Goal: Task Accomplishment & Management: Complete application form

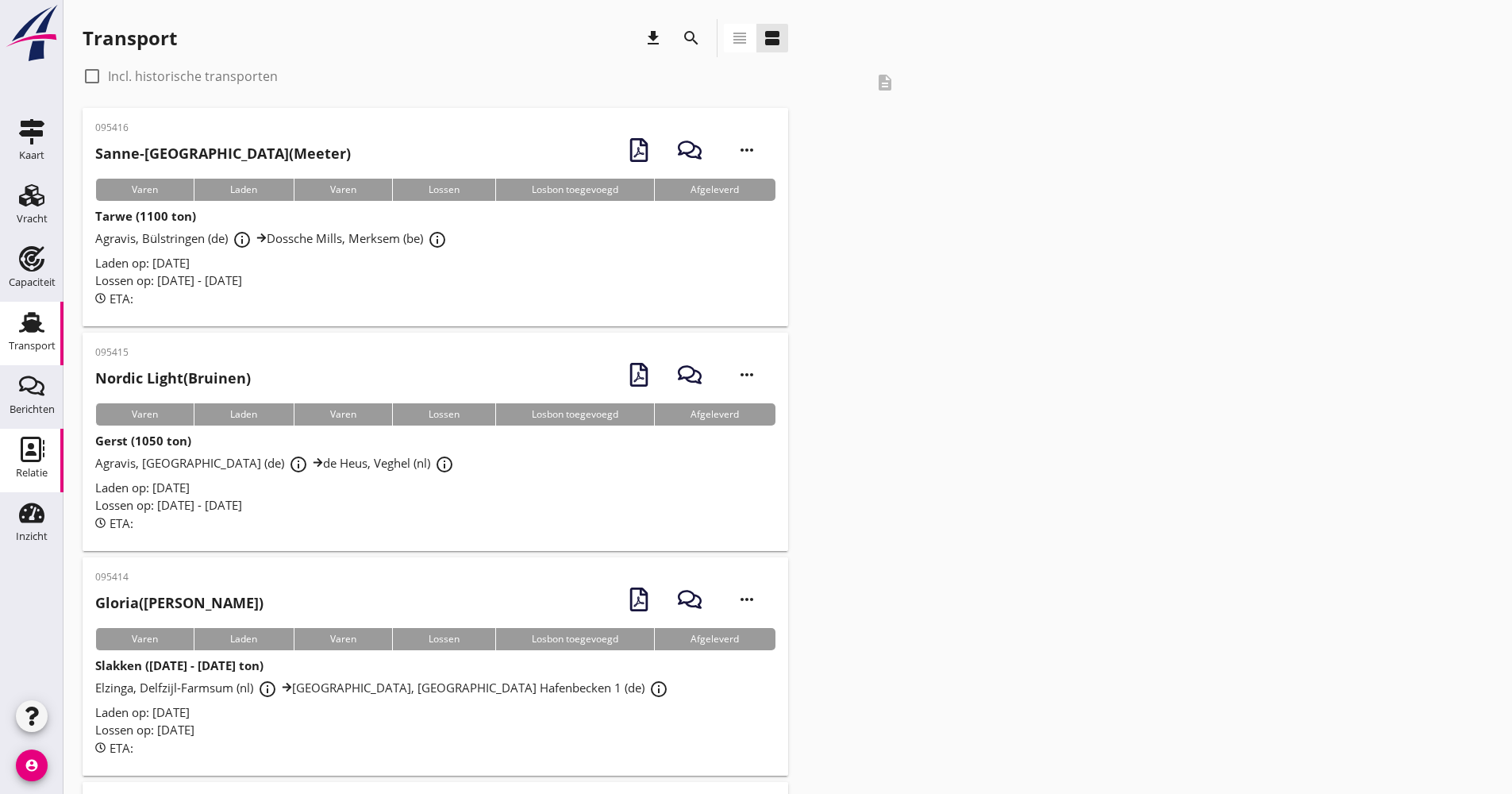
click at [26, 478] on div "Relatie" at bounding box center [31, 473] width 31 height 22
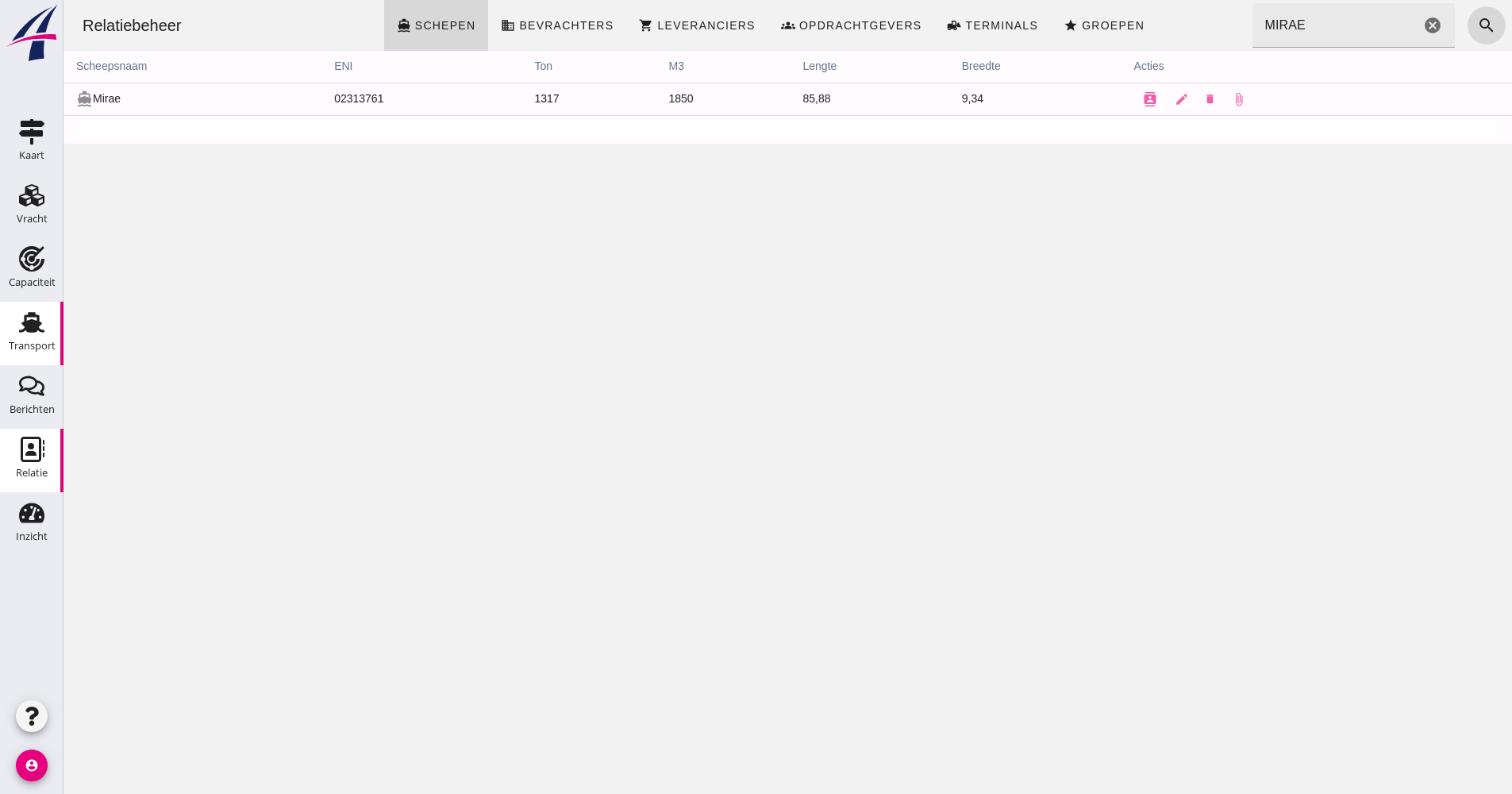
click at [50, 338] on div "Transport" at bounding box center [31, 346] width 47 height 22
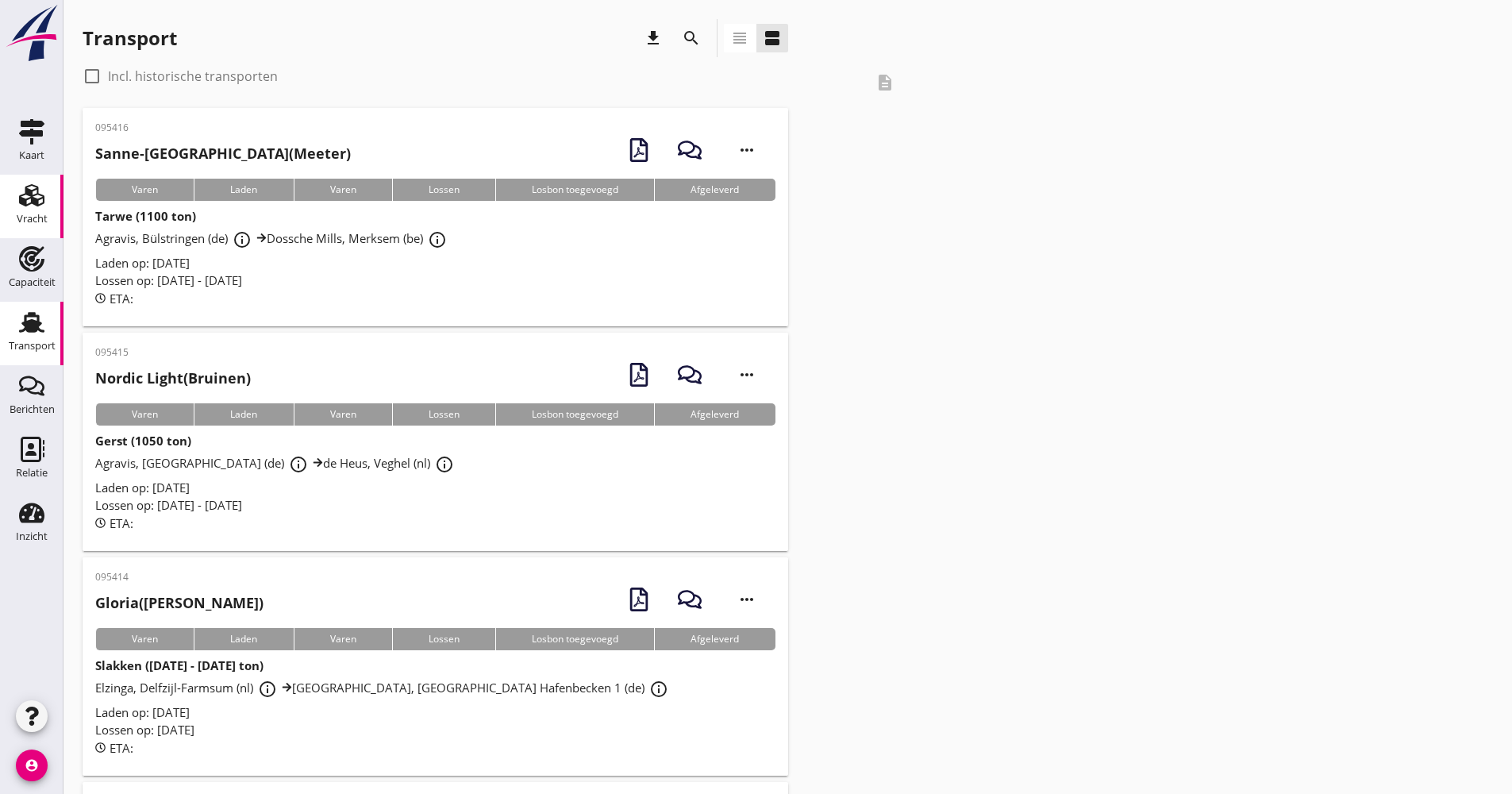
click at [50, 197] on div "Vracht" at bounding box center [31, 195] width 38 height 26
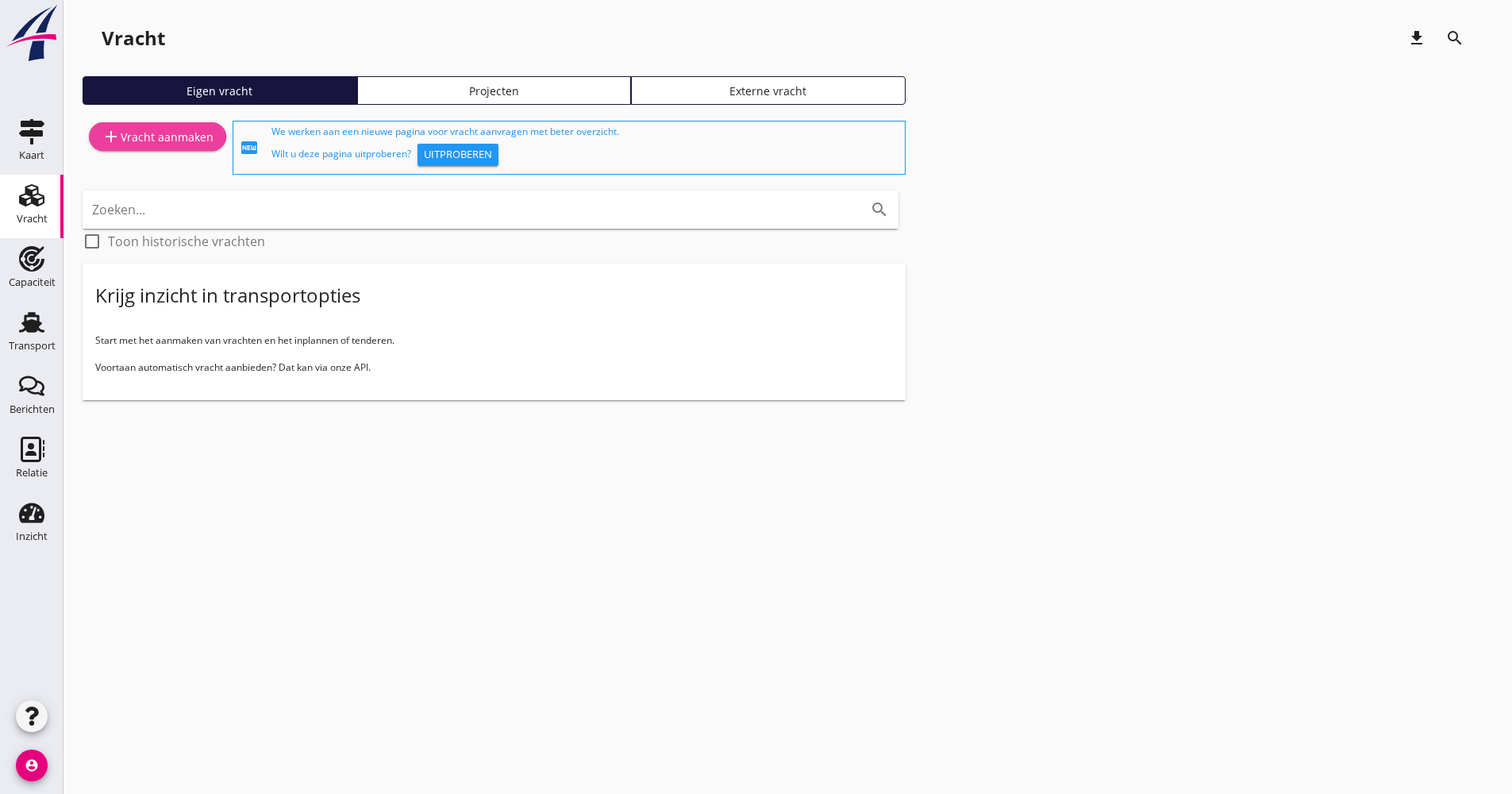
click at [126, 149] on link "add Vracht aanmaken" at bounding box center [157, 136] width 137 height 29
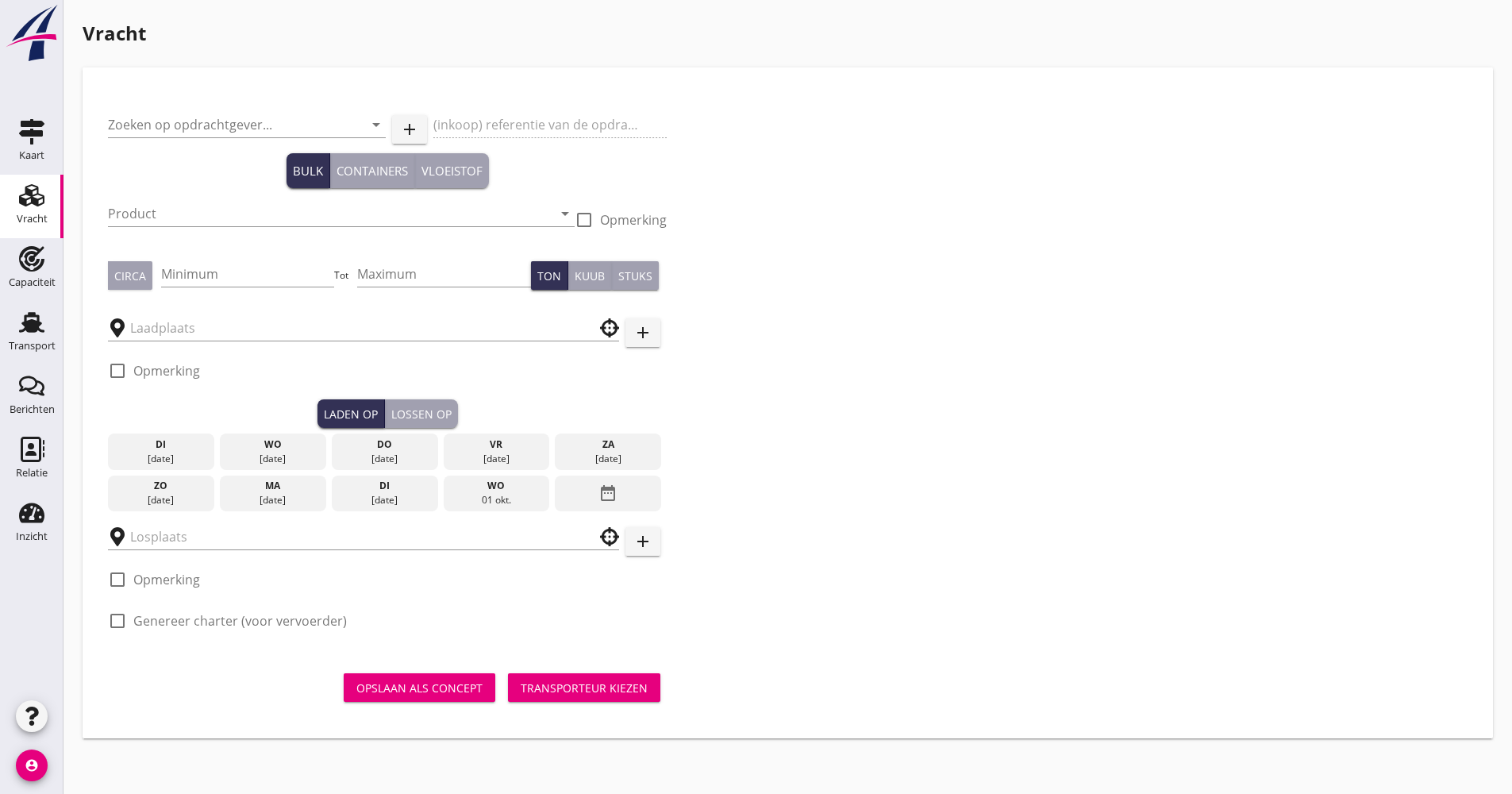
click at [219, 104] on div "Zoeken op opdrachtgever... arrow_drop_down" at bounding box center [247, 127] width 278 height 51
click at [219, 115] on input "Zoeken op opdrachtgever..." at bounding box center [224, 124] width 233 height 26
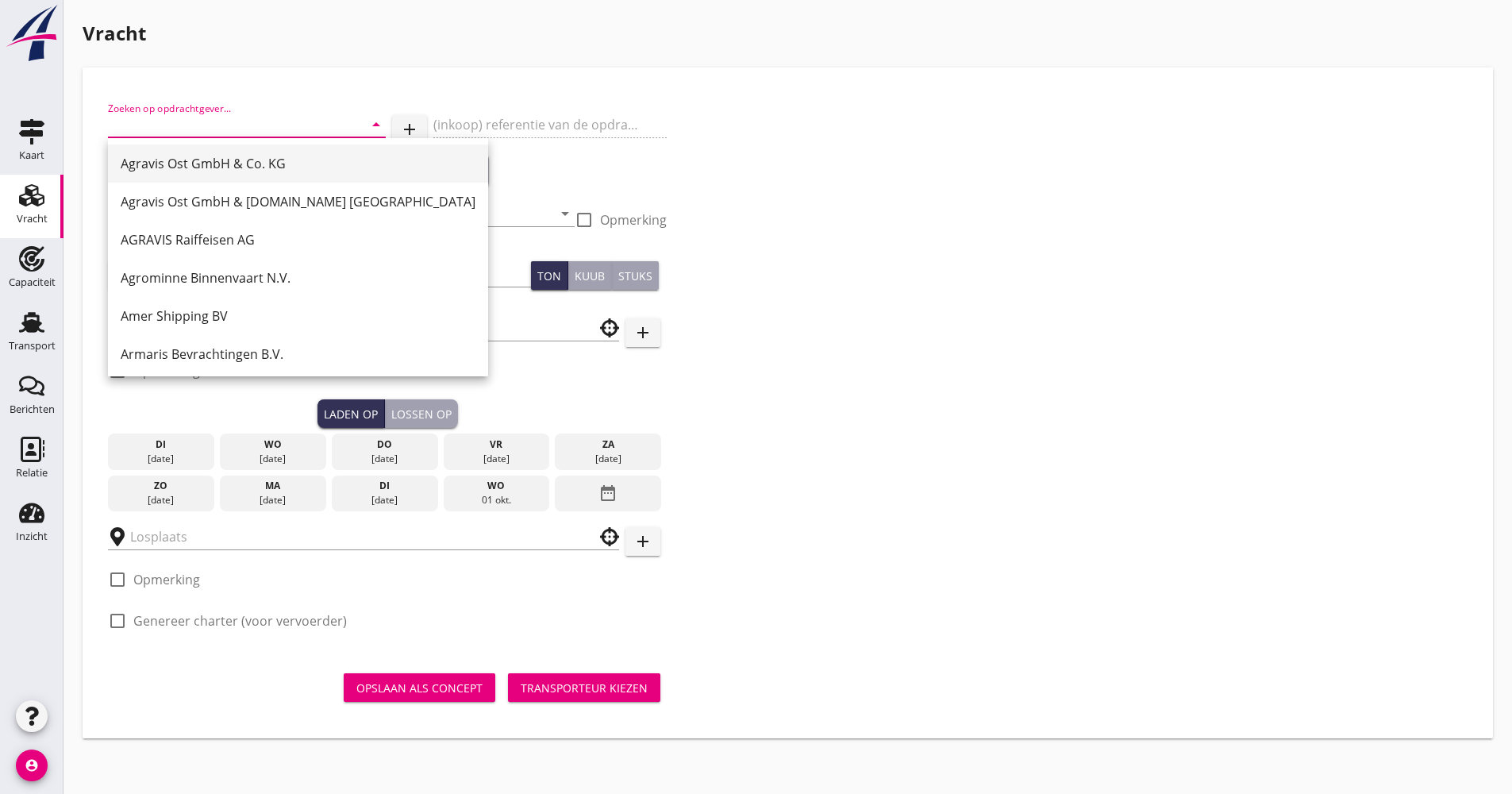
click at [207, 157] on div "Agravis Ost GmbH & Co. KG" at bounding box center [298, 164] width 354 height 19
type input "Agravis Ost GmbH & Co. KG"
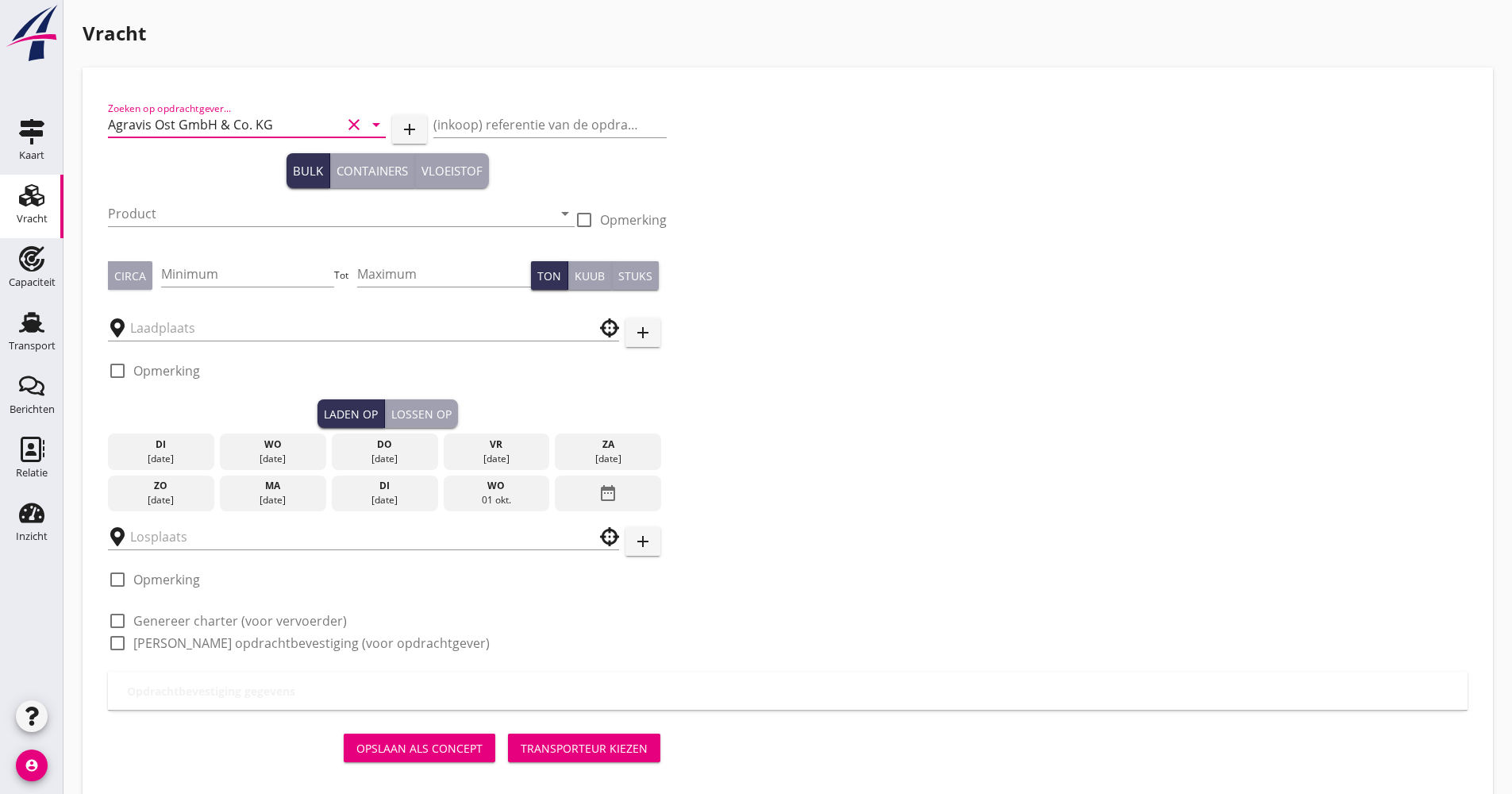
click at [207, 199] on div "Product arrow_drop_down" at bounding box center [341, 216] width 467 height 51
click at [201, 214] on input "Product" at bounding box center [330, 214] width 445 height 26
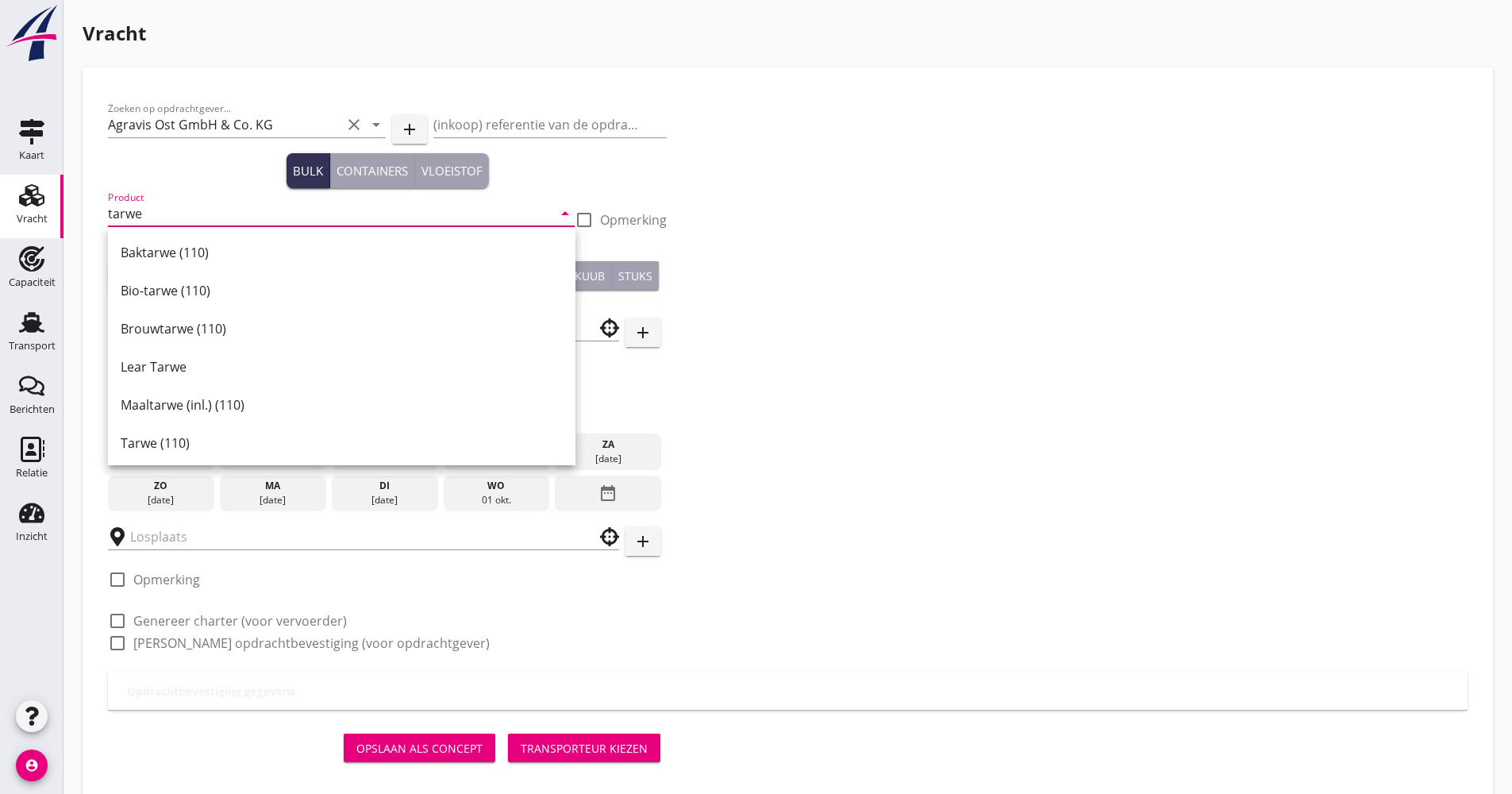
click at [183, 440] on div "Tarwe (110)" at bounding box center [342, 443] width 442 height 19
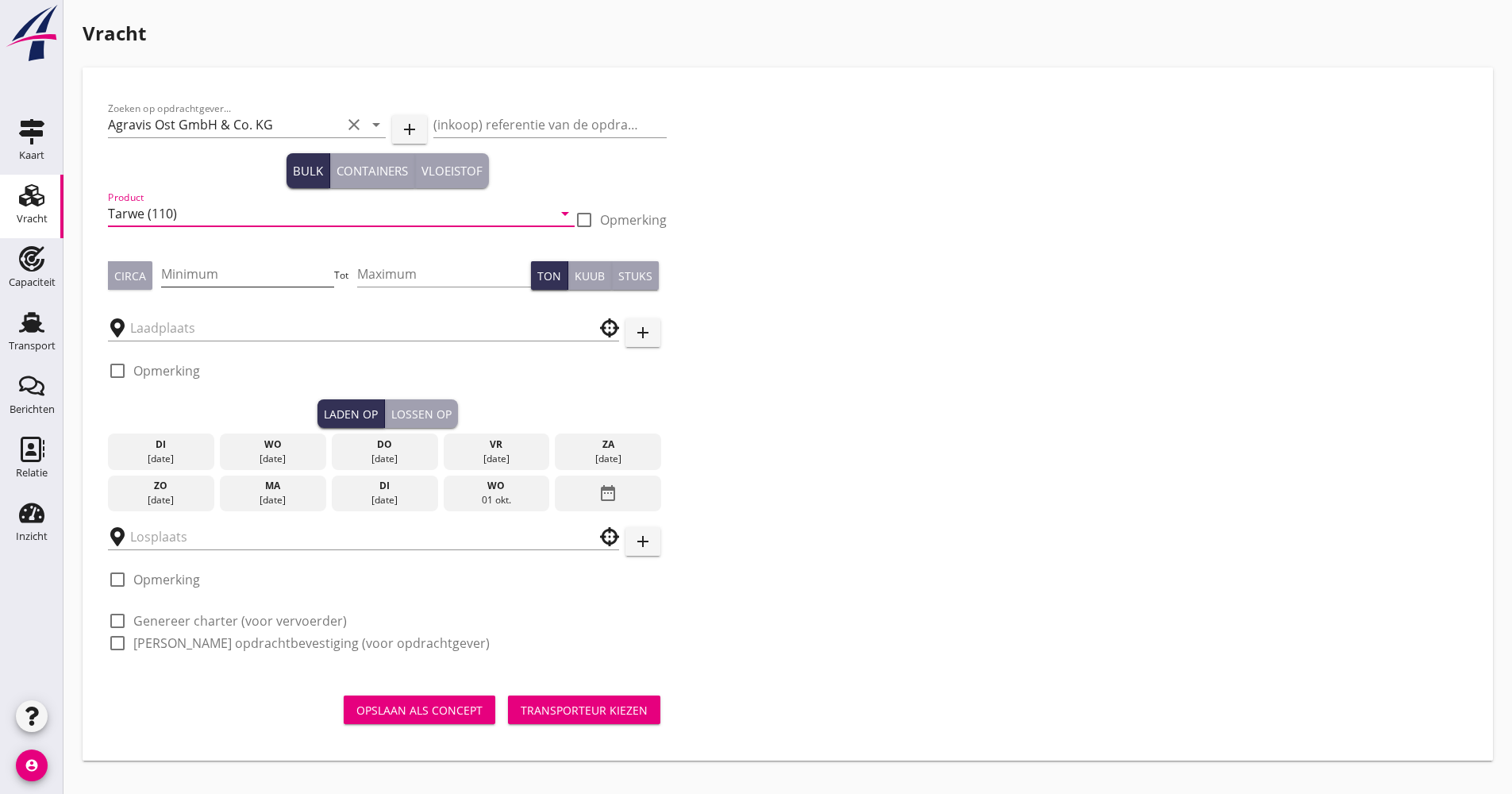
type input "Tarwe (110)"
click at [217, 284] on input "Minimum" at bounding box center [248, 274] width 173 height 26
type input "1100"
click at [201, 330] on input "text" at bounding box center [353, 328] width 445 height 26
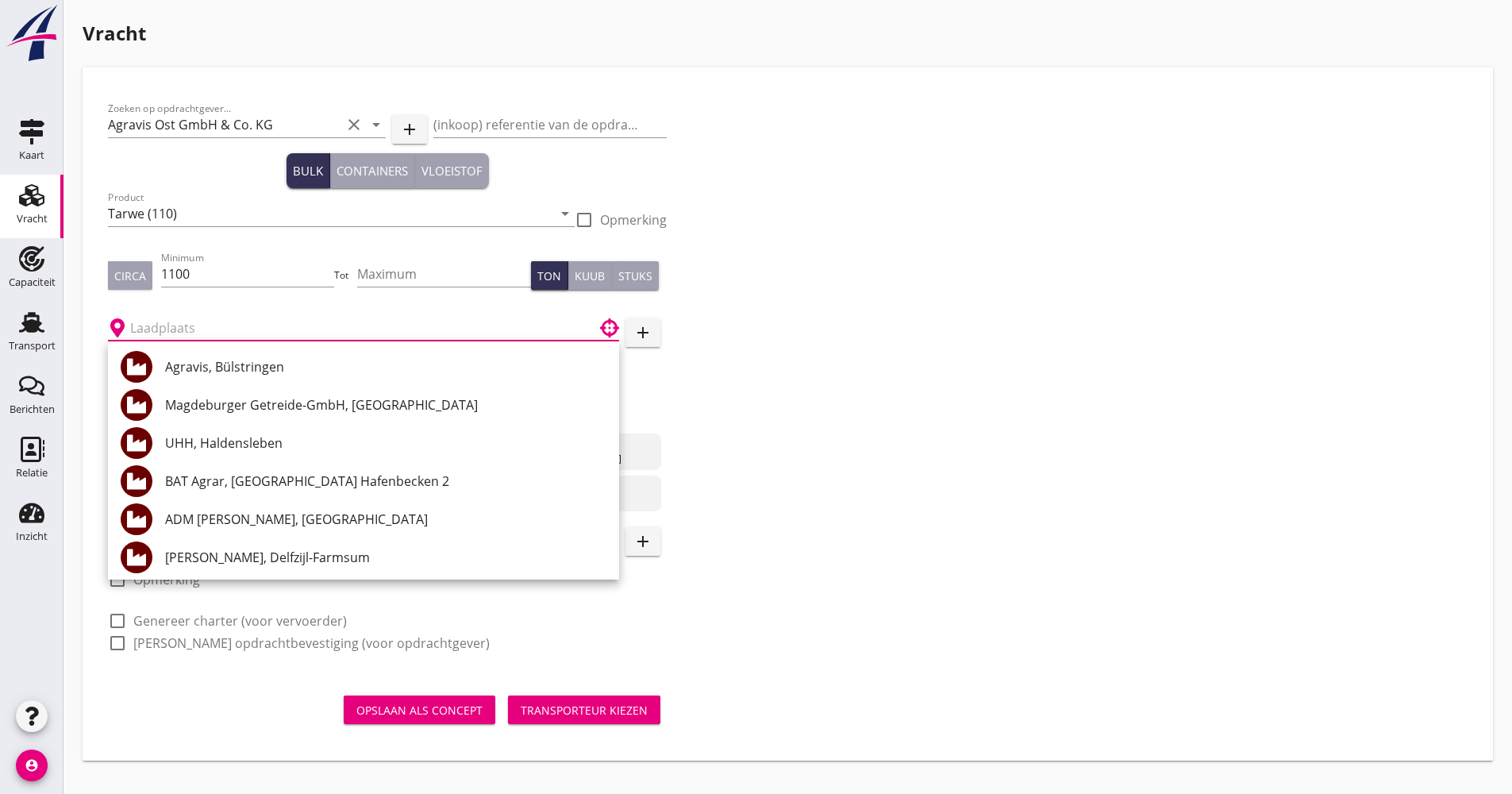
click at [237, 369] on div "Agravis, Bülstringen" at bounding box center [385, 367] width 441 height 19
type input "Agravis, Bülstringen"
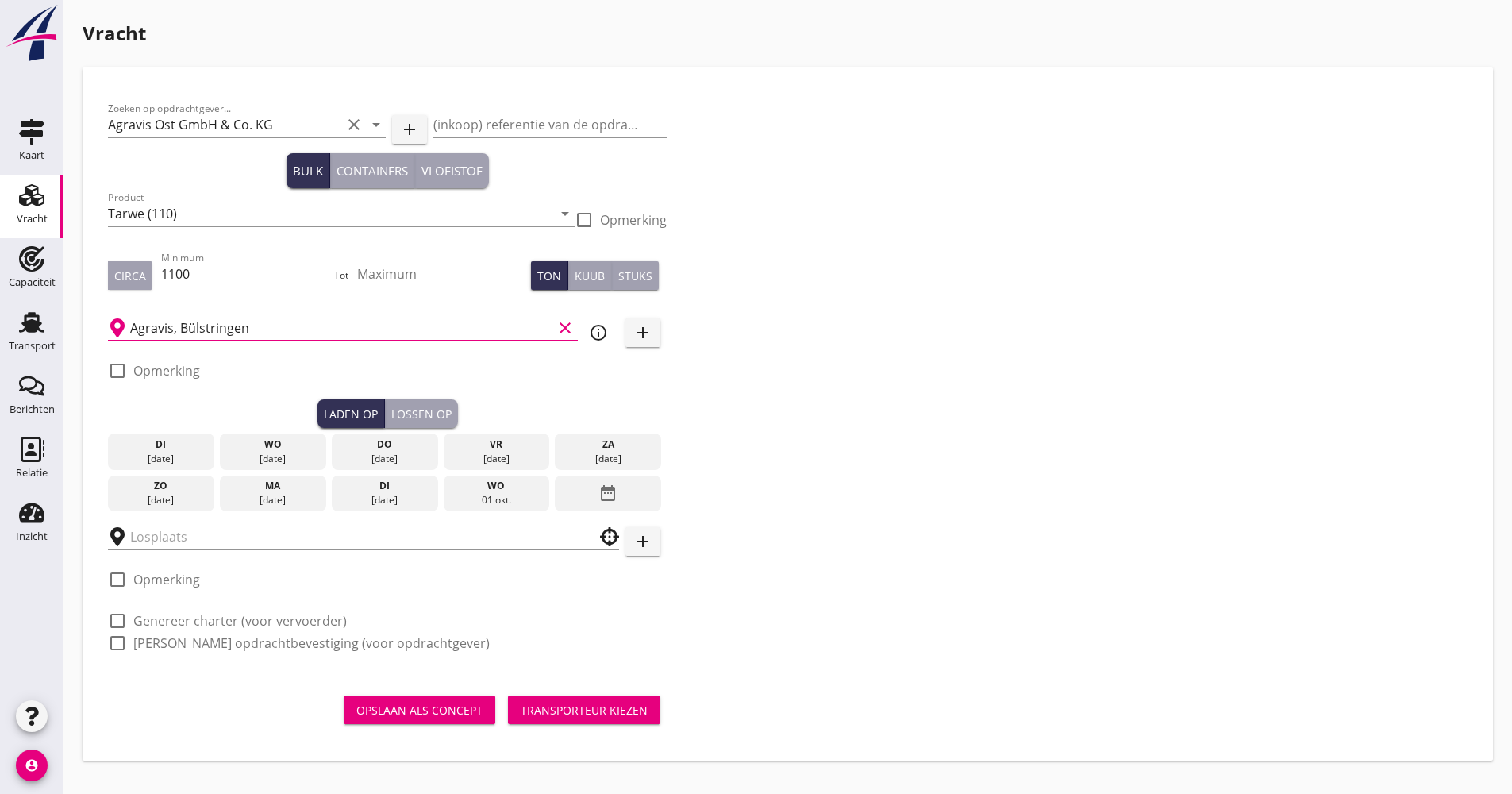
click at [628, 517] on div "add" at bounding box center [387, 537] width 559 height 50
click at [624, 501] on div "date_range" at bounding box center [608, 494] width 107 height 36
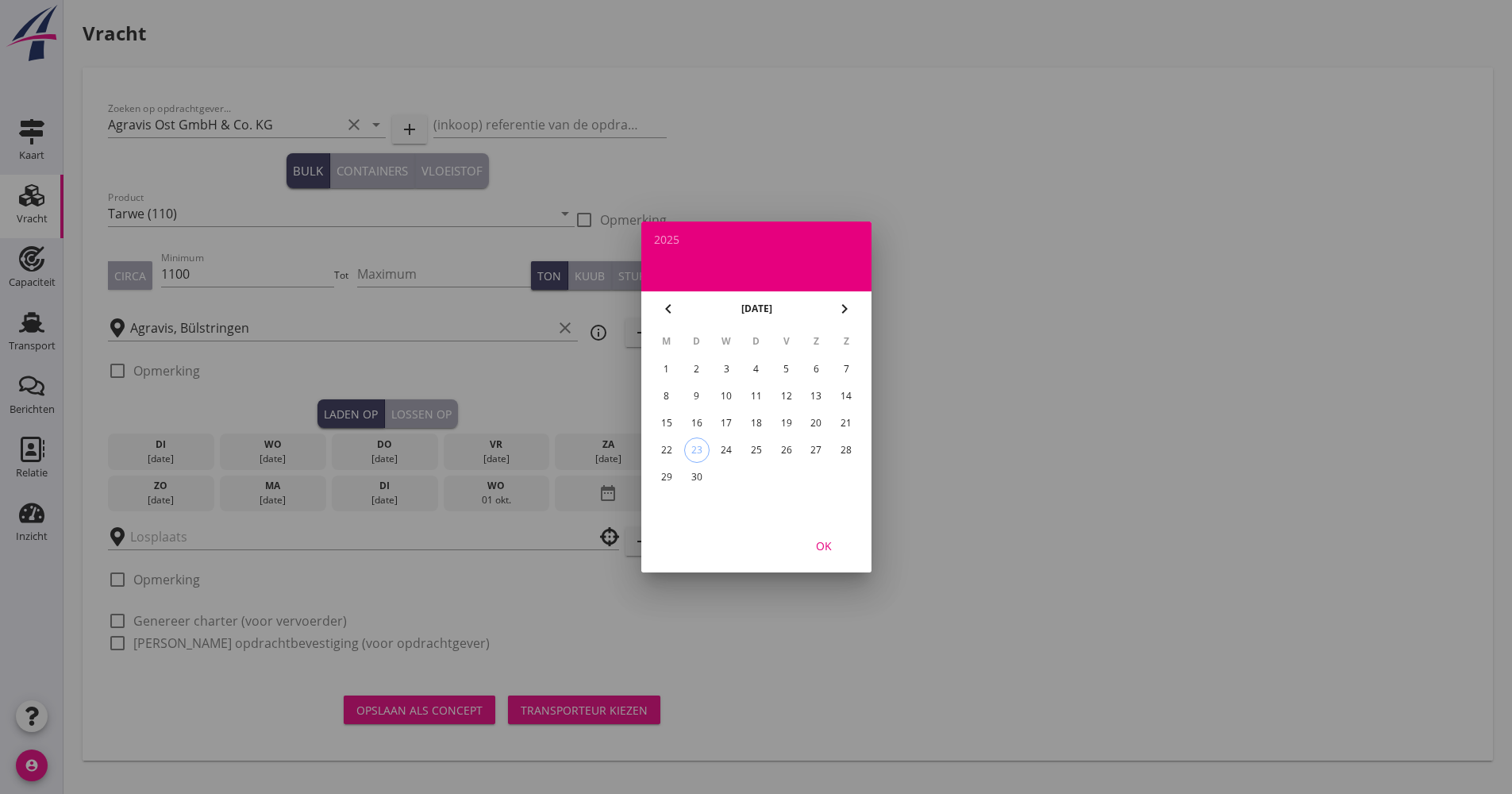
click at [836, 311] on icon "chevron_right" at bounding box center [845, 309] width 19 height 19
click at [763, 364] on div "2" at bounding box center [756, 369] width 26 height 26
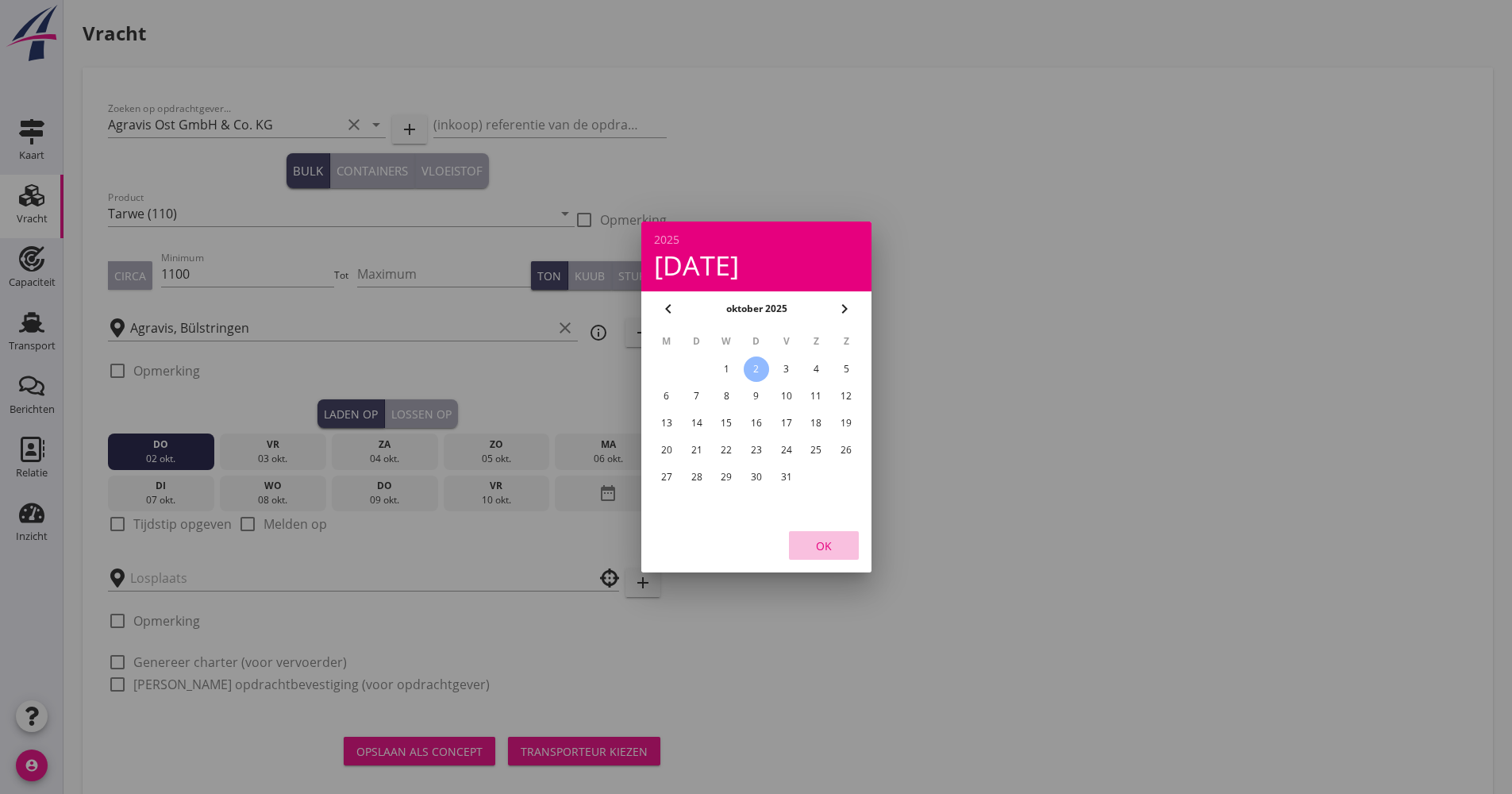
drag, startPoint x: 857, startPoint y: 554, endPoint x: 847, endPoint y: 542, distance: 15.6
click at [847, 542] on button "OK" at bounding box center [823, 545] width 70 height 29
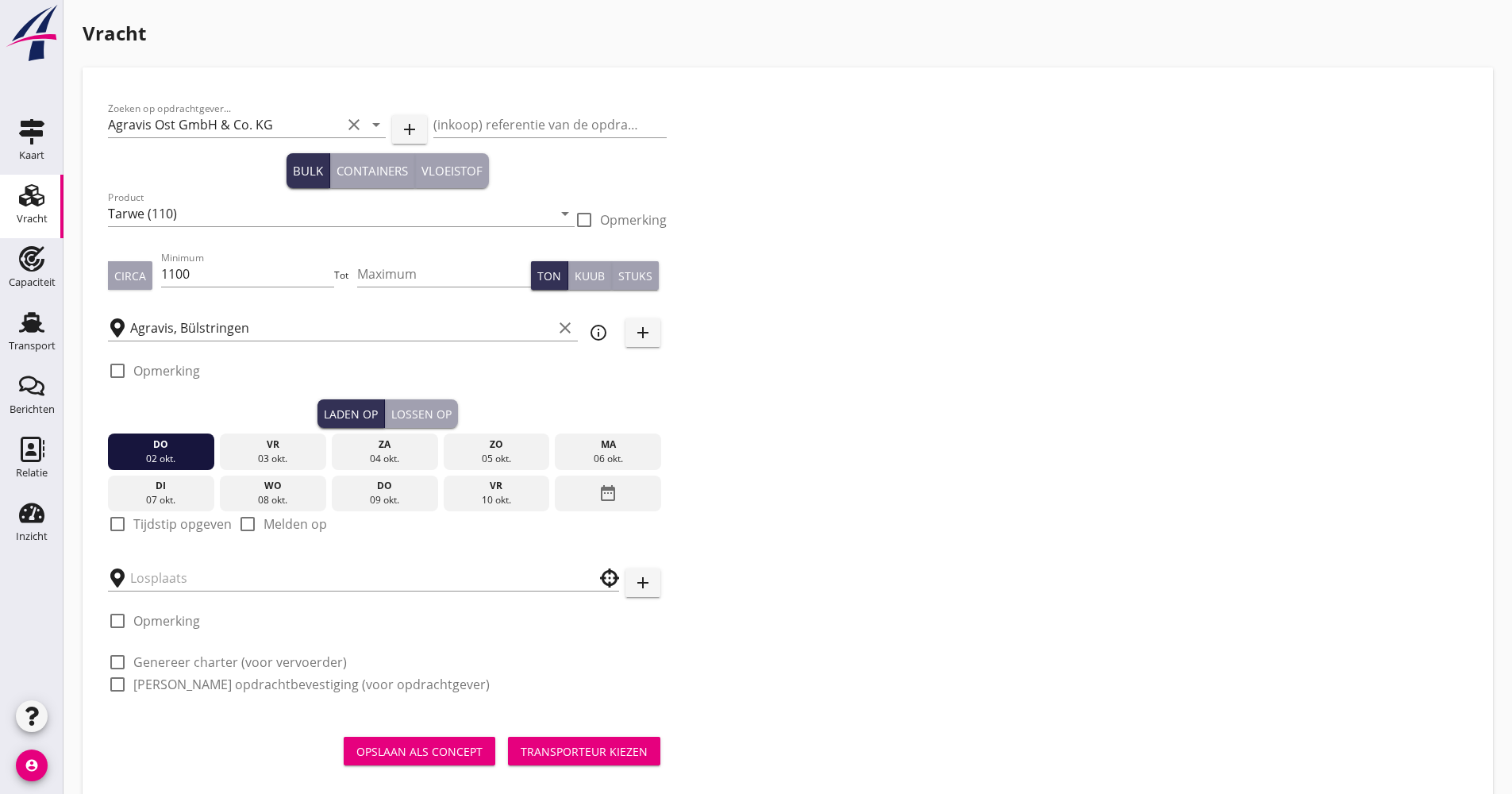
click at [168, 531] on label "Tijdstip opgeven" at bounding box center [182, 524] width 98 height 16
checkbox input "true"
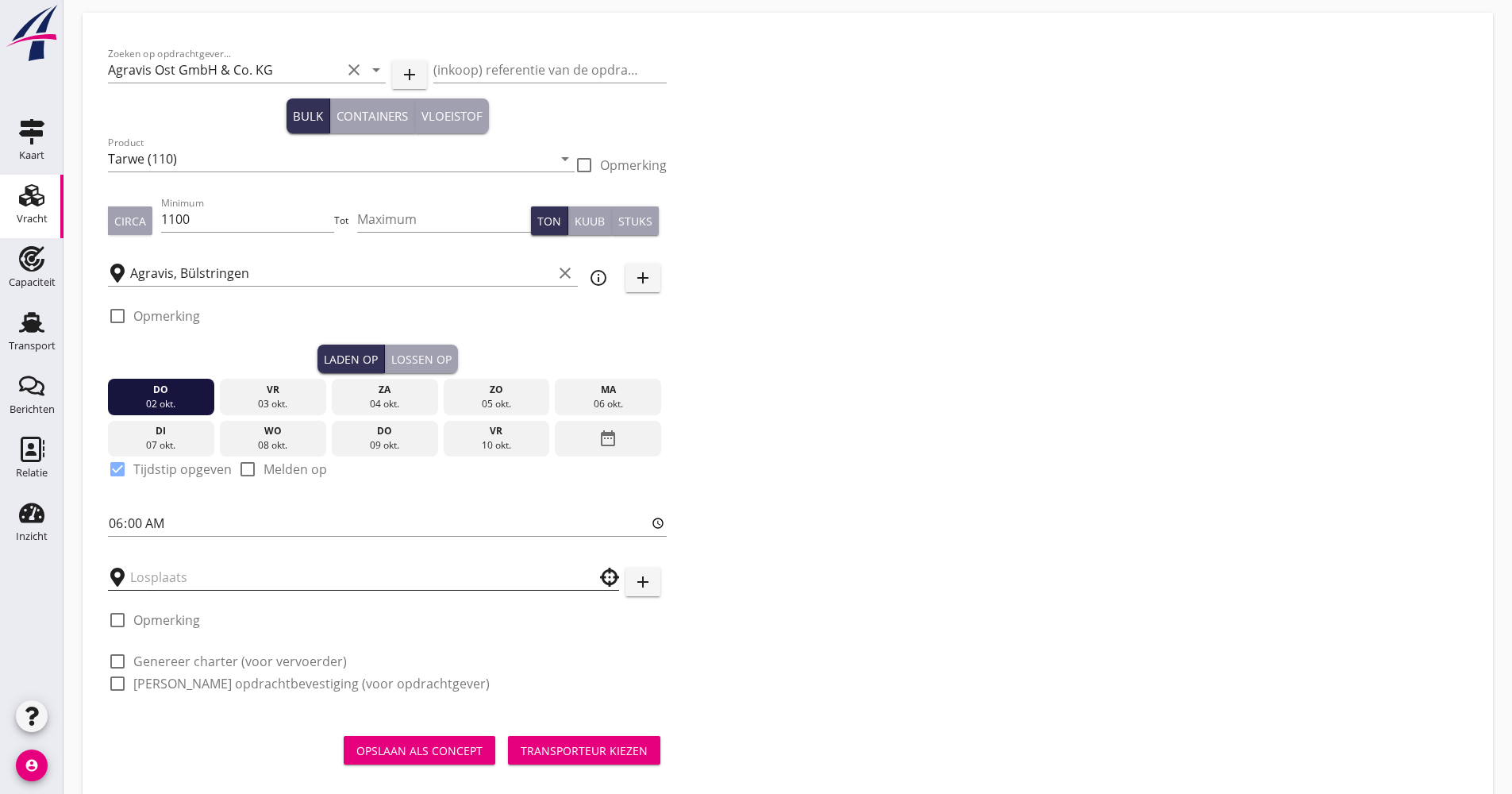
scroll to position [79, 0]
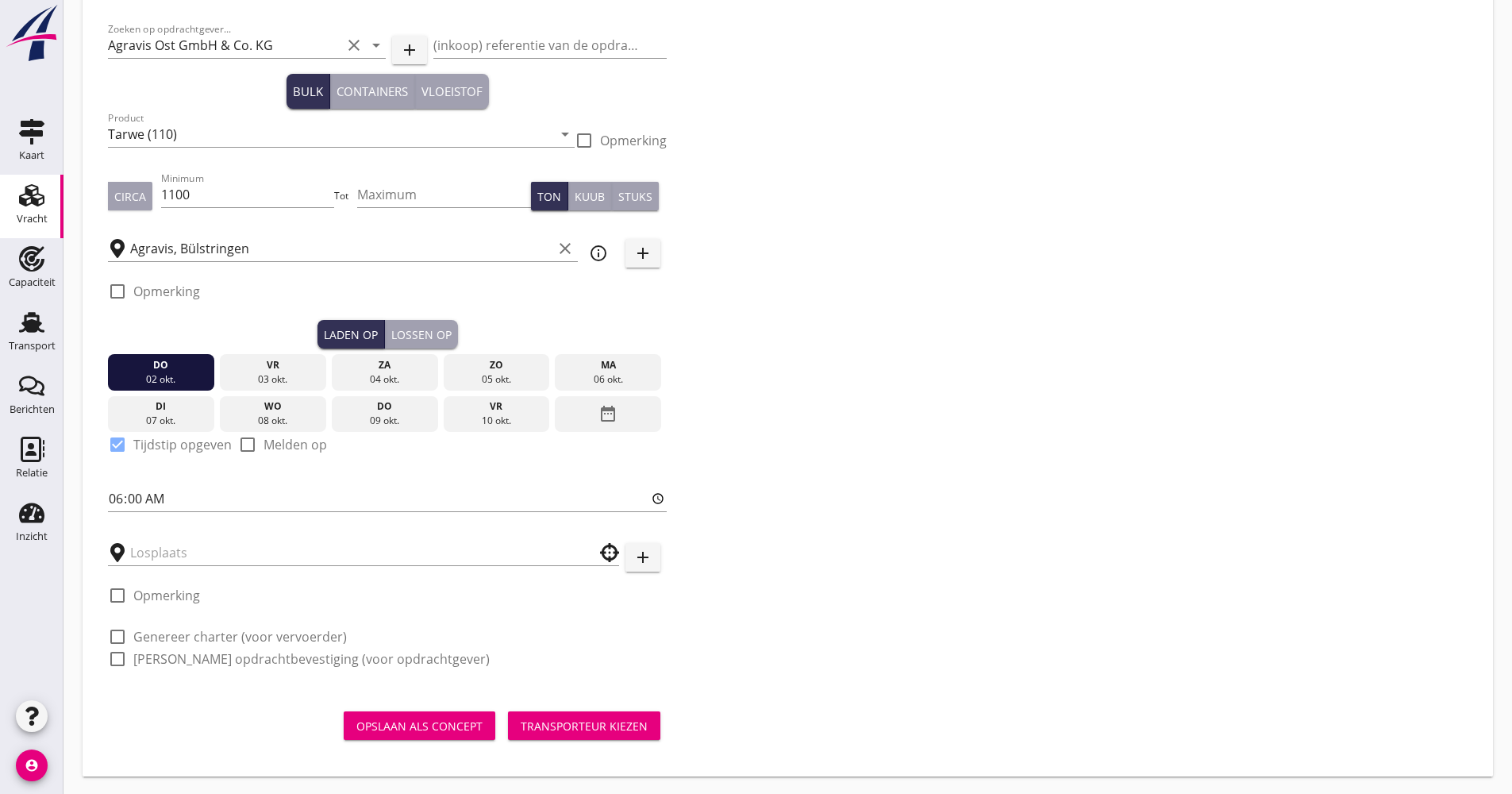
click at [179, 571] on div at bounding box center [363, 552] width 512 height 50
click at [186, 554] on input "text" at bounding box center [353, 553] width 445 height 26
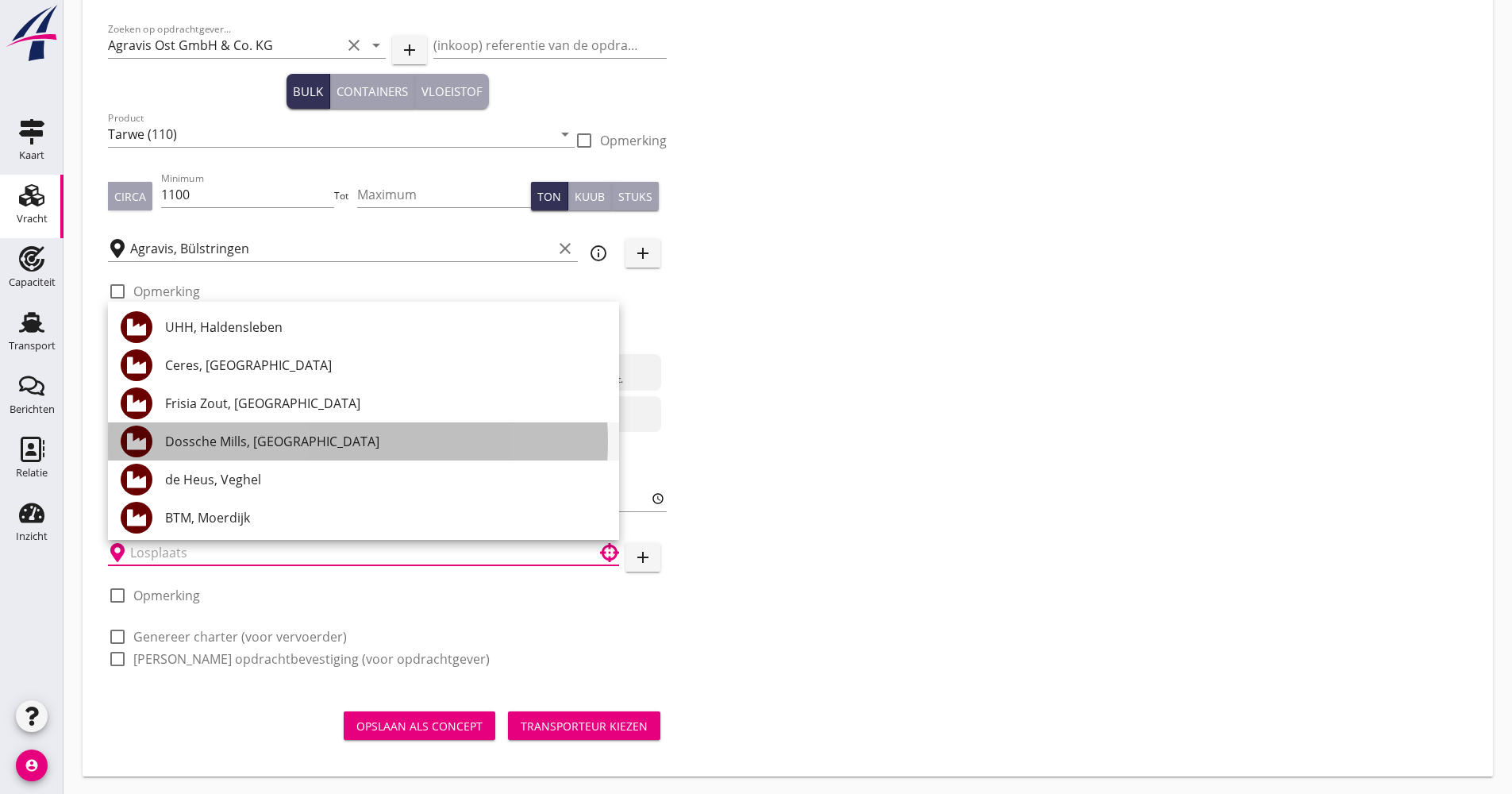
click at [223, 457] on div "Dossche Mills, [GEOGRAPHIC_DATA]" at bounding box center [385, 441] width 441 height 38
type input "Dossche Mills, [GEOGRAPHIC_DATA]"
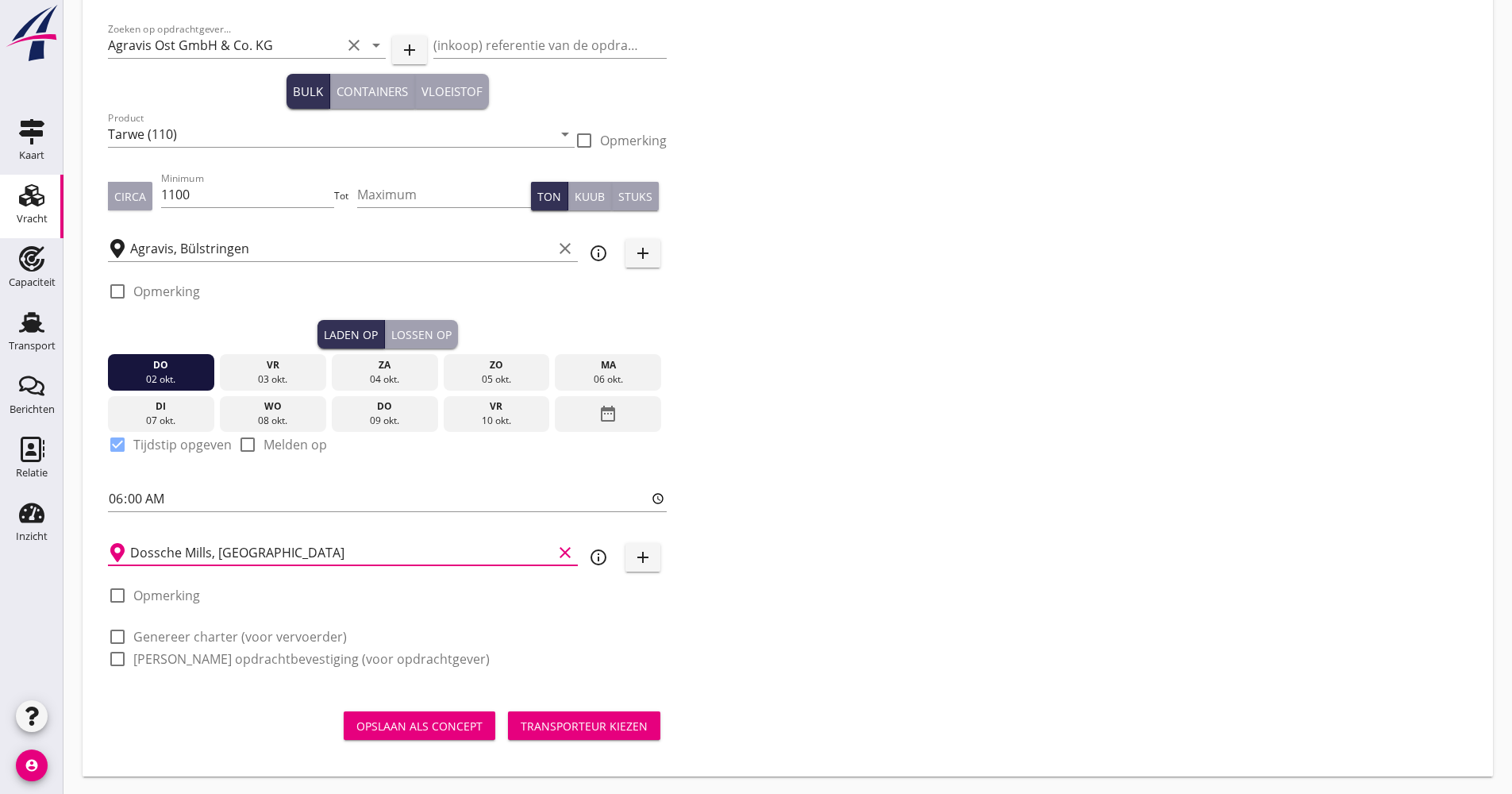
click at [593, 556] on icon "info_outline" at bounding box center [598, 558] width 19 height 19
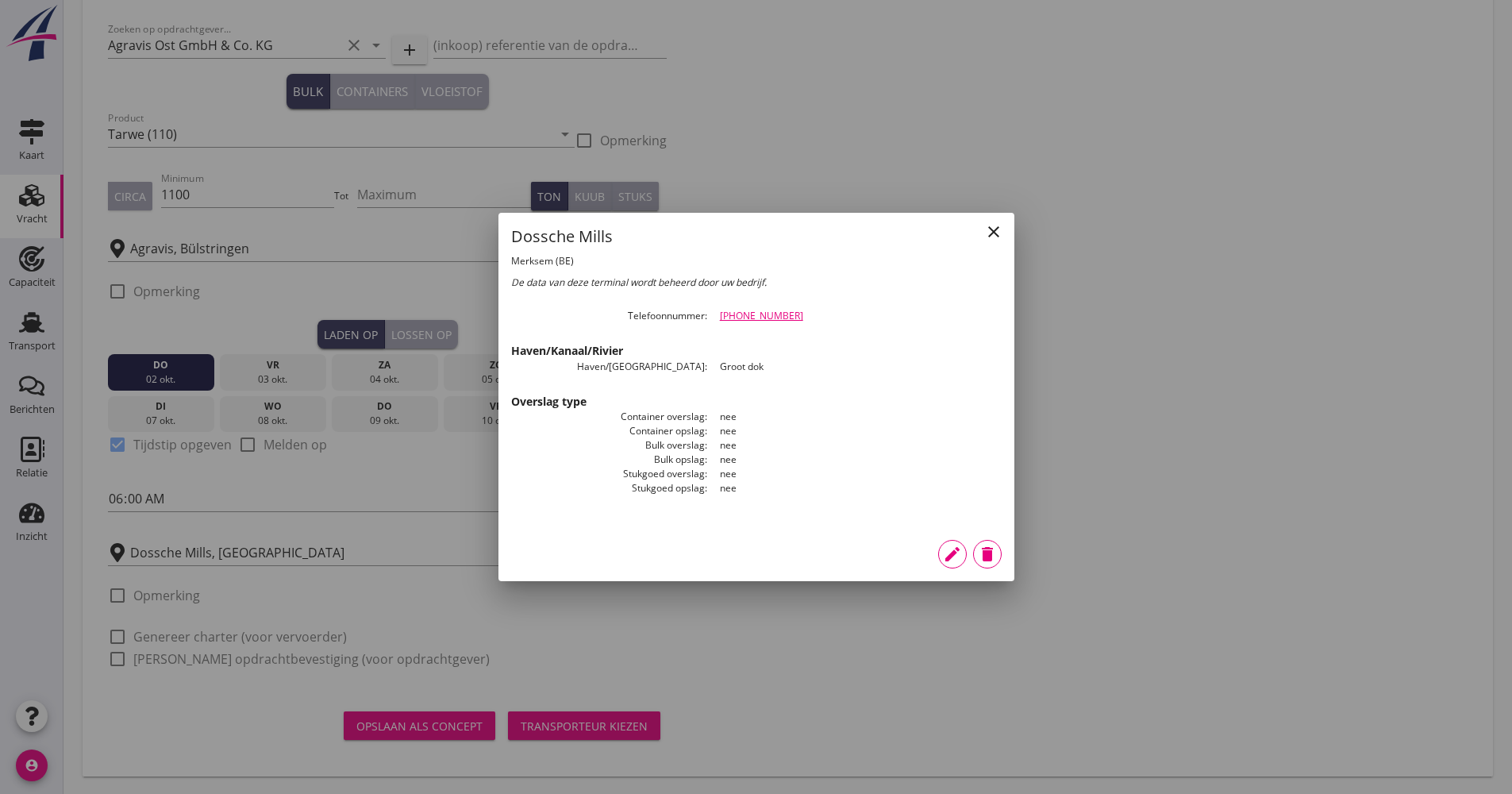
drag, startPoint x: 791, startPoint y: 318, endPoint x: 712, endPoint y: 323, distance: 79.2
click at [712, 323] on dd "[PHONE_NUMBER]" at bounding box center [854, 316] width 294 height 14
drag, startPoint x: 712, startPoint y: 323, endPoint x: 836, endPoint y: 324, distance: 124.0
click at [850, 325] on div "close Dossche Mills Merksem (BE) De data van deze terminal wordt beheerd door u…" at bounding box center [756, 369] width 516 height 314
drag, startPoint x: 827, startPoint y: 326, endPoint x: 736, endPoint y: 325, distance: 91.0
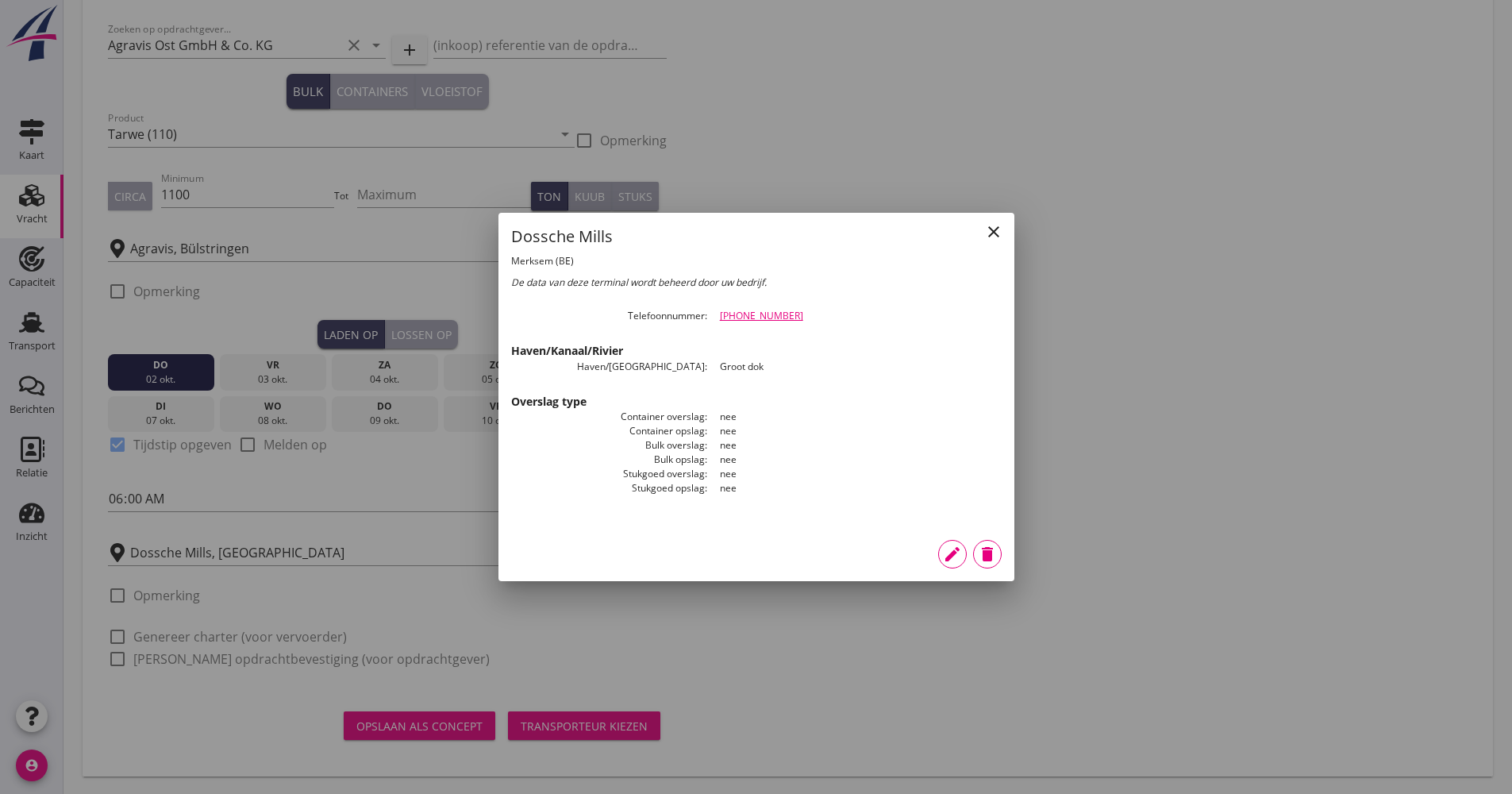
click at [736, 325] on div "close Dossche Mills Merksem (BE) De data van deze terminal wordt beheerd door u…" at bounding box center [756, 369] width 516 height 314
drag, startPoint x: 736, startPoint y: 325, endPoint x: 834, endPoint y: 332, distance: 98.2
click at [833, 346] on h3 "Haven/Kanaal/Rivier" at bounding box center [756, 350] width 491 height 16
click at [848, 321] on div "[PHONE_NUMBER]" at bounding box center [861, 316] width 282 height 14
click at [816, 346] on h3 "Haven/Kanaal/Rivier" at bounding box center [756, 350] width 491 height 16
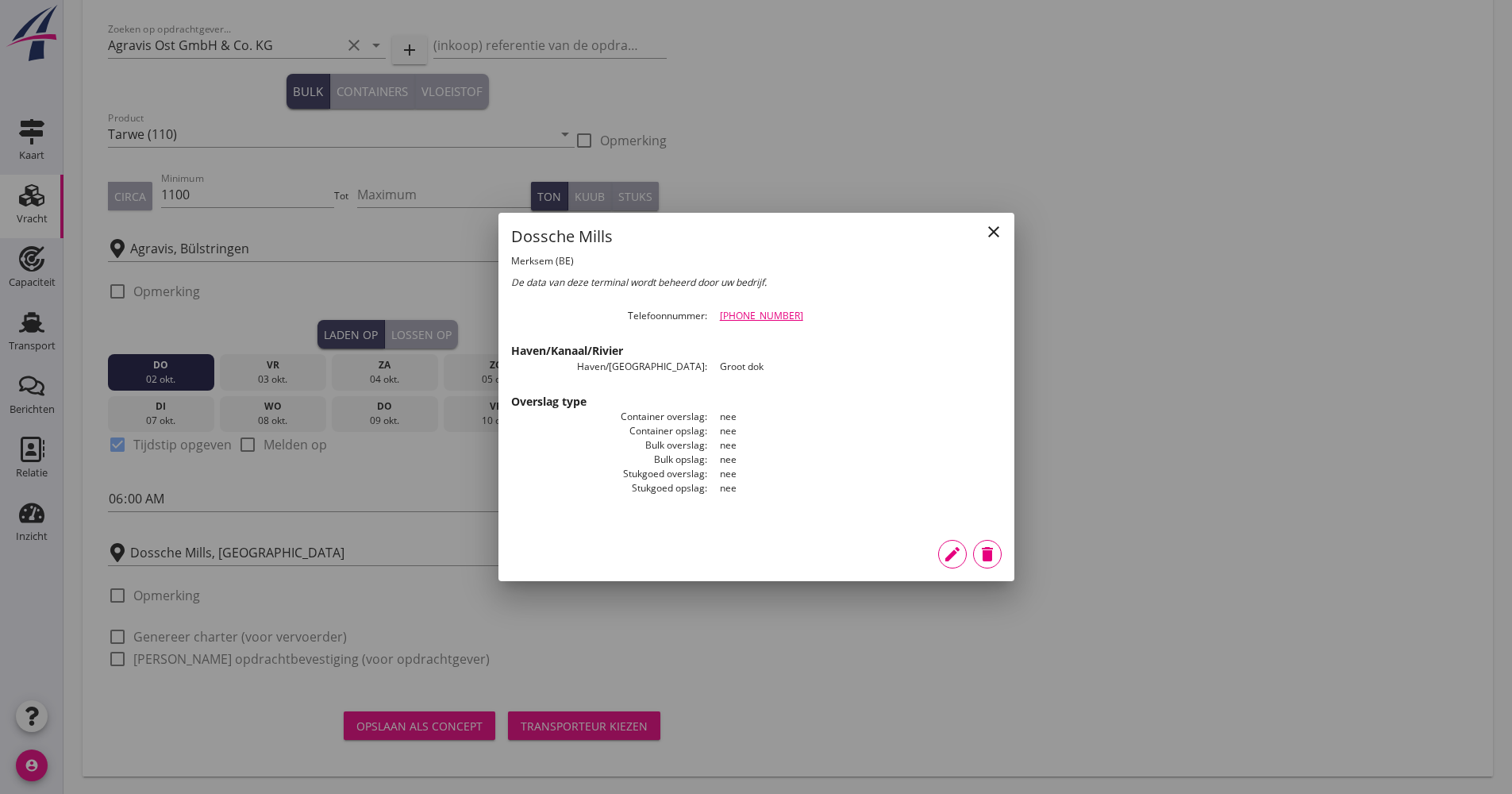
drag, startPoint x: 816, startPoint y: 321, endPoint x: 716, endPoint y: 321, distance: 100.0
click at [716, 321] on dd "[PHONE_NUMBER]" at bounding box center [854, 316] width 294 height 14
drag, startPoint x: 716, startPoint y: 321, endPoint x: 729, endPoint y: 313, distance: 15.3
copy link "[PHONE_NUMBER]"
click at [1002, 240] on icon "close" at bounding box center [994, 232] width 19 height 19
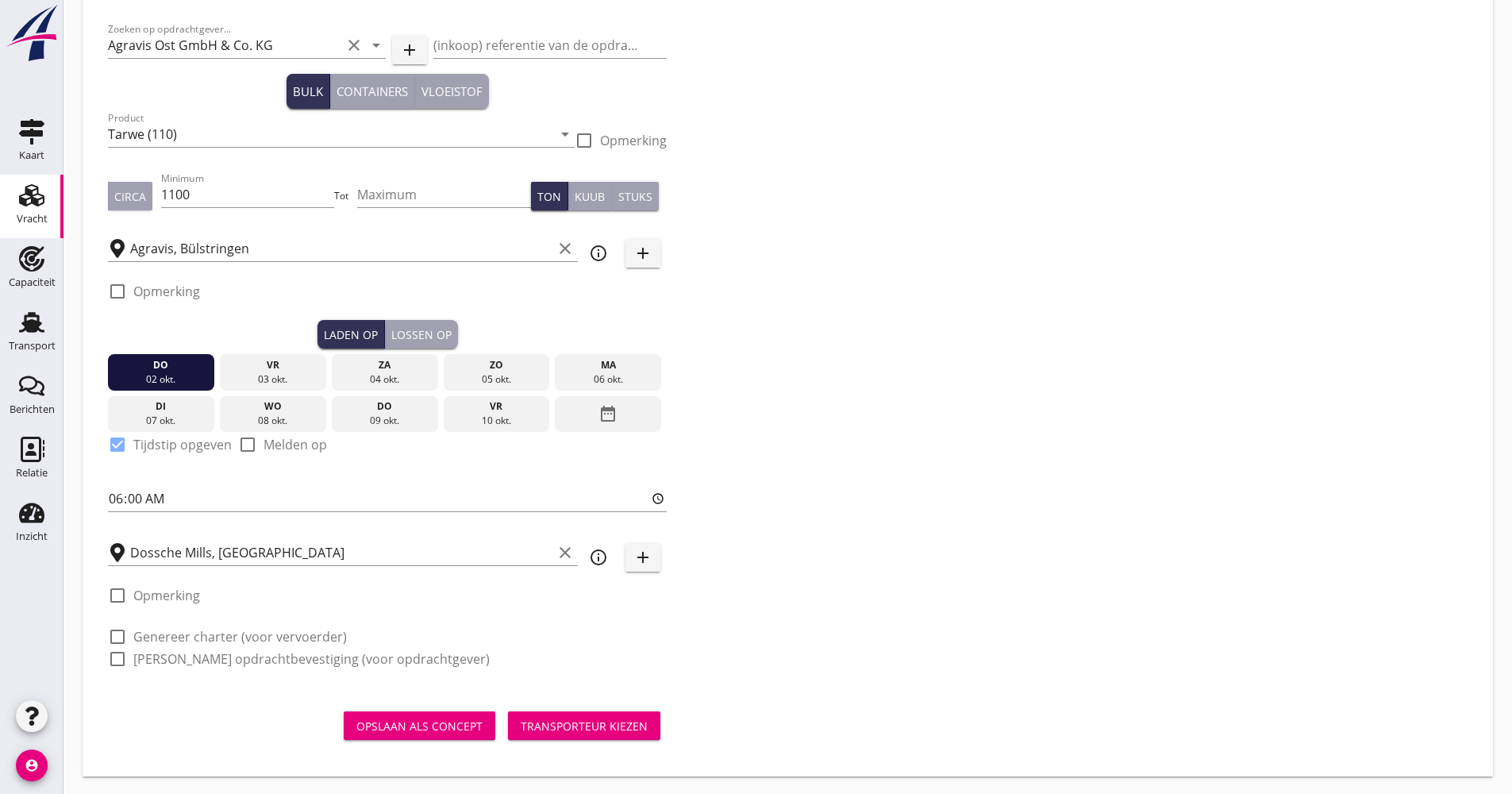
click at [137, 641] on label "Genereer charter (voor vervoerder)" at bounding box center [240, 637] width 213 height 16
checkbox input "true"
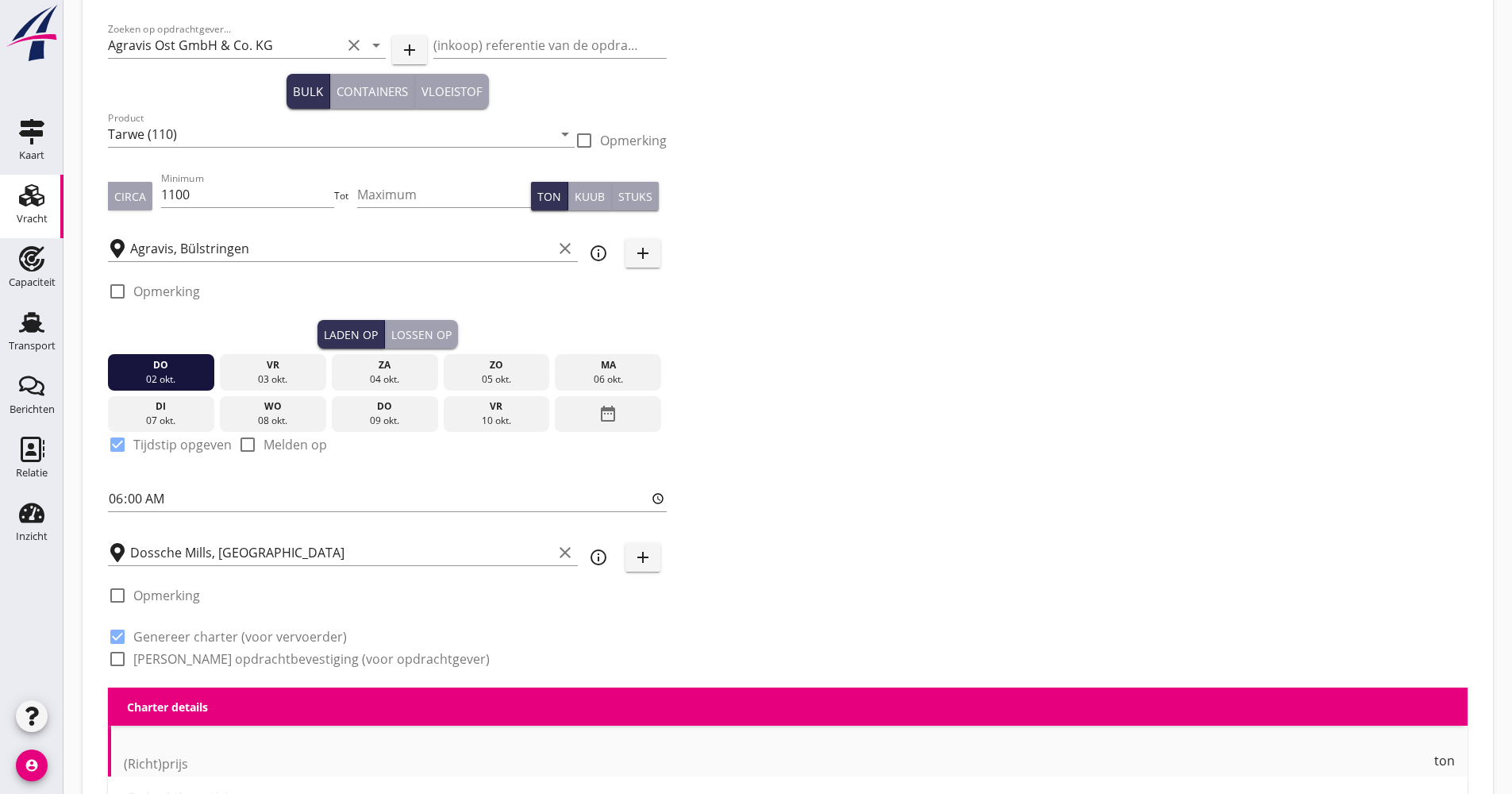
click at [139, 653] on label "[PERSON_NAME] opdrachtbevestiging (voor opdrachtgever)" at bounding box center [312, 659] width 356 height 16
checkbox input "true"
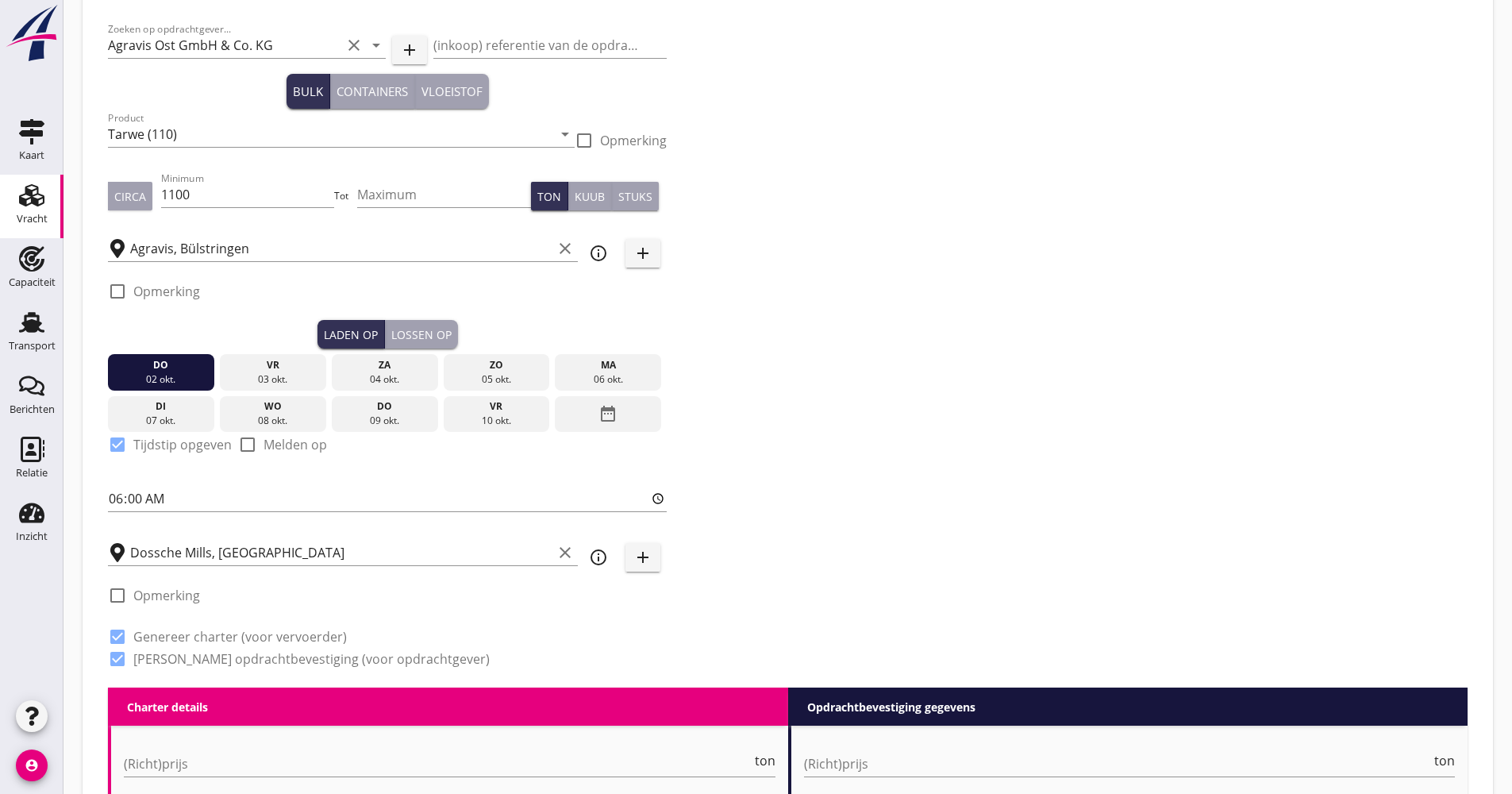
scroll to position [397, 0]
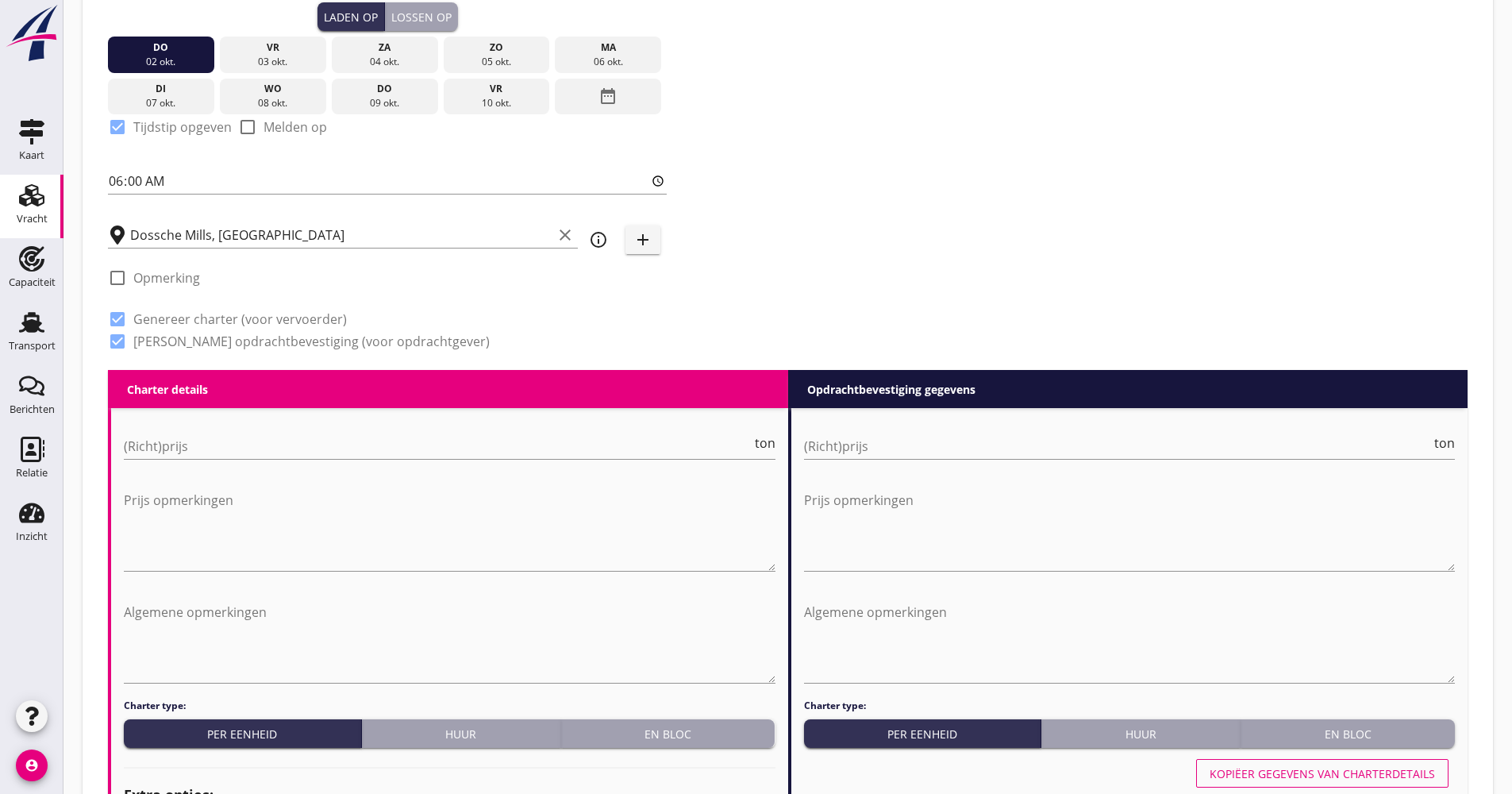
click at [186, 464] on div "(Richt)prijs ton" at bounding box center [450, 454] width 652 height 41
click at [188, 449] on input "(Richt)prijs" at bounding box center [437, 446] width 628 height 26
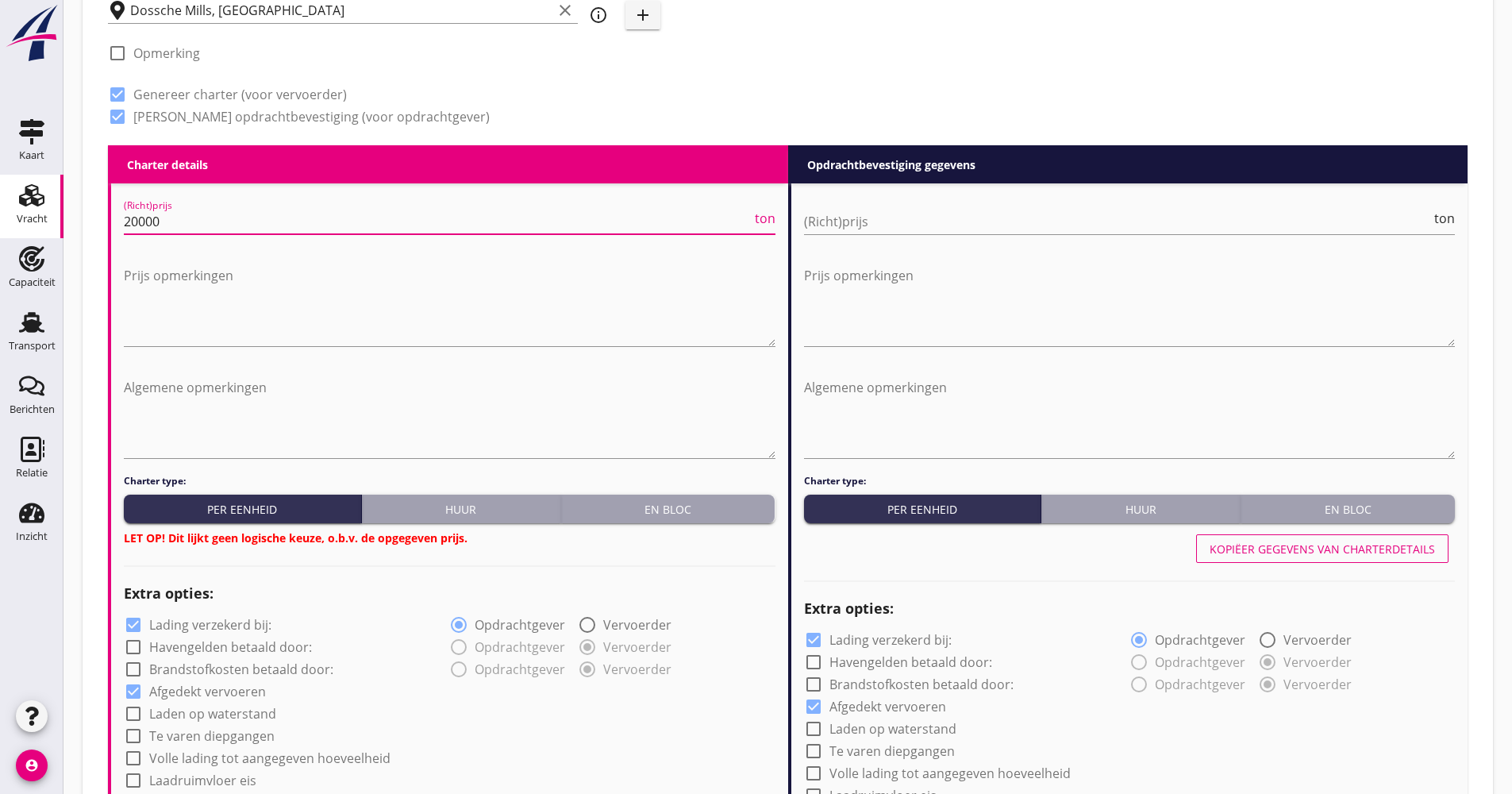
scroll to position [715, 0]
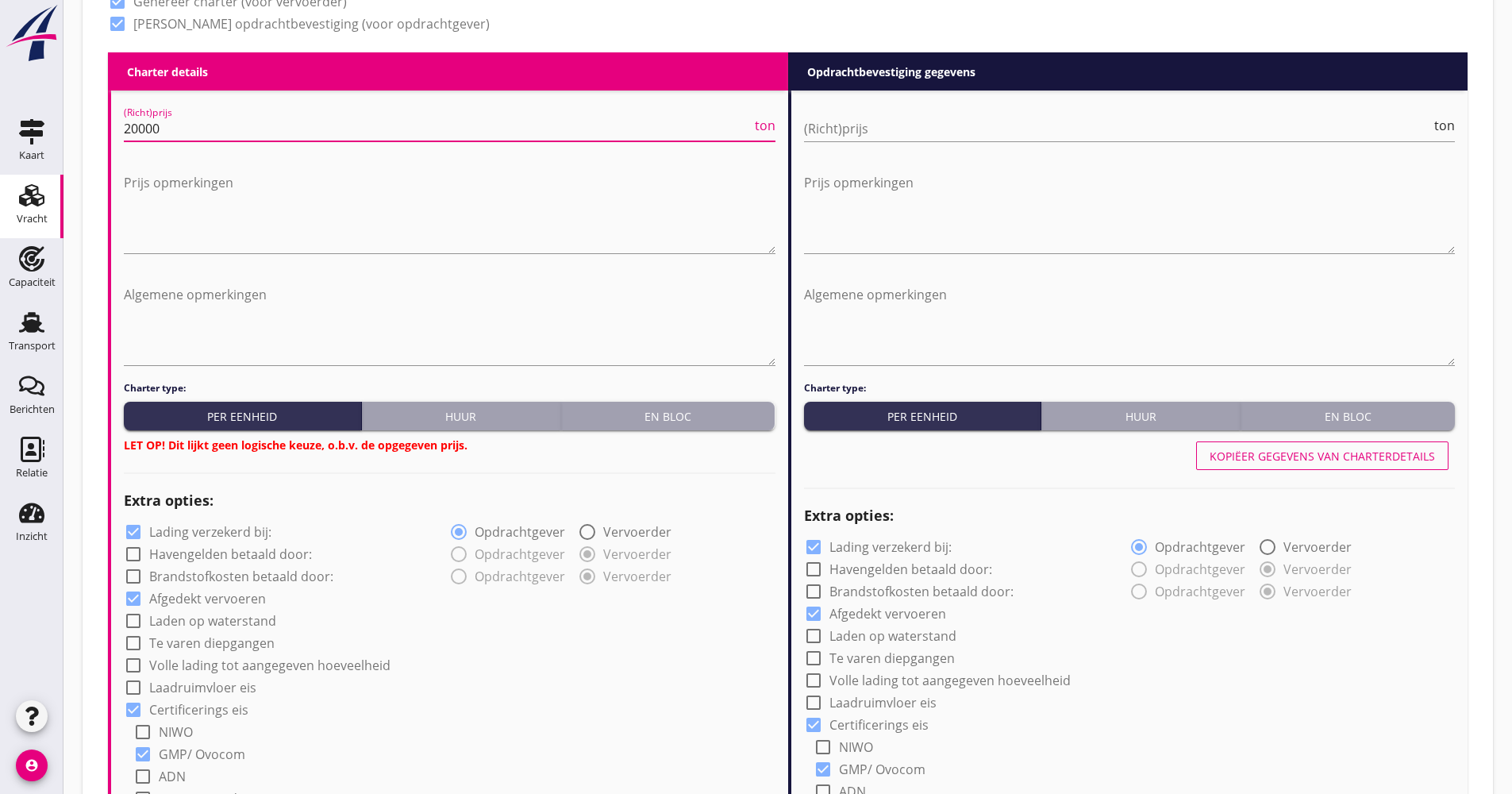
type input "20000"
click at [630, 423] on div "En bloc" at bounding box center [669, 416] width 202 height 16
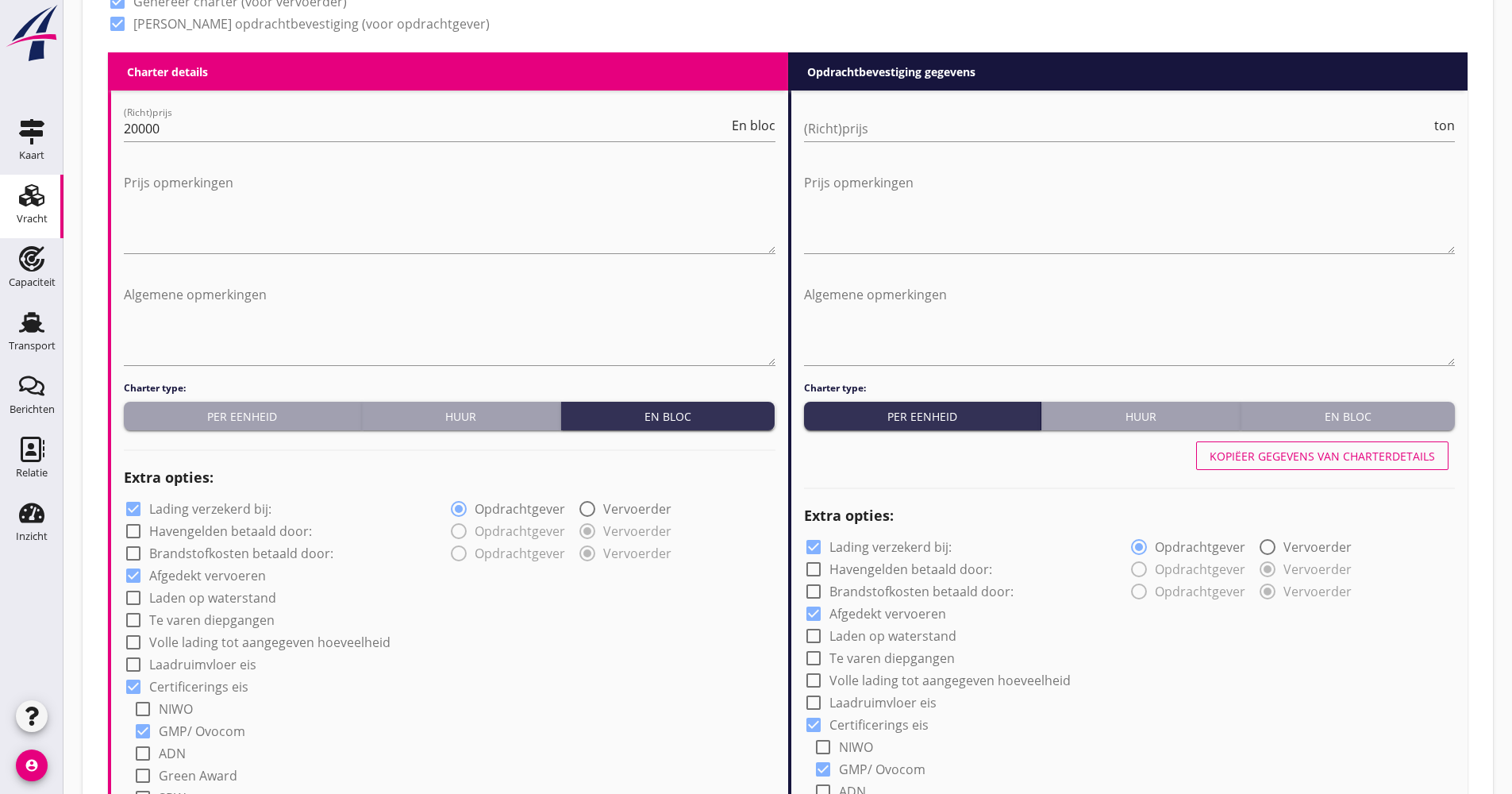
click at [195, 508] on label "Lading verzekerd bij:" at bounding box center [211, 509] width 122 height 16
checkbox input "false"
click at [190, 642] on label "Volle lading tot aangegeven hoeveelheid" at bounding box center [270, 642] width 241 height 16
checkbox input "true"
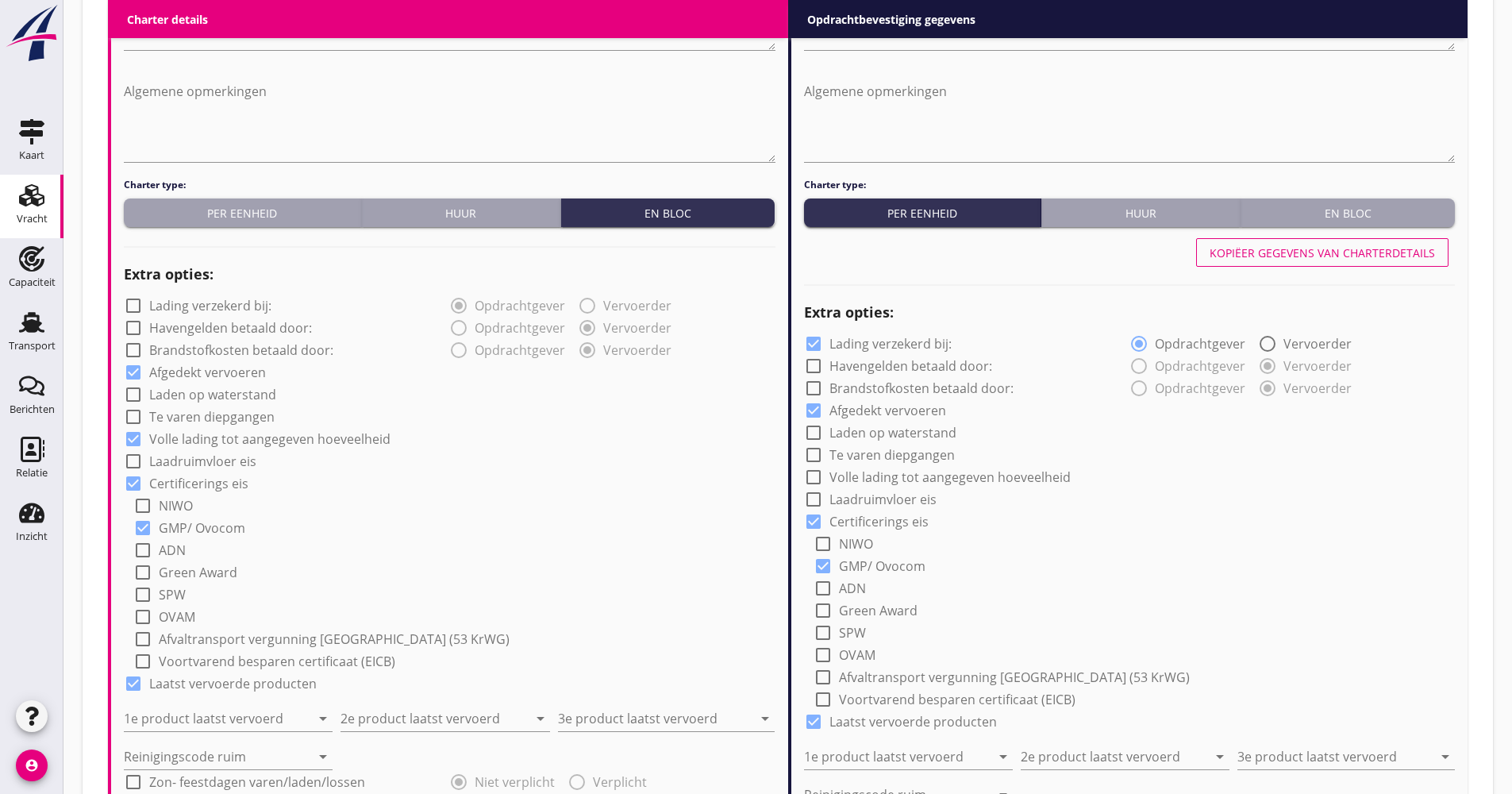
scroll to position [1032, 0]
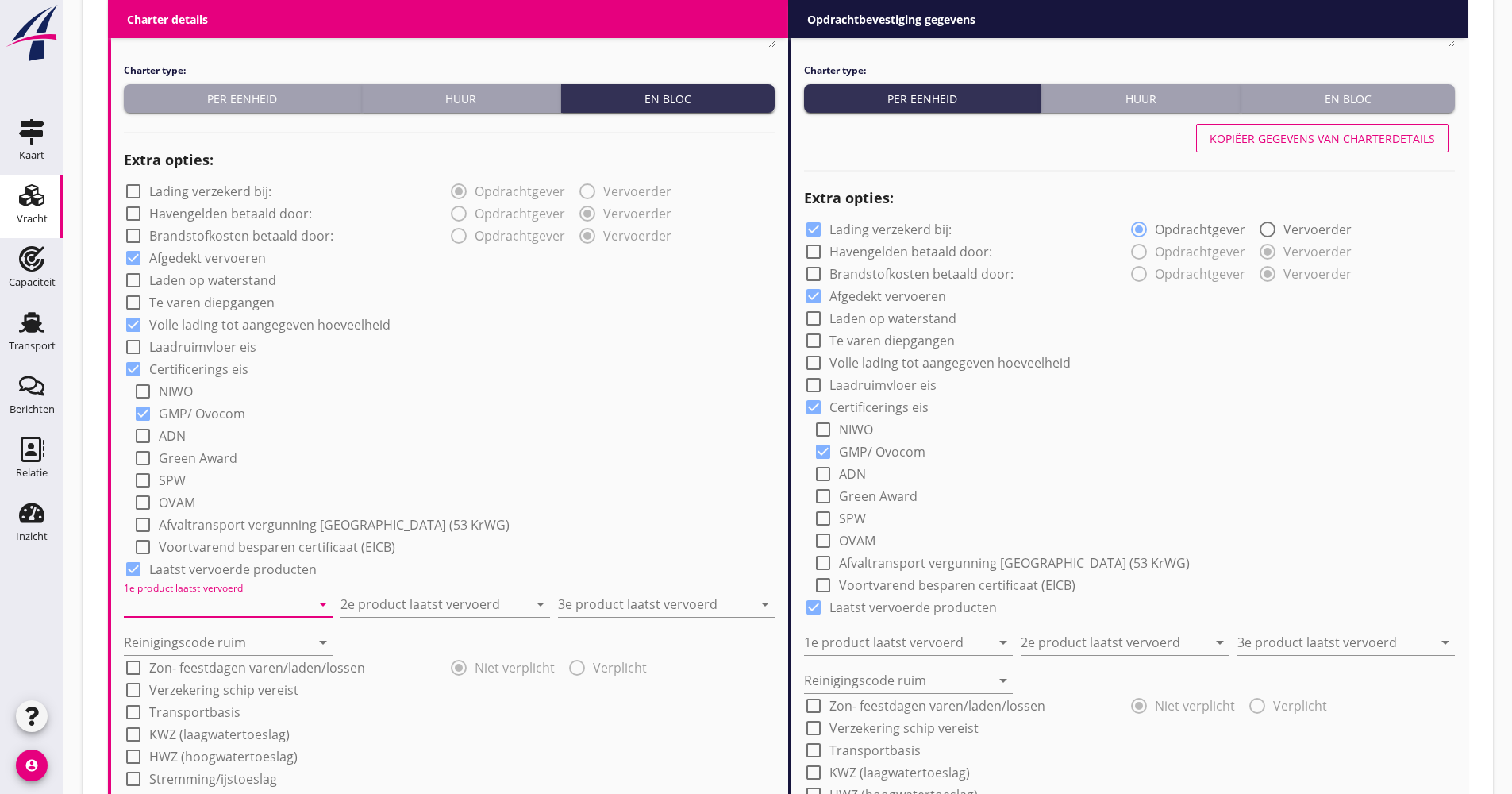
click at [195, 612] on input "1e product laatst vervoerd" at bounding box center [217, 604] width 187 height 26
click at [177, 650] on div "Soda (8130)" at bounding box center [228, 643] width 183 height 19
type input "Soda (8130)"
click at [355, 609] on input "2e product laatst vervoerd" at bounding box center [433, 604] width 187 height 26
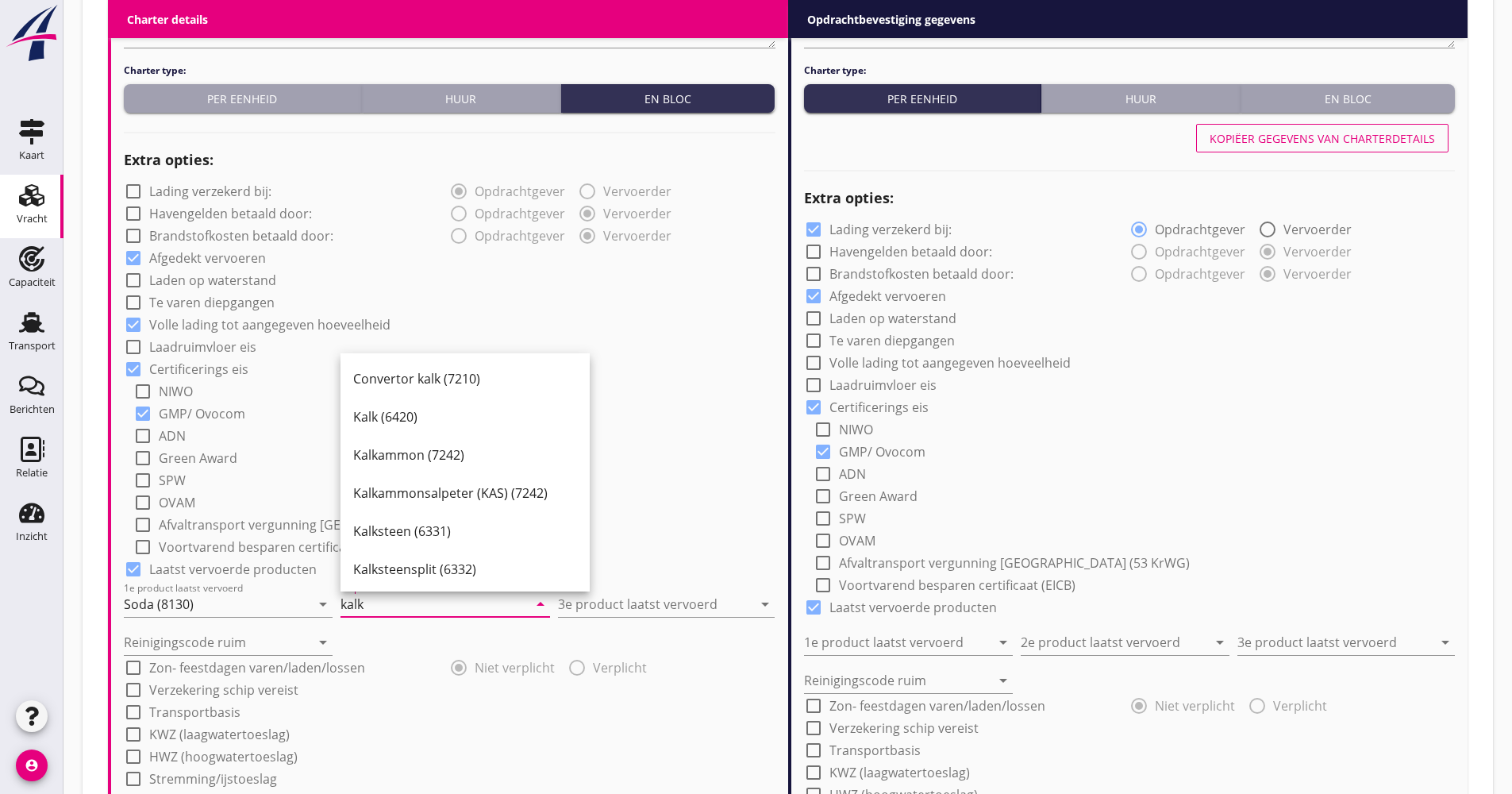
click at [411, 421] on div "Kalk (6420)" at bounding box center [465, 417] width 224 height 19
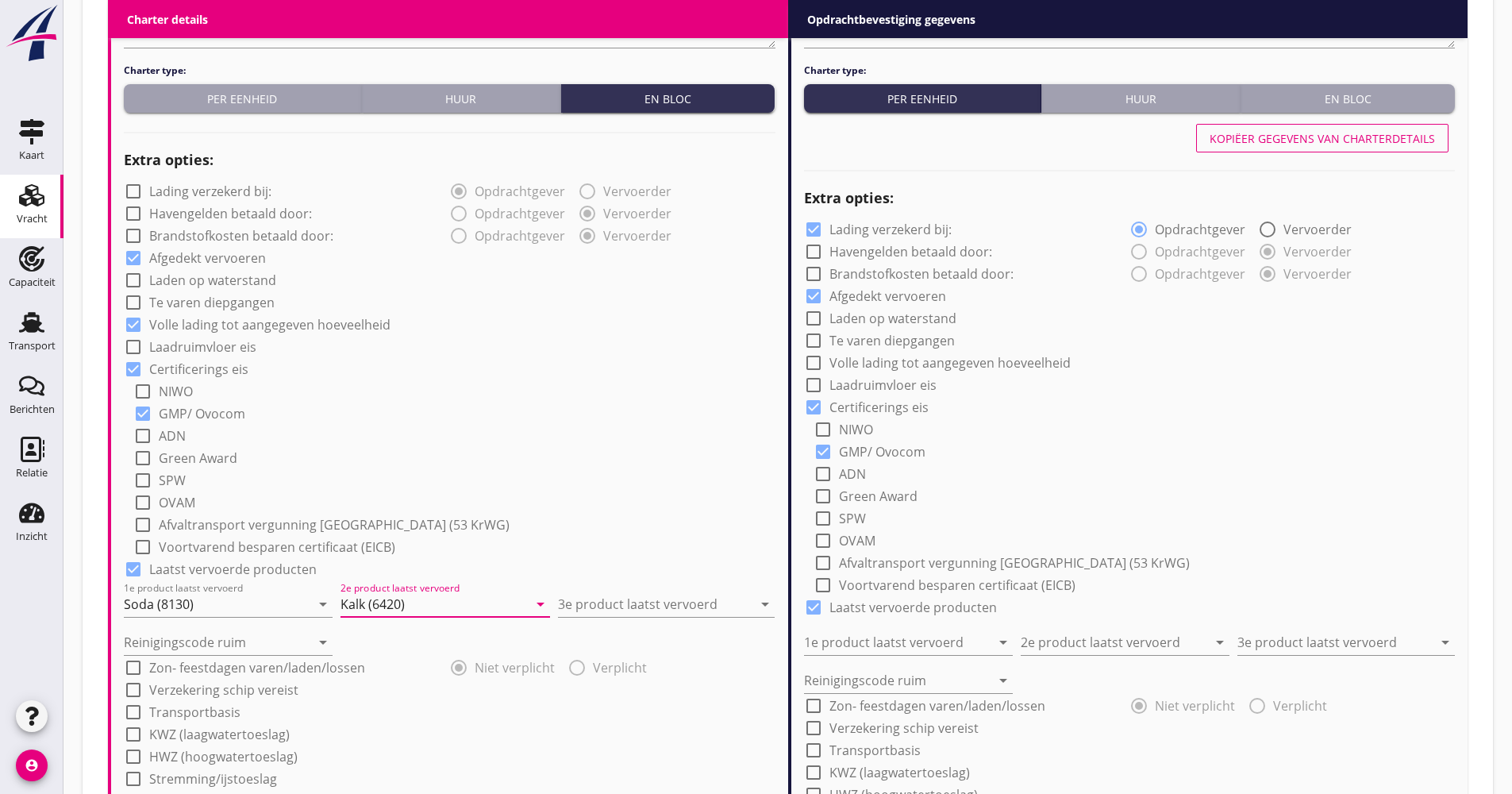
click at [356, 606] on input "Kalk (6420)" at bounding box center [433, 604] width 187 height 26
click at [416, 602] on input "Kalk (6420)" at bounding box center [433, 604] width 187 height 26
drag, startPoint x: 384, startPoint y: 607, endPoint x: 302, endPoint y: 607, distance: 82.0
click at [305, 607] on div "1e product laatst vervoerd Soda (8130) arrow_drop_down 2e product laatst vervoe…" at bounding box center [450, 598] width 652 height 38
click at [393, 603] on input "Kalk (6420)" at bounding box center [433, 604] width 187 height 26
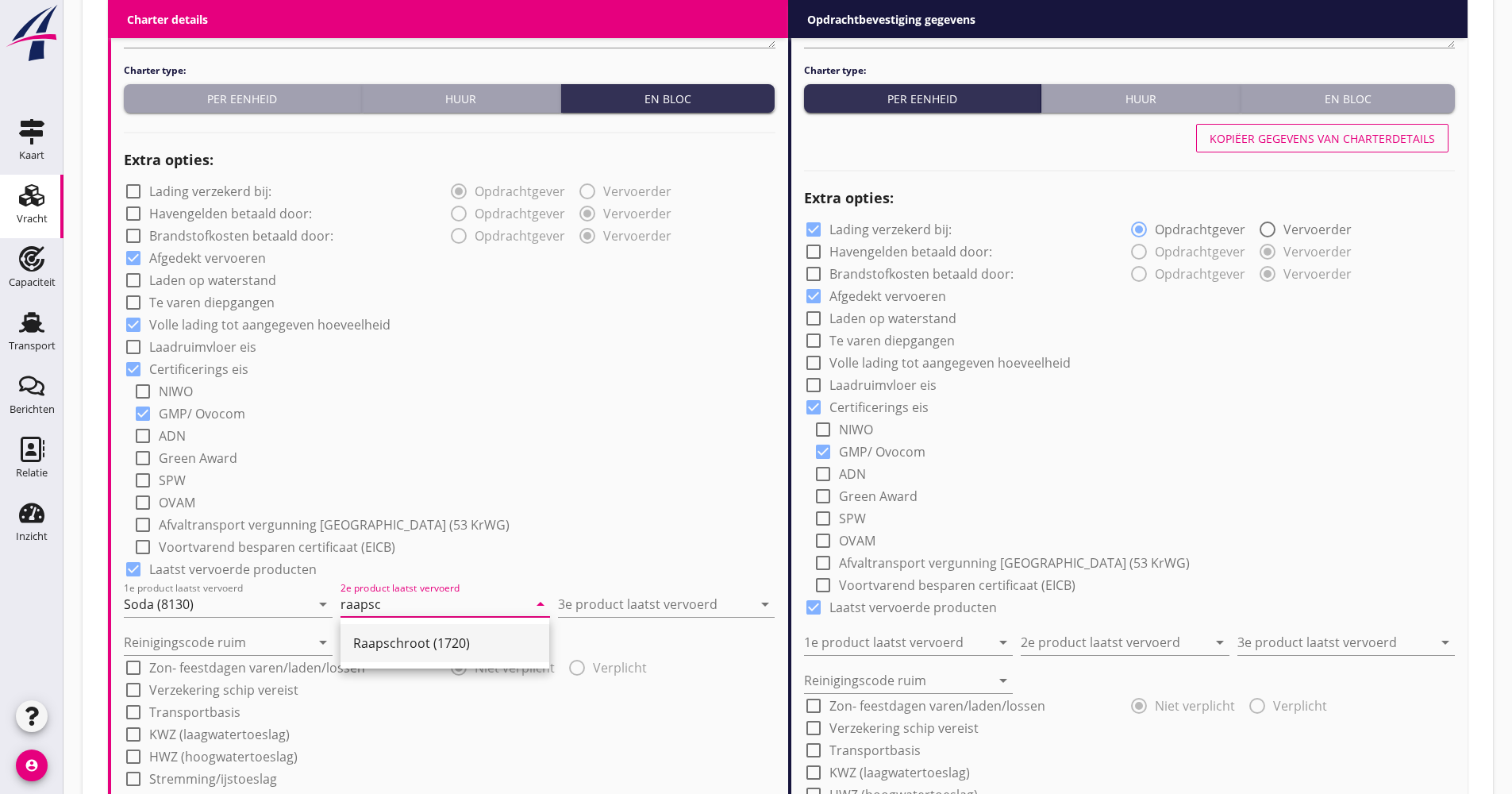
click at [390, 641] on div "Raapschroot (1720)" at bounding box center [445, 643] width 183 height 19
type input "Raapschroot (1720)"
click at [623, 608] on input "3e product laatst vervoerd" at bounding box center [655, 604] width 194 height 26
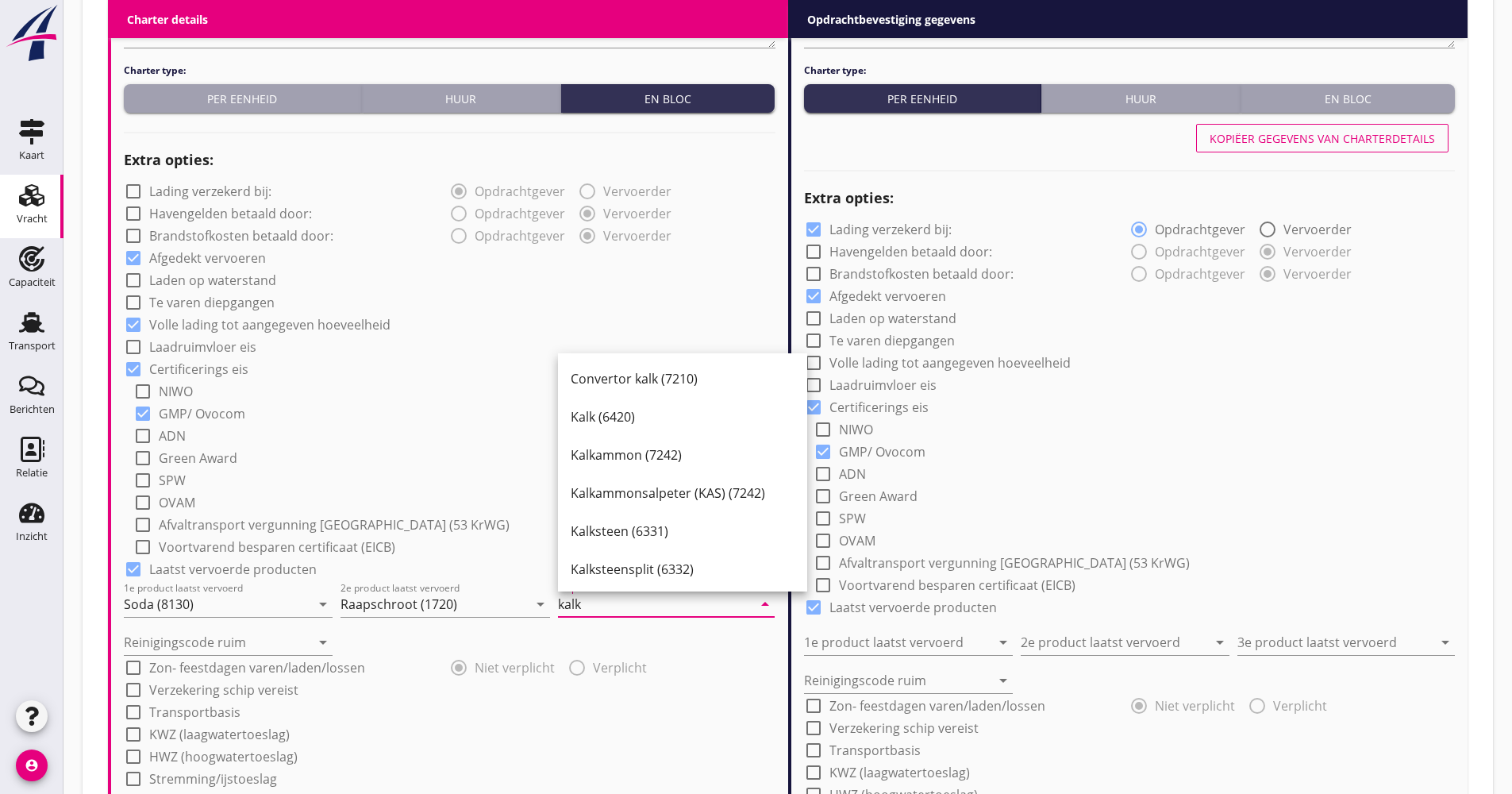
click at [631, 417] on div "Kalk (6420)" at bounding box center [682, 417] width 224 height 19
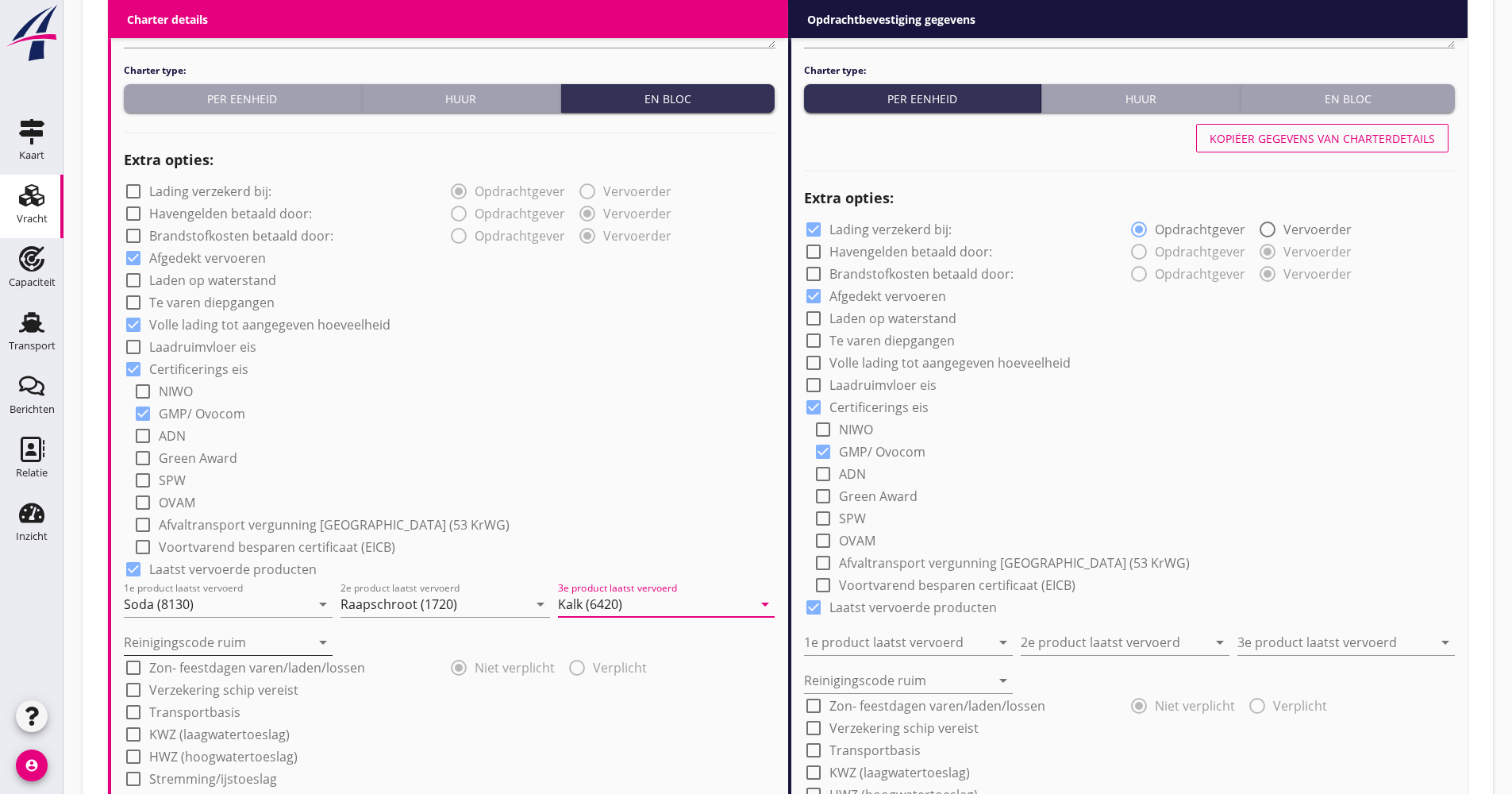
type input "Kalk (6420)"
click at [169, 631] on input "Reinigingscode ruim" at bounding box center [217, 642] width 187 height 26
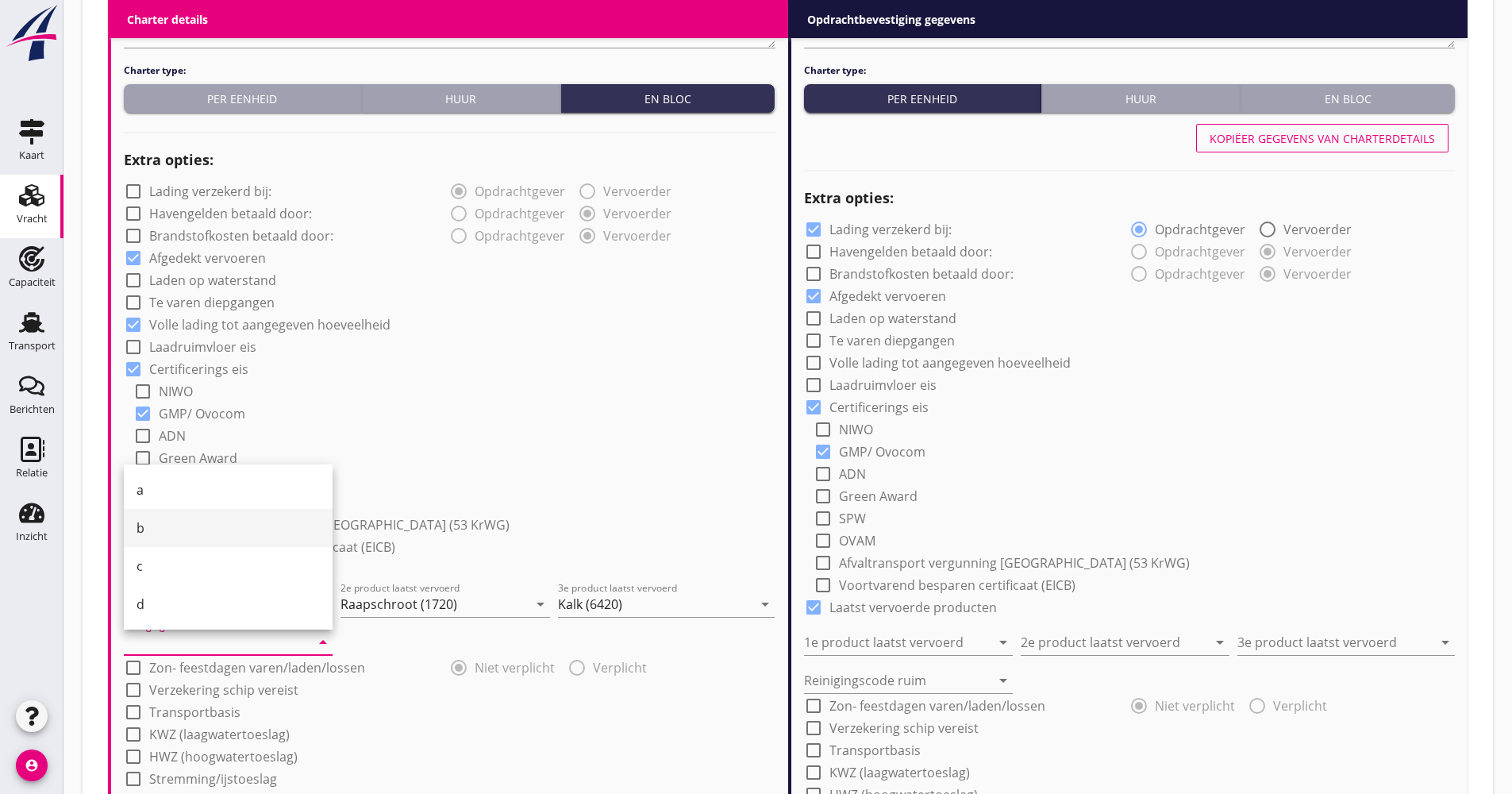
click at [171, 537] on div "b" at bounding box center [228, 528] width 183 height 19
type input "b"
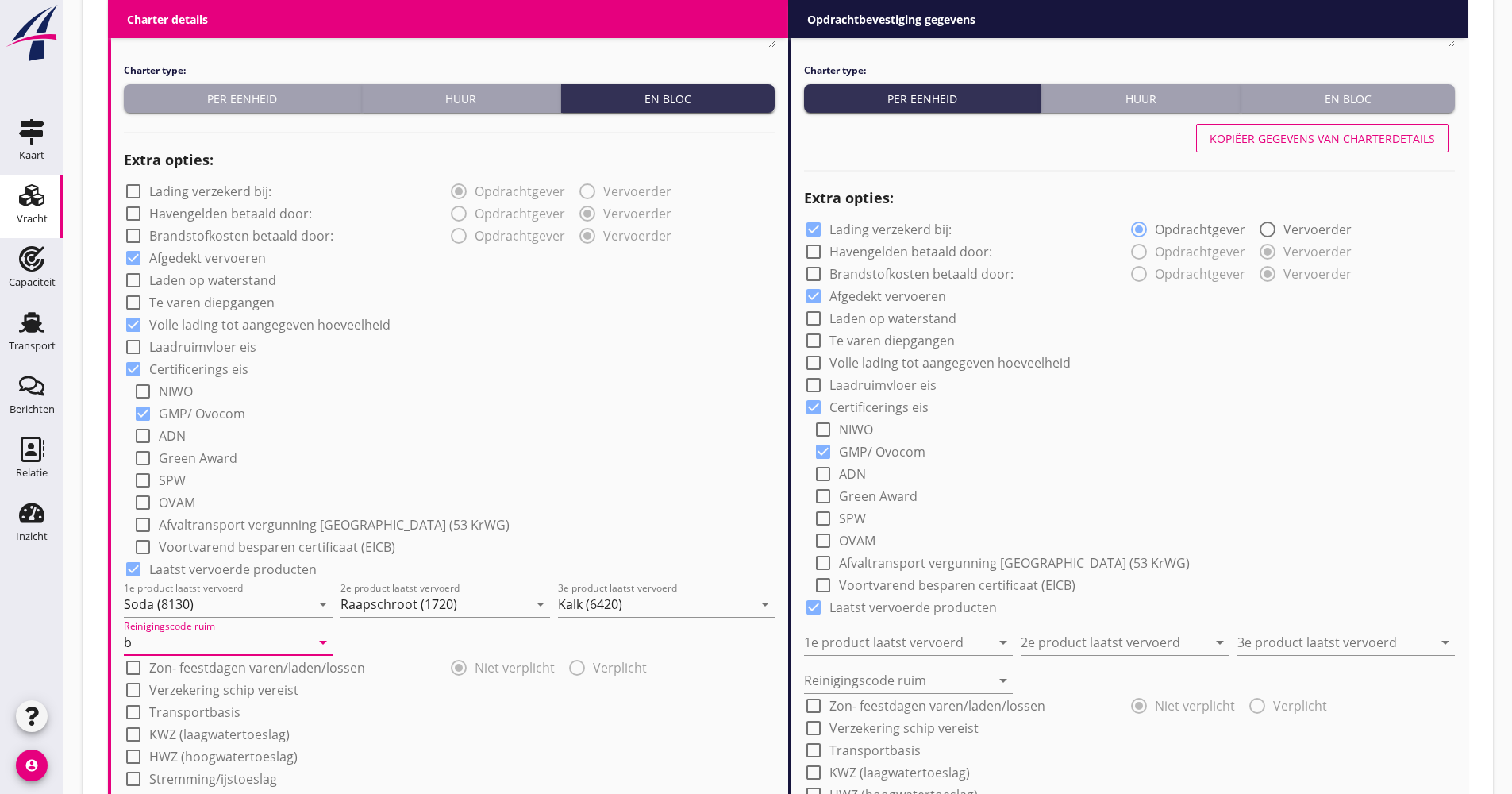
click at [160, 683] on label "Verzekering schip vereist" at bounding box center [224, 690] width 150 height 16
checkbox input "true"
click at [160, 712] on label "Transportbasis" at bounding box center [195, 712] width 91 height 16
checkbox input "true"
click at [171, 743] on div at bounding box center [438, 747] width 630 height 26
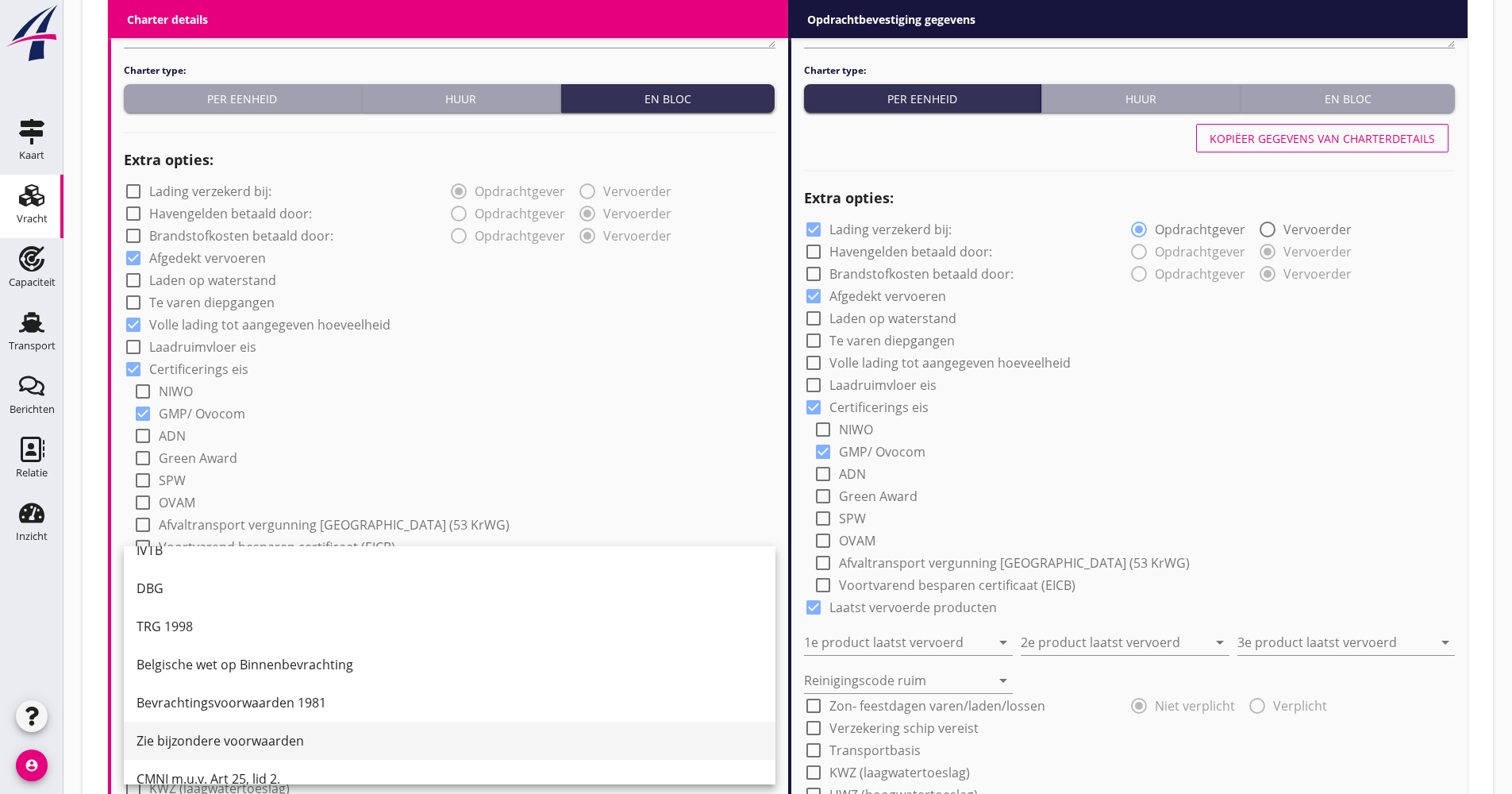
scroll to position [41, 0]
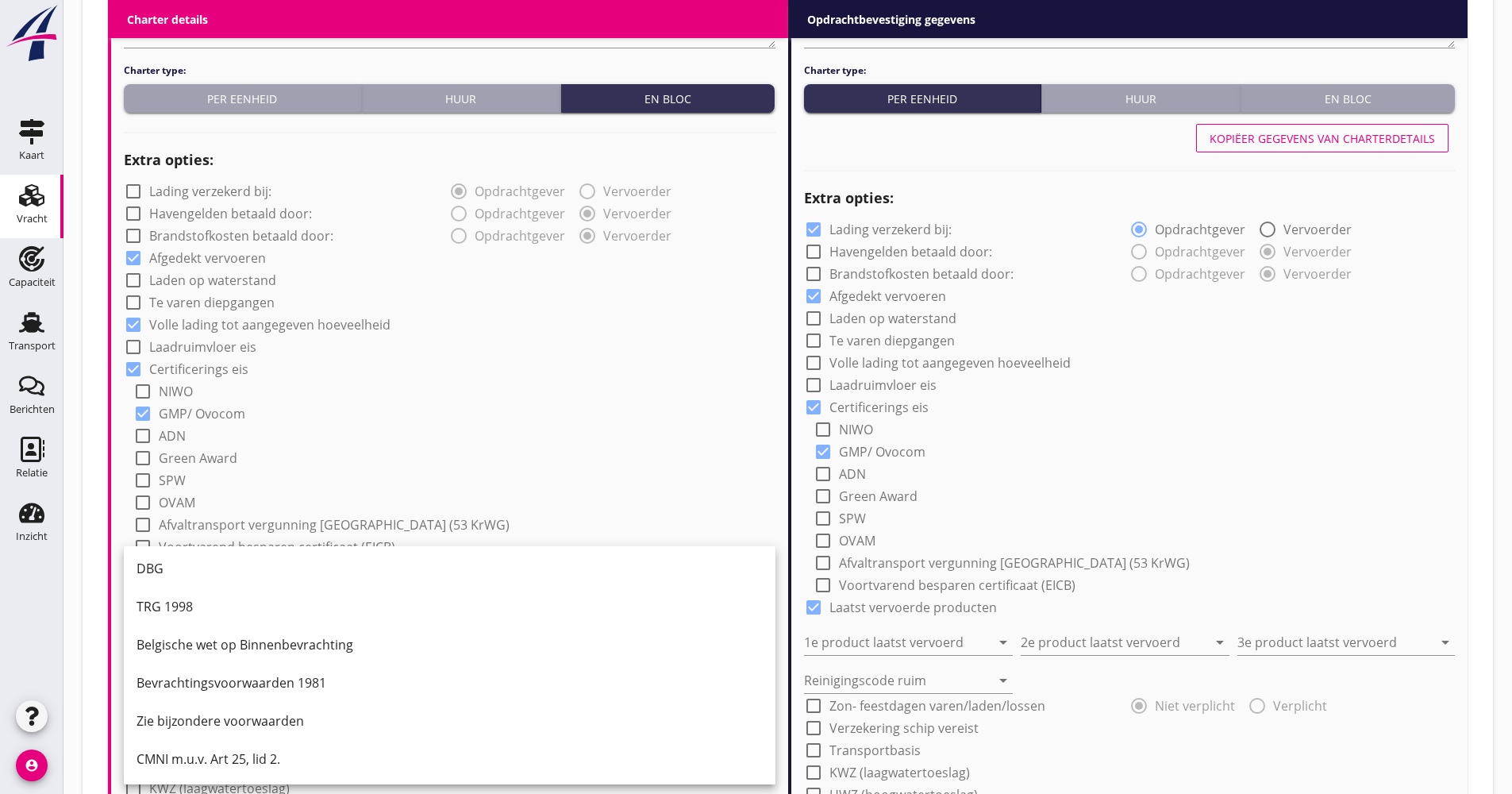
click at [179, 757] on div "CMNI m.u.v. Art 25, lid 2." at bounding box center [449, 760] width 626 height 19
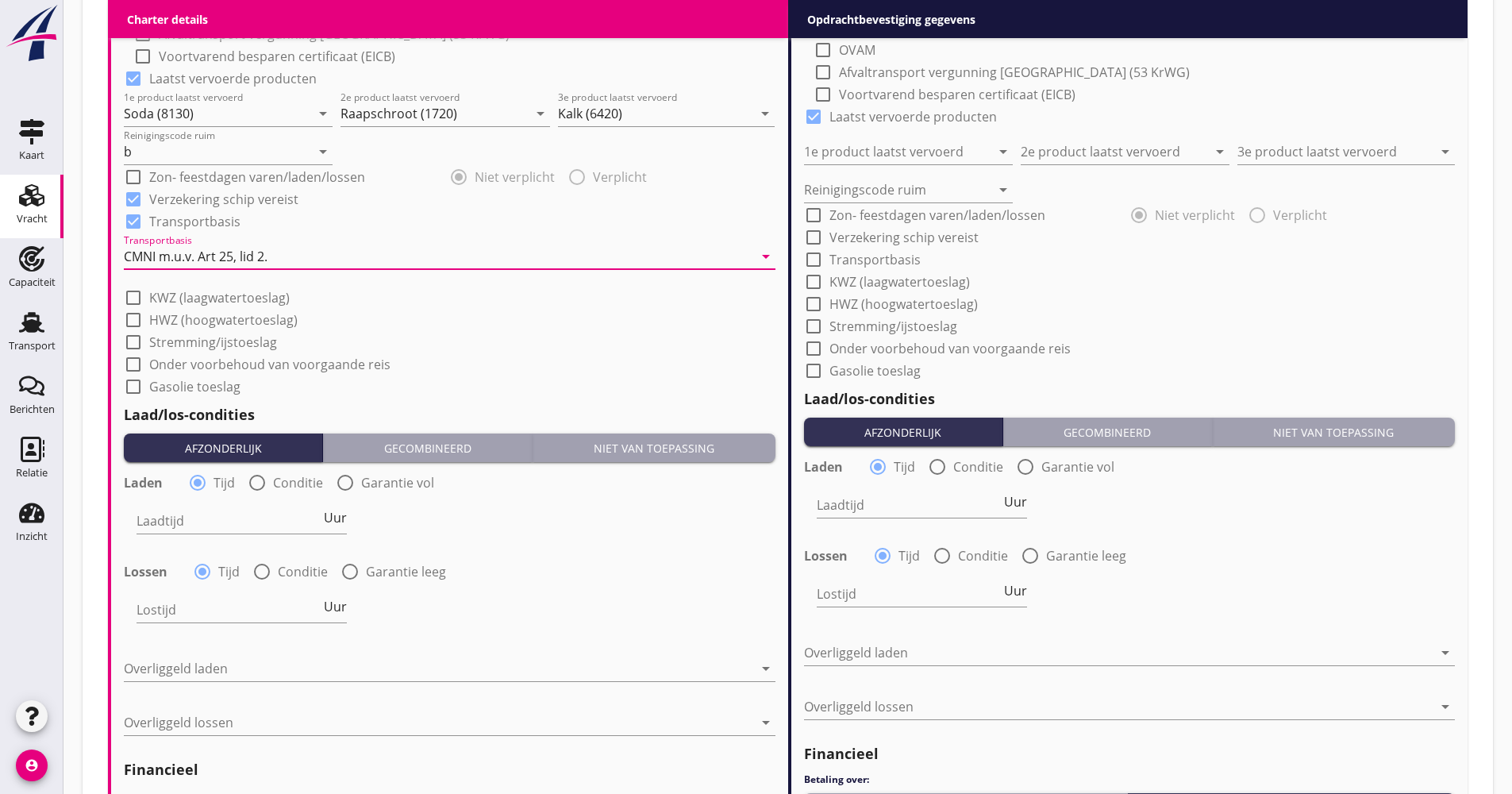
scroll to position [1589, 0]
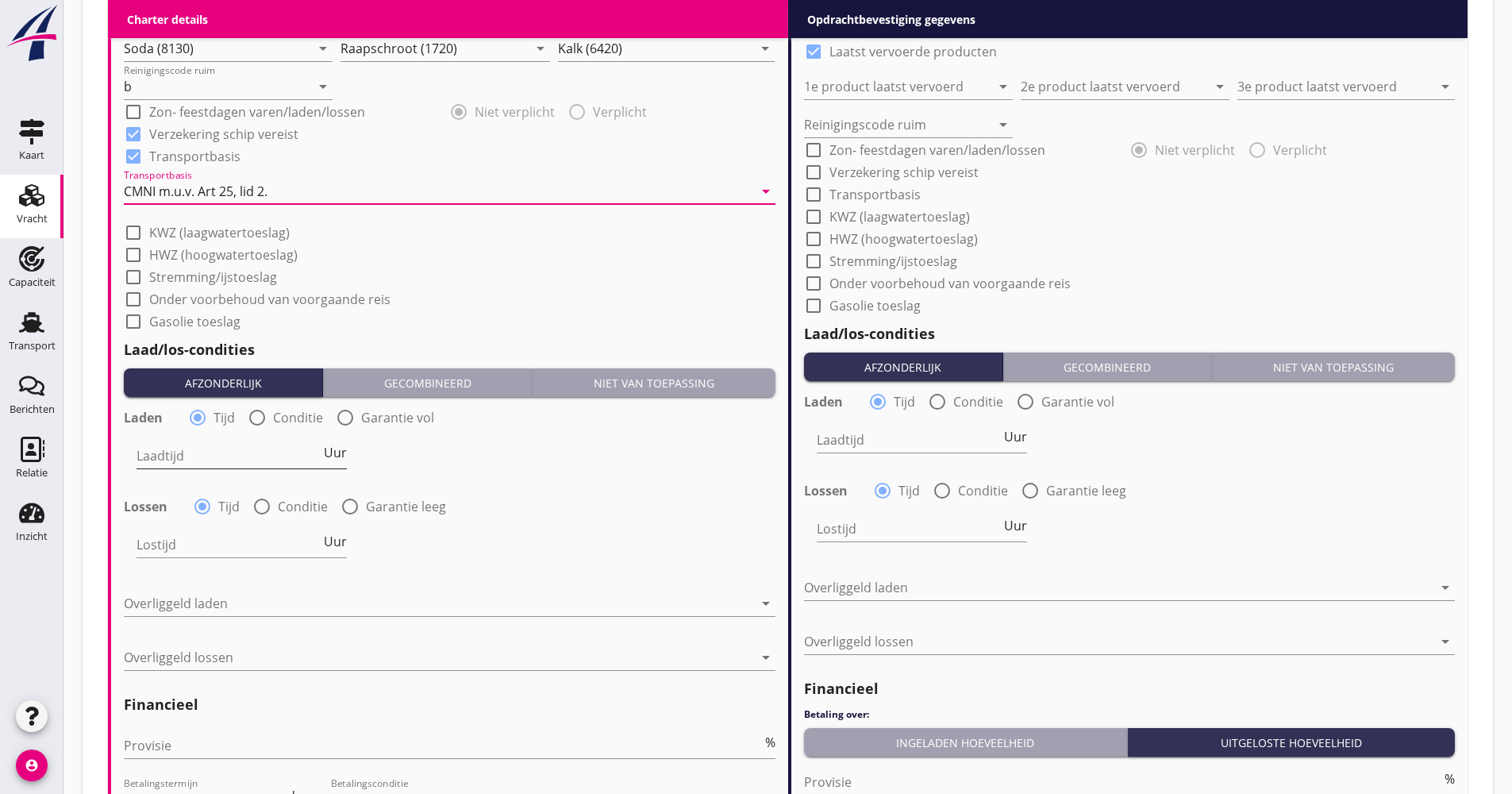
click at [339, 454] on span "Uur" at bounding box center [335, 452] width 23 height 12
type input "2"
click at [289, 519] on div "Lostijd Uur" at bounding box center [242, 546] width 213 height 57
click at [288, 499] on label "Conditie" at bounding box center [303, 506] width 50 height 16
radio input "false"
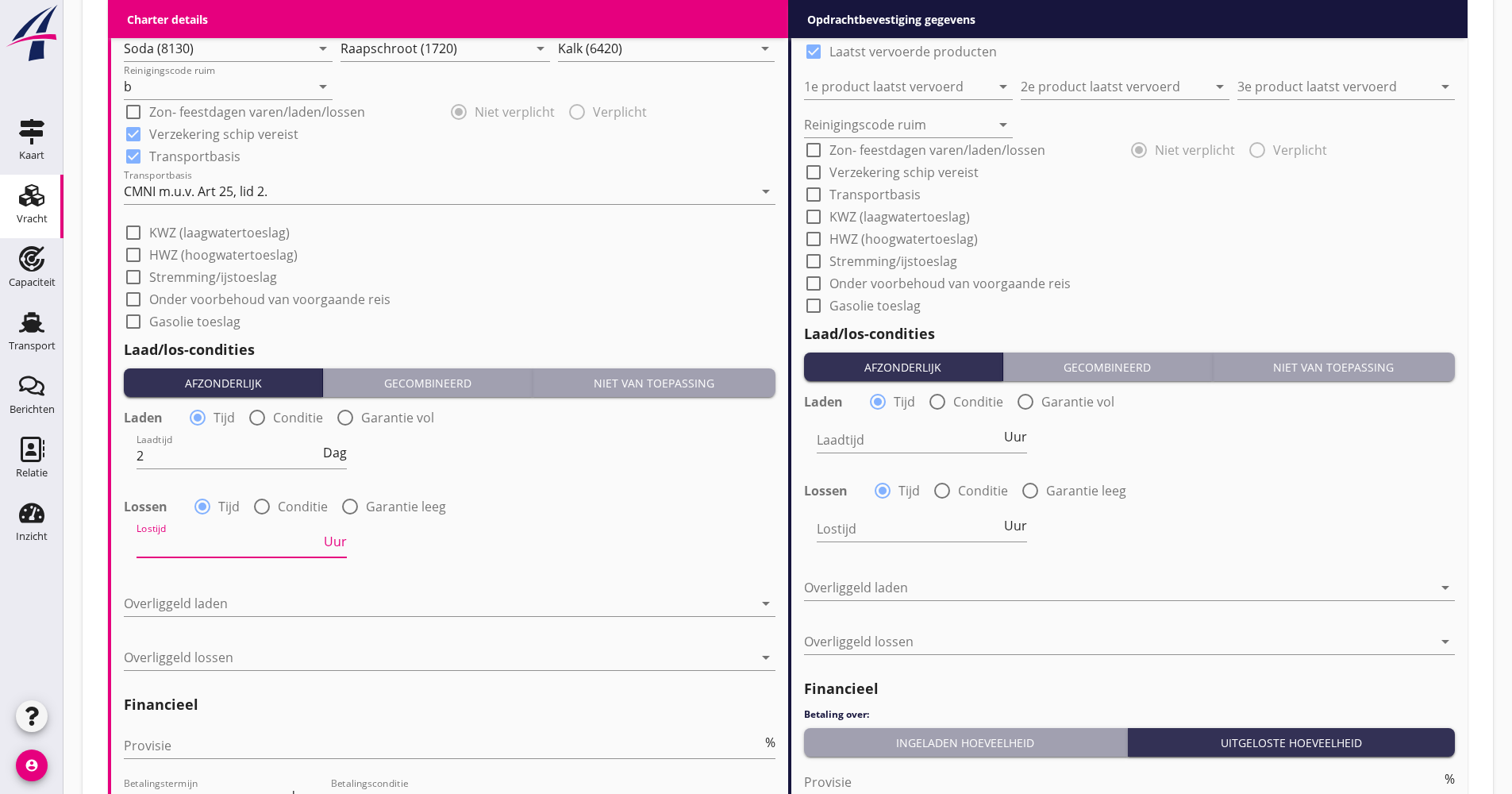
radio input "true"
click at [264, 544] on div at bounding box center [284, 544] width 295 height 26
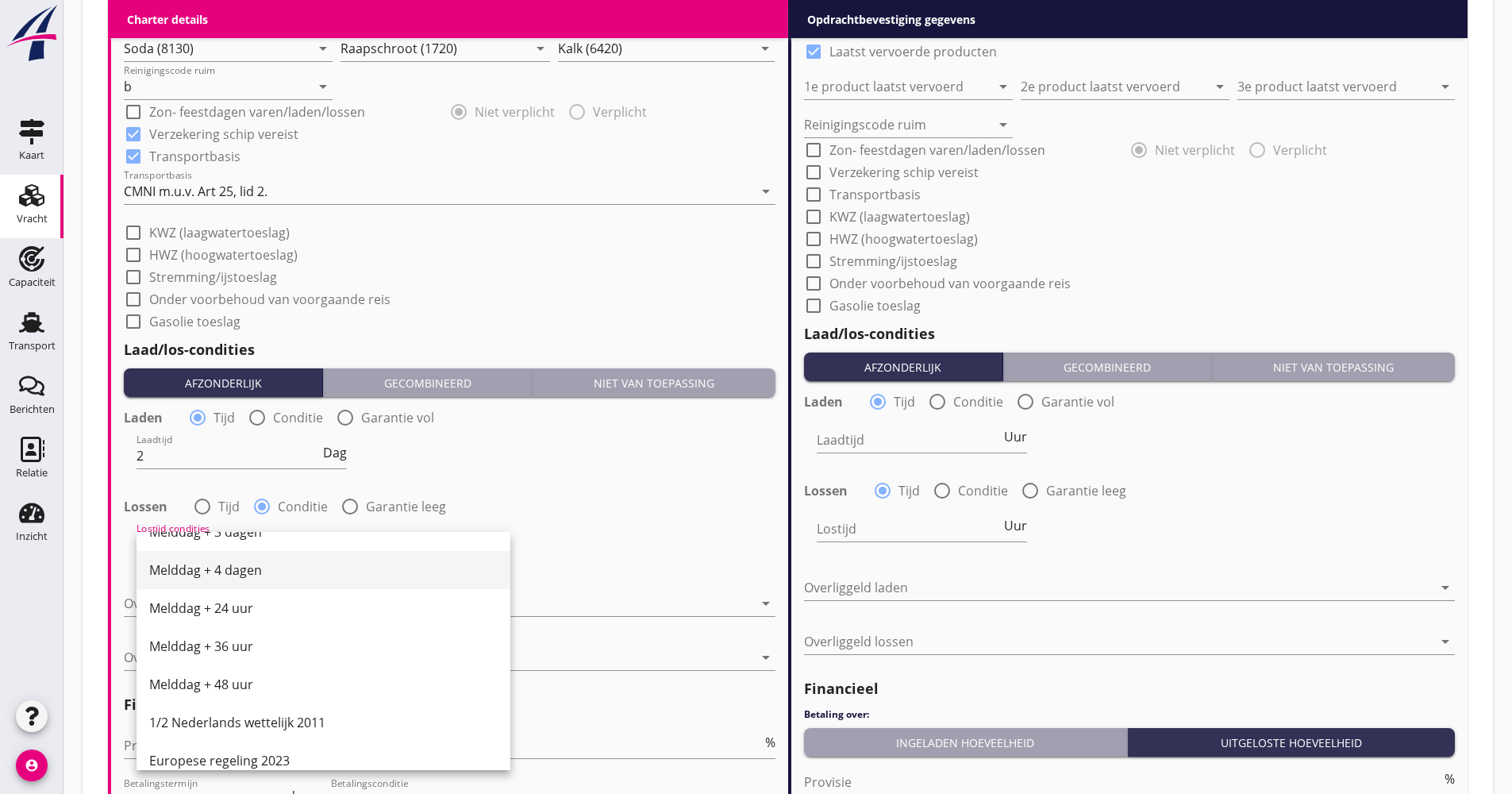
scroll to position [556, 0]
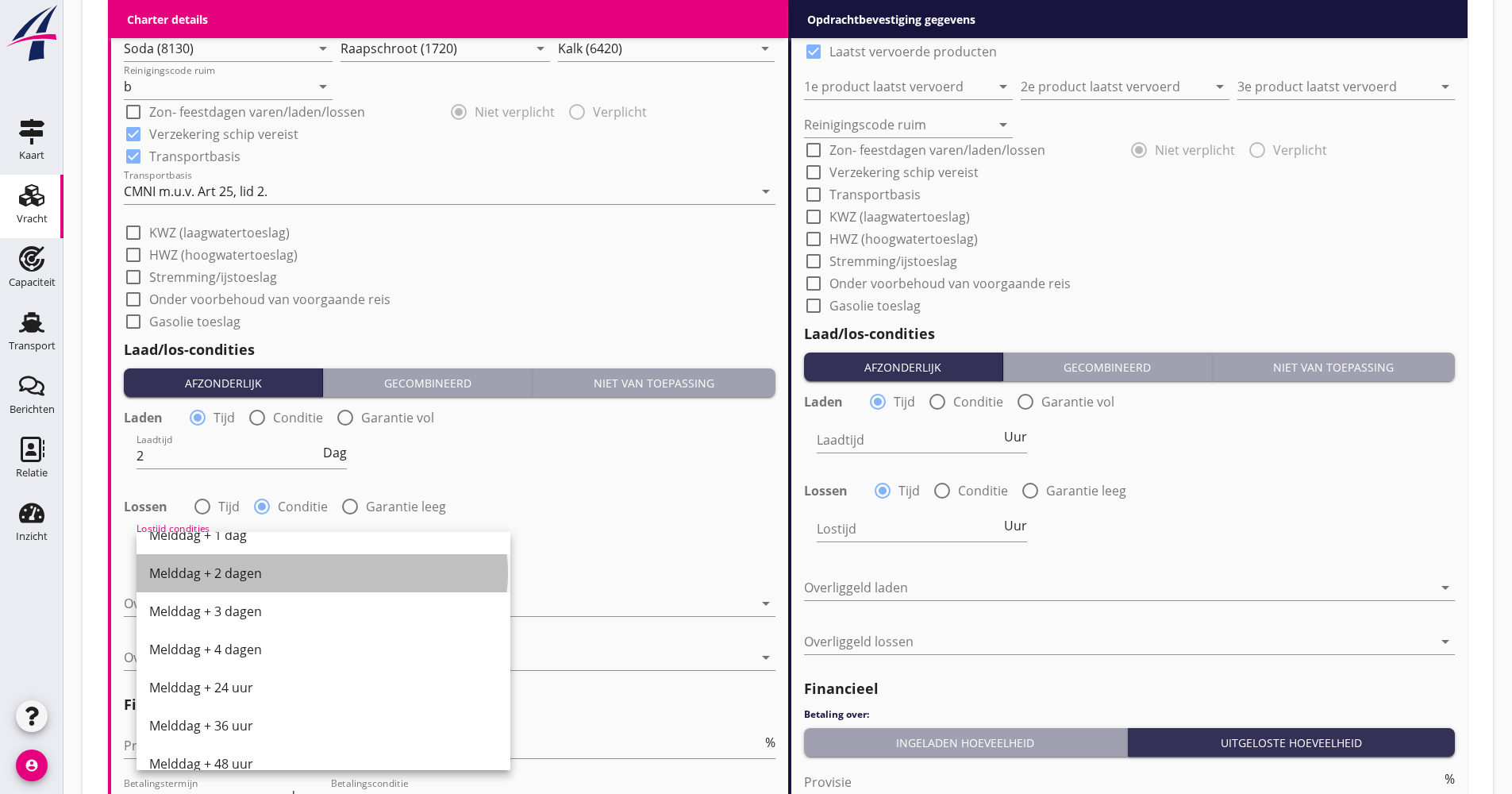
click at [242, 580] on div "Melddag + 2 dagen" at bounding box center [324, 574] width 349 height 19
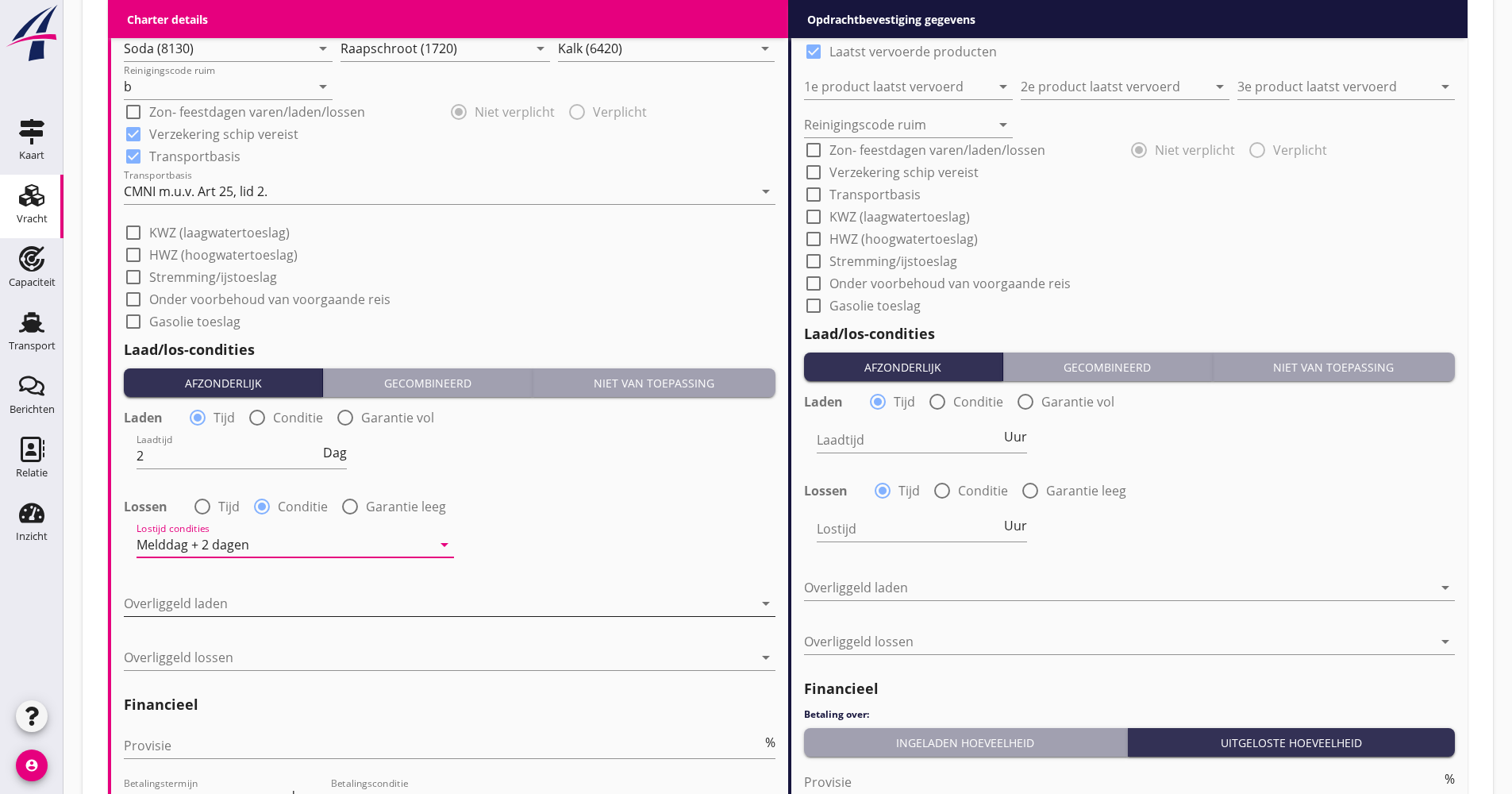
click at [228, 594] on div at bounding box center [438, 603] width 630 height 26
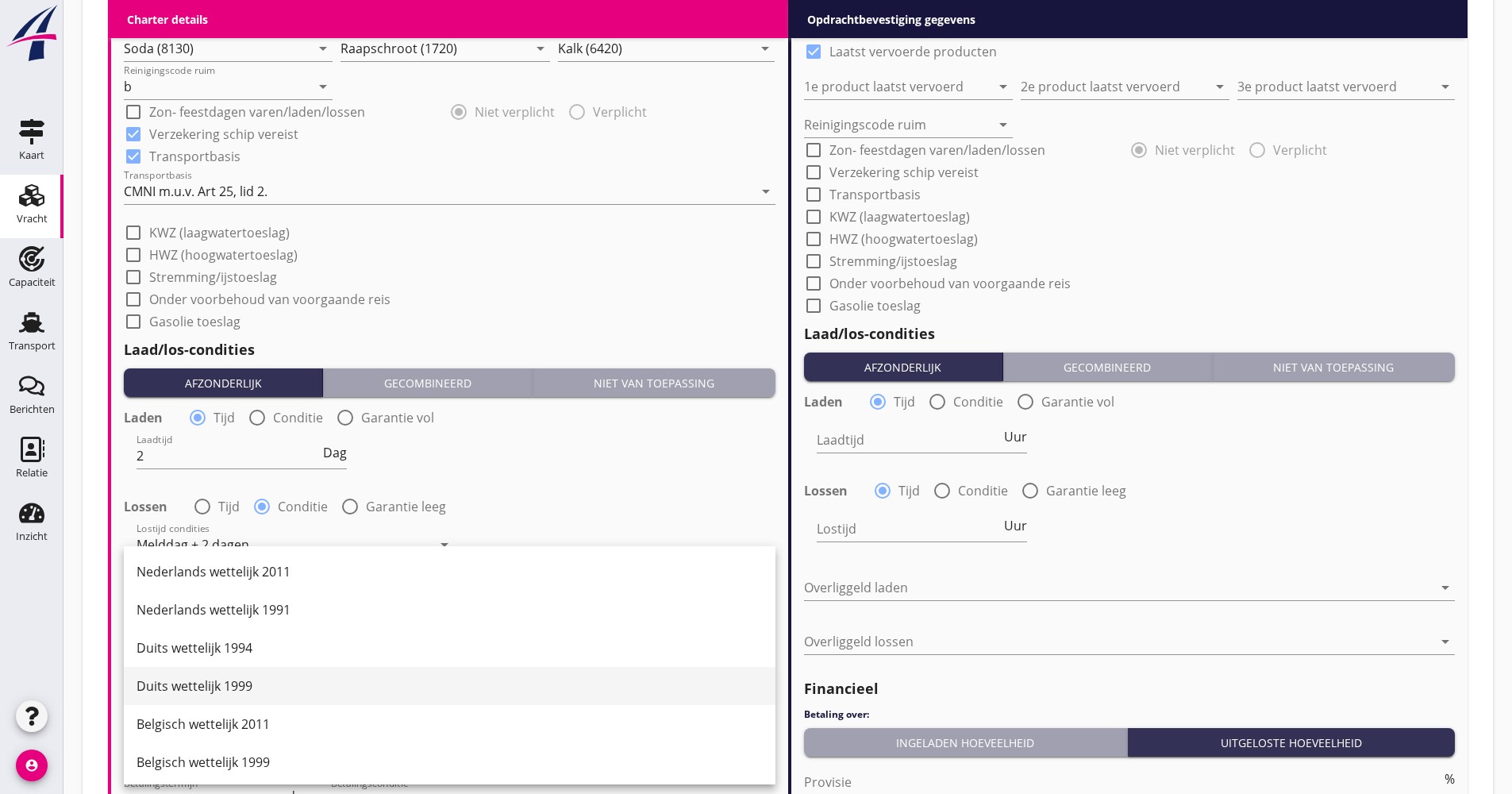
click at [225, 688] on div "Duits wettelijk 1999" at bounding box center [449, 686] width 626 height 19
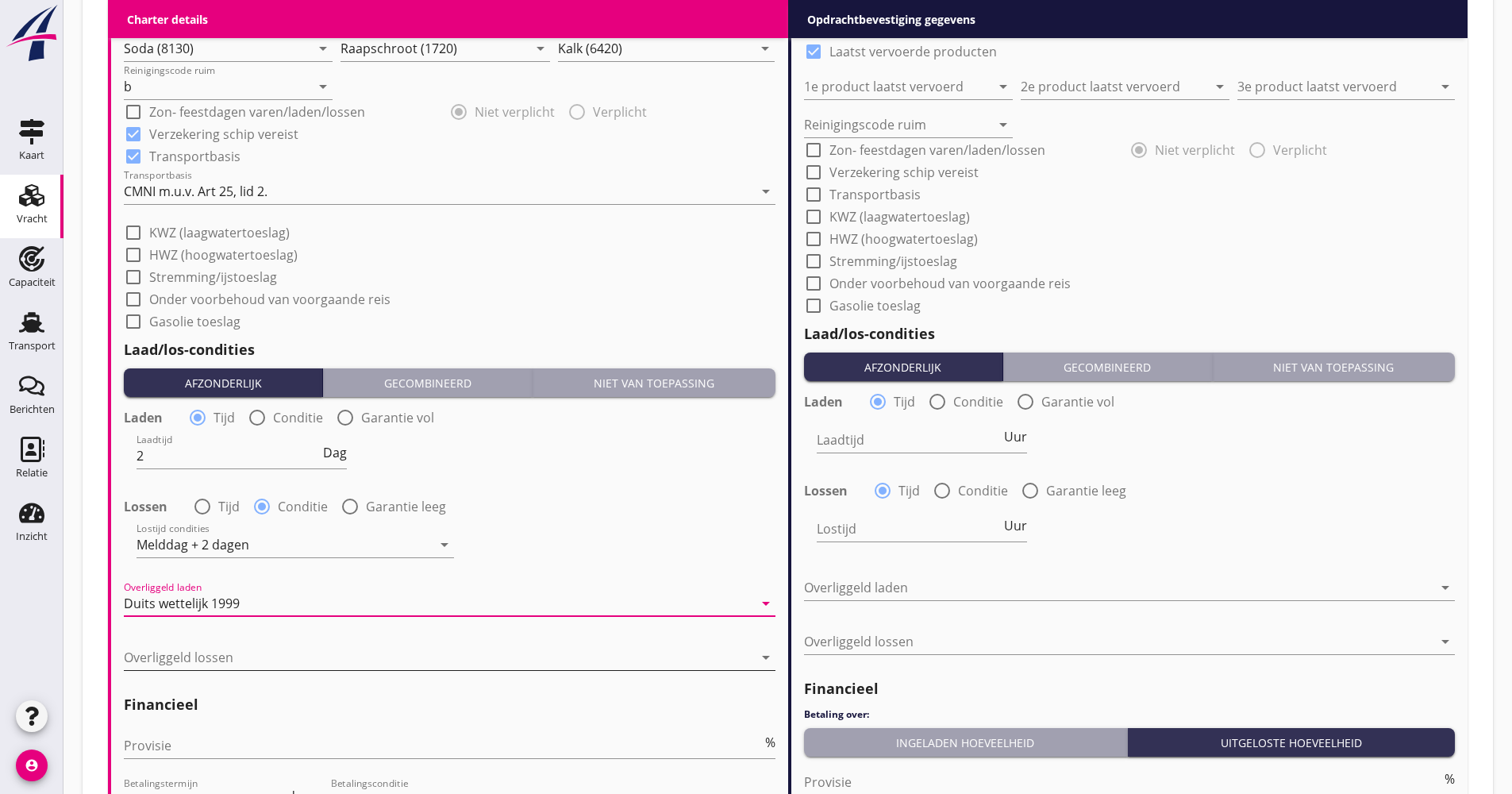
click at [223, 657] on div at bounding box center [438, 658] width 630 height 26
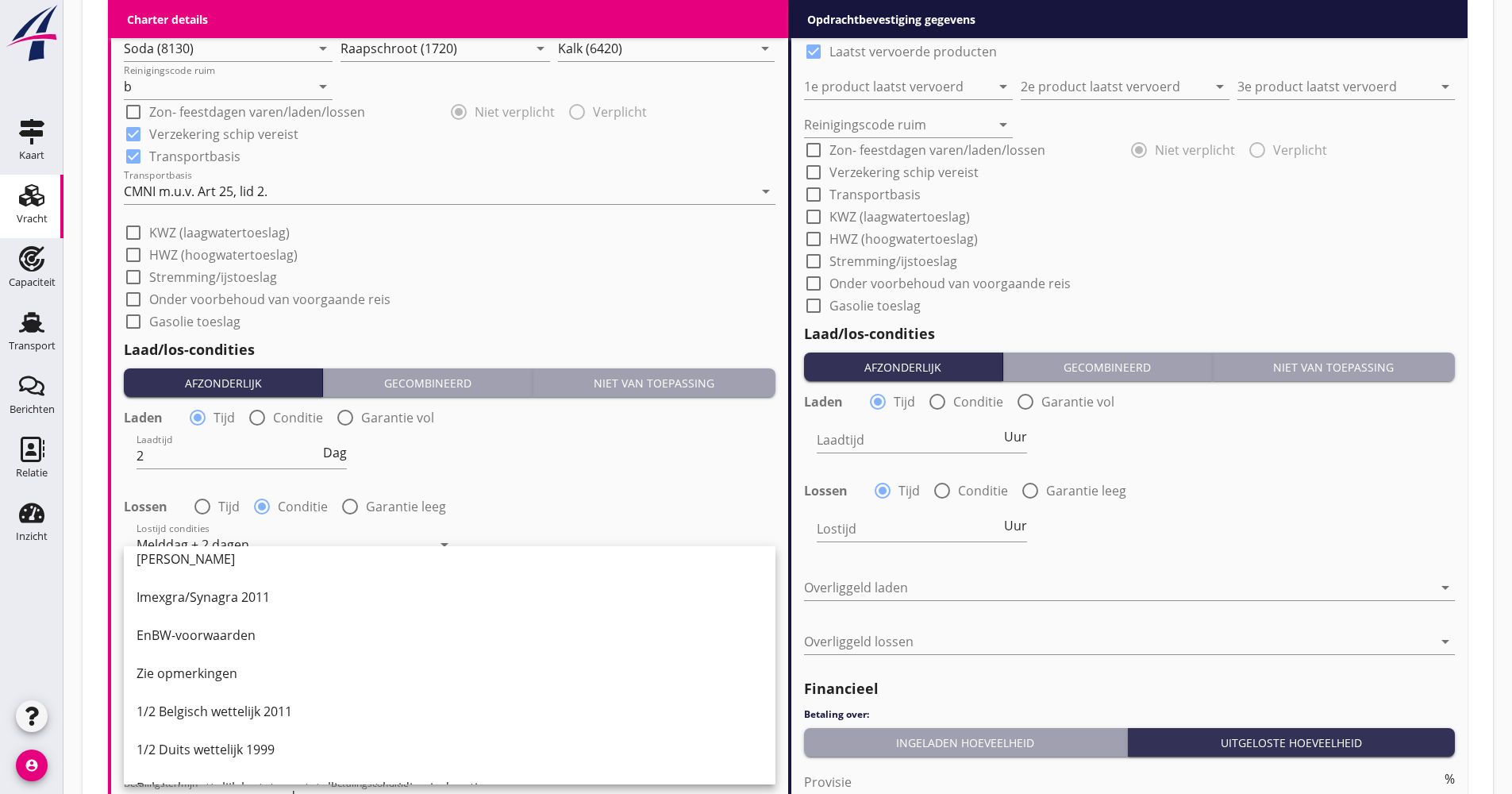
scroll to position [397, 0]
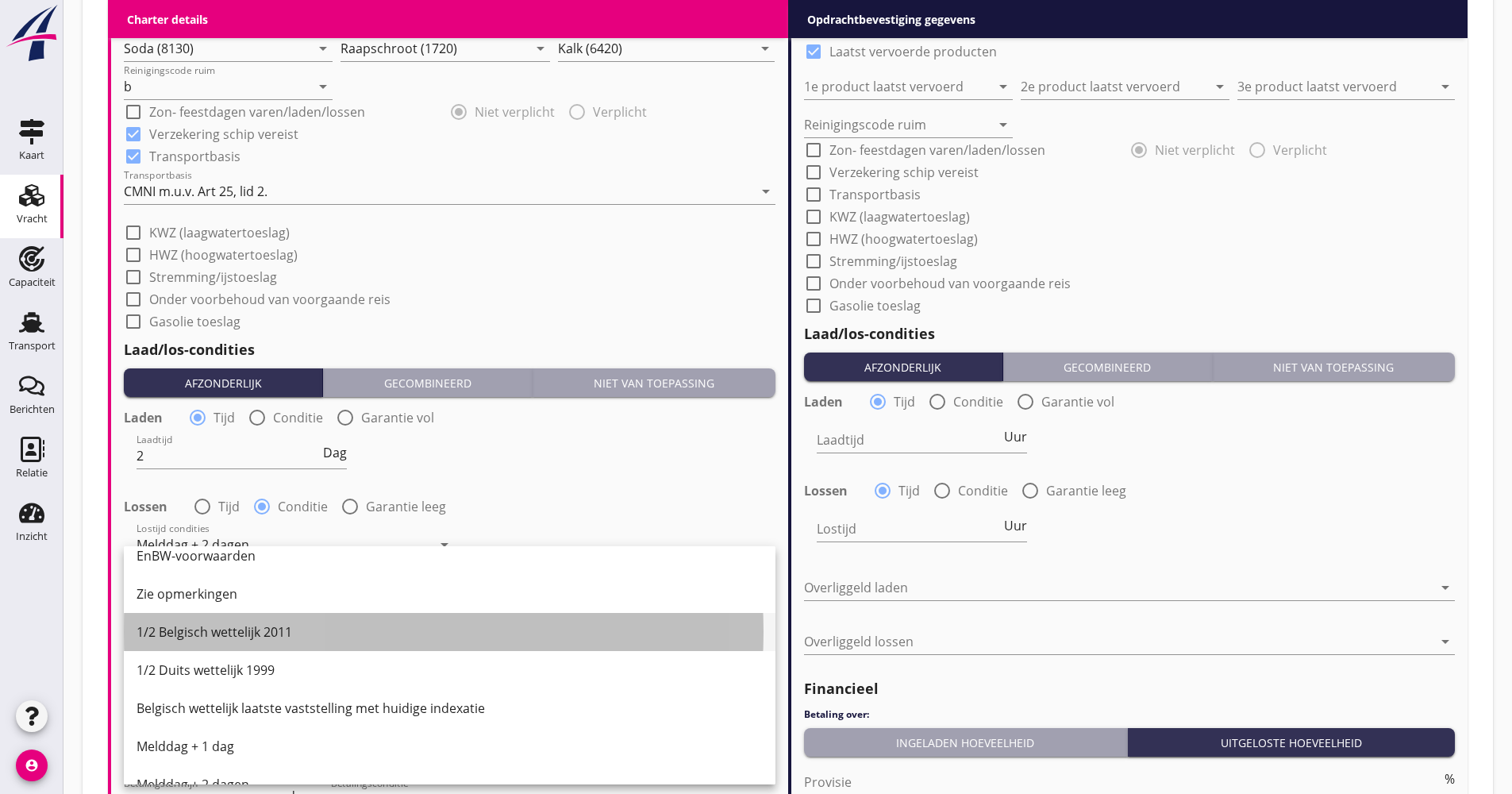
click at [231, 634] on div "1/2 Belgisch wettelijk 2011" at bounding box center [449, 632] width 626 height 19
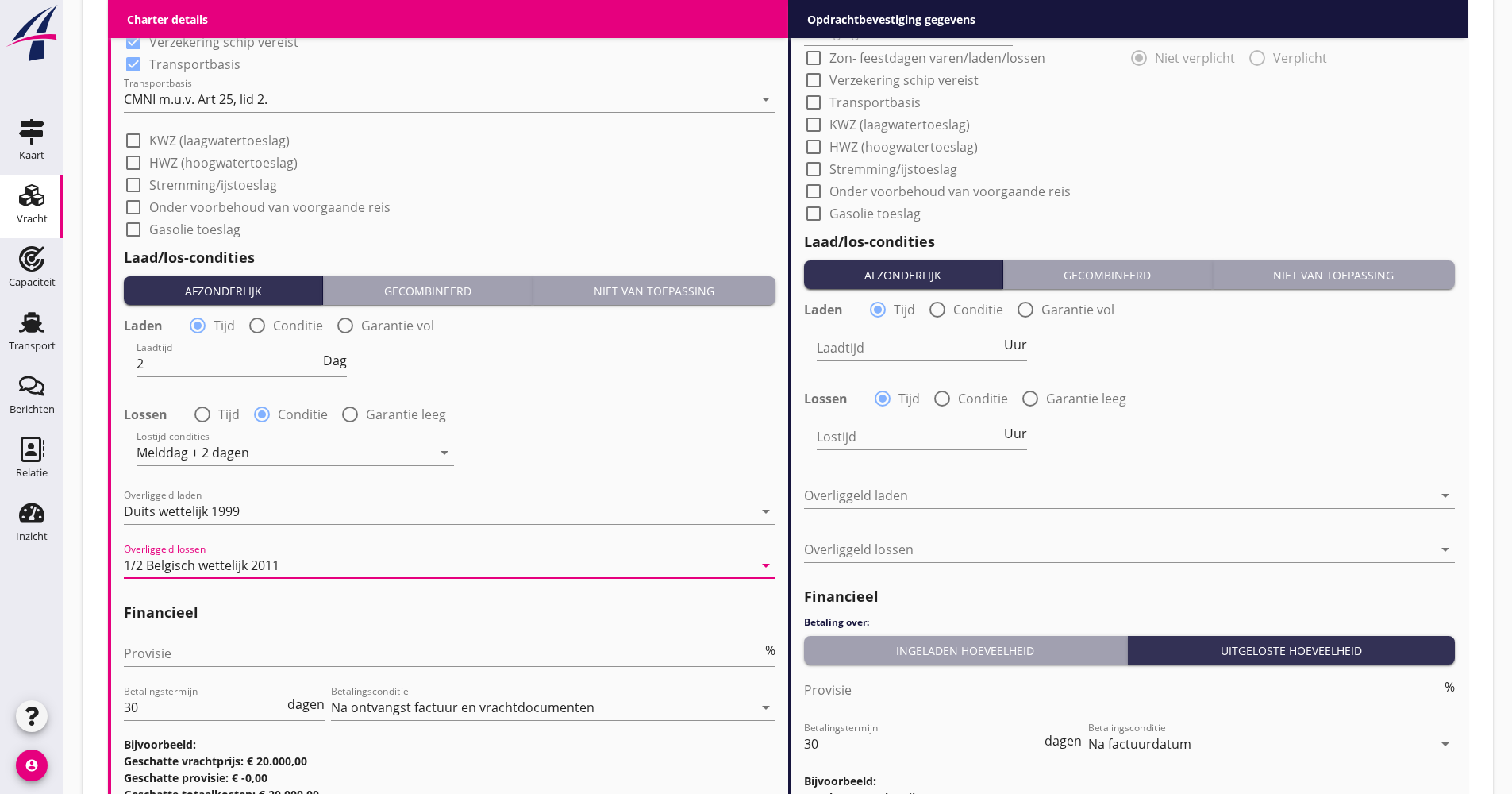
scroll to position [1827, 0]
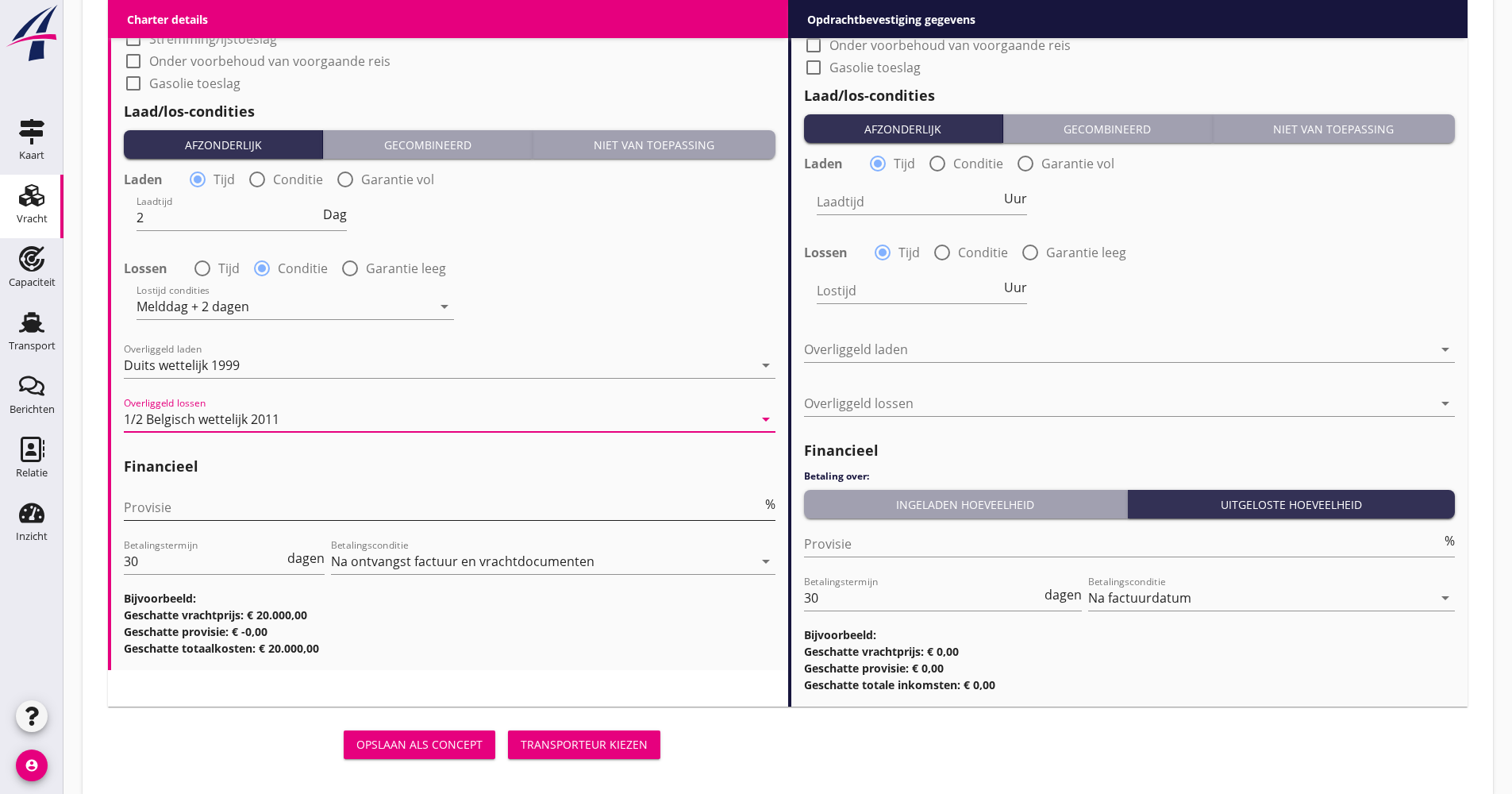
click at [197, 520] on div "Provisie %" at bounding box center [450, 507] width 652 height 26
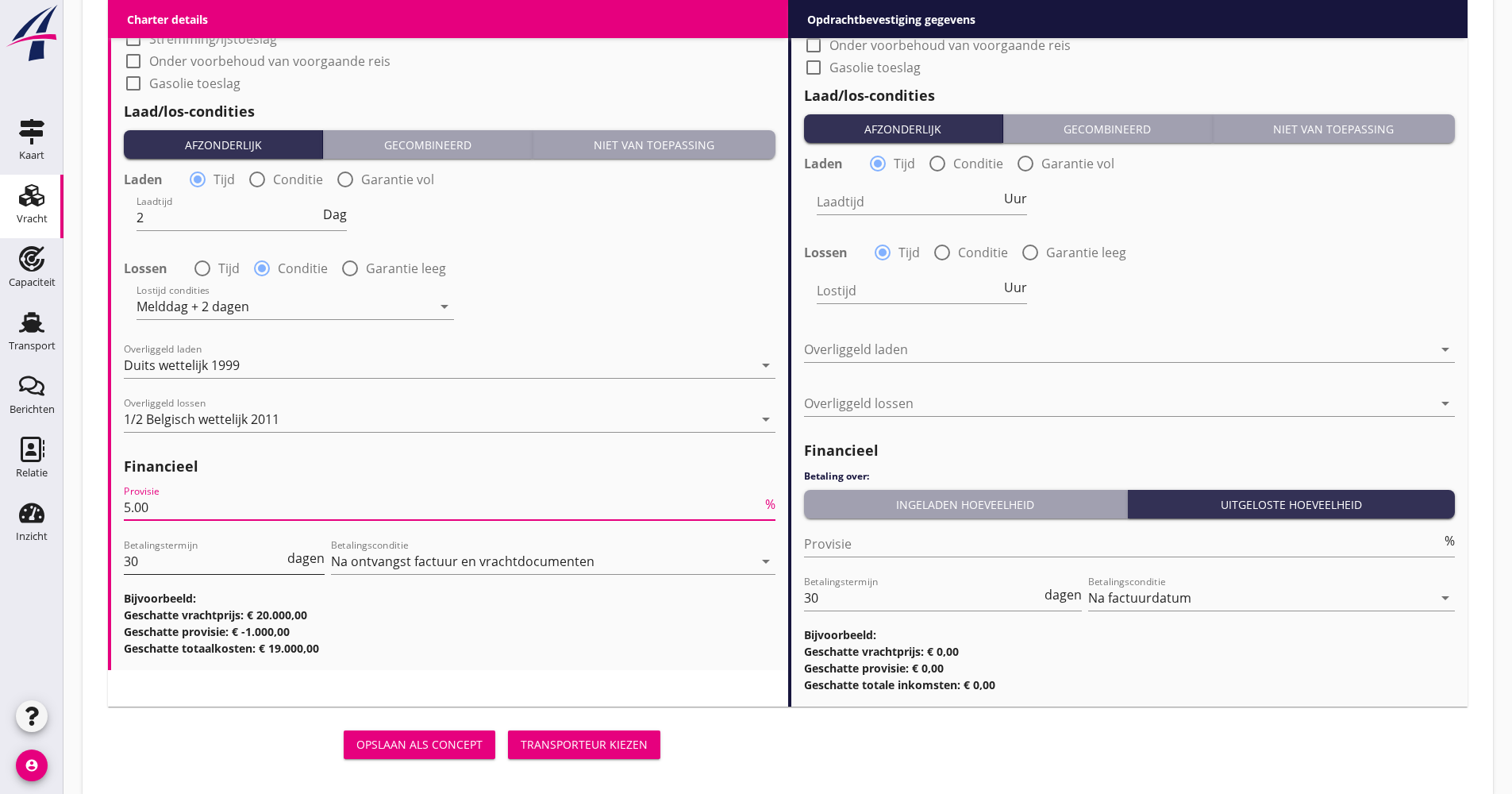
type input "5.00"
drag, startPoint x: 165, startPoint y: 568, endPoint x: 91, endPoint y: 567, distance: 74.0
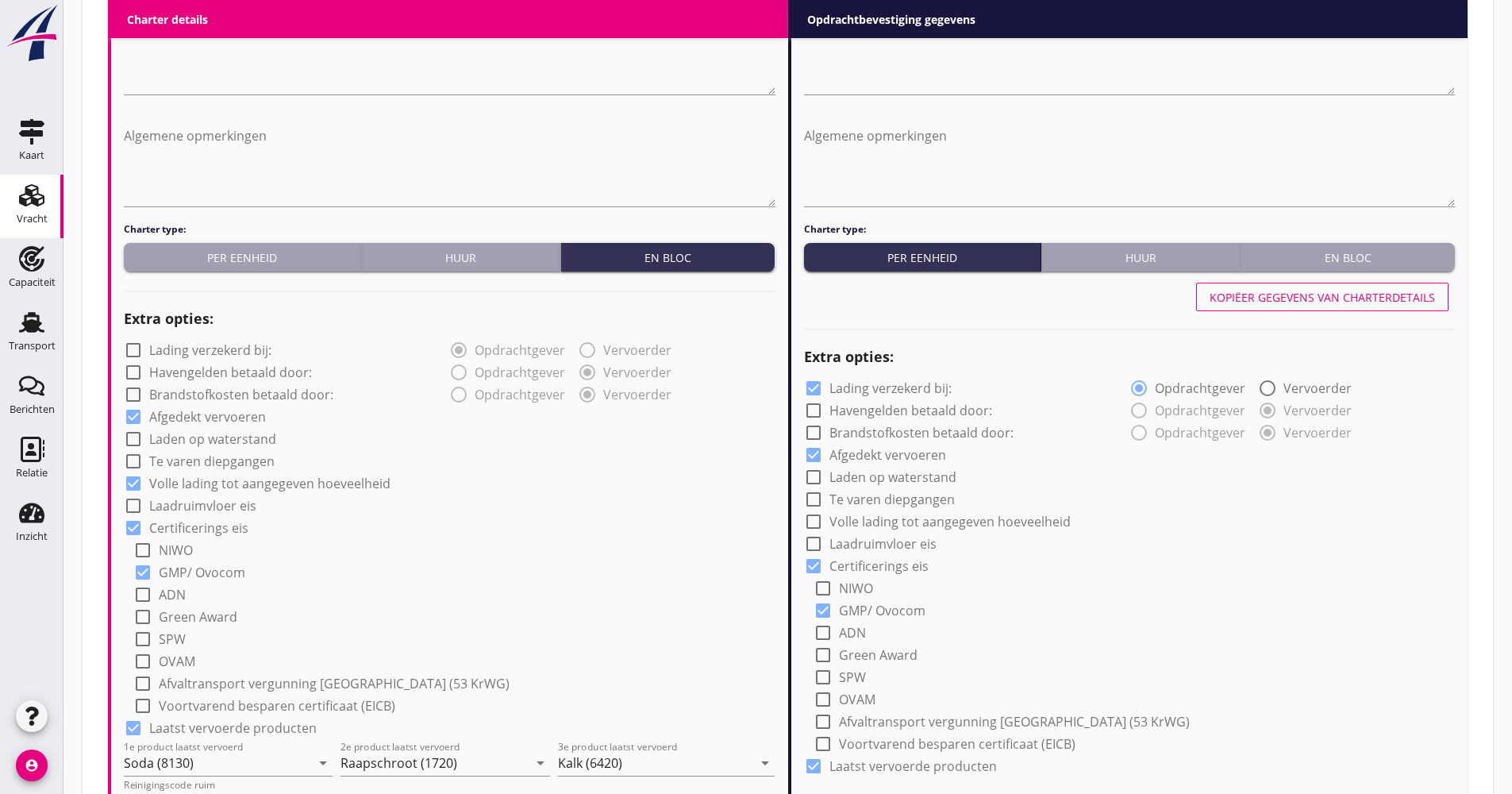
click at [1252, 304] on button "Kopiëer gegevens van charterdetails" at bounding box center [1322, 297] width 252 height 29
checkbox input "false"
checkbox input "true"
type input "Soda (8130)"
type input "Raapschroot (1720)"
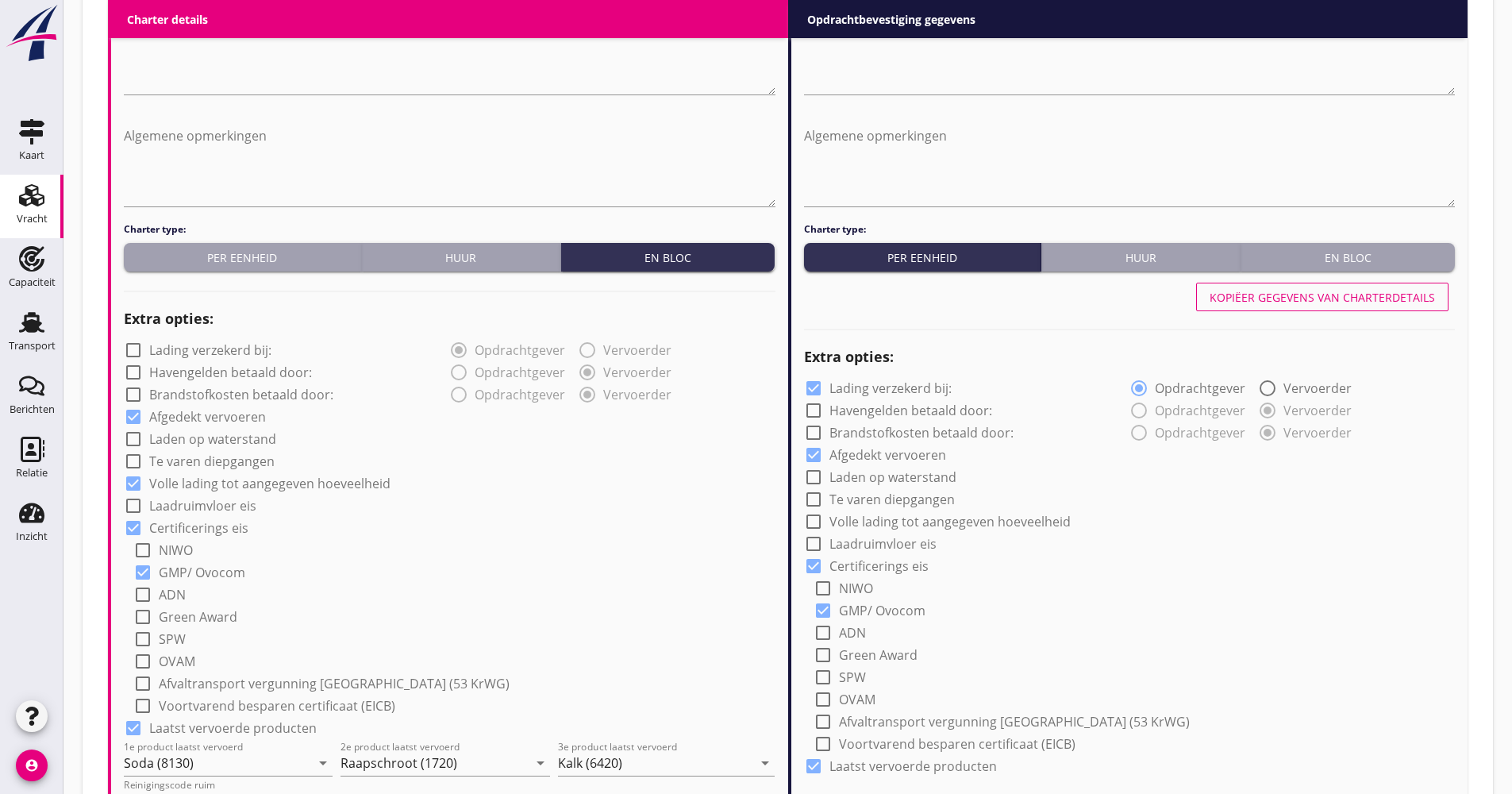
type input "Kalk (6420)"
type input "b"
checkbox input "true"
type input "2"
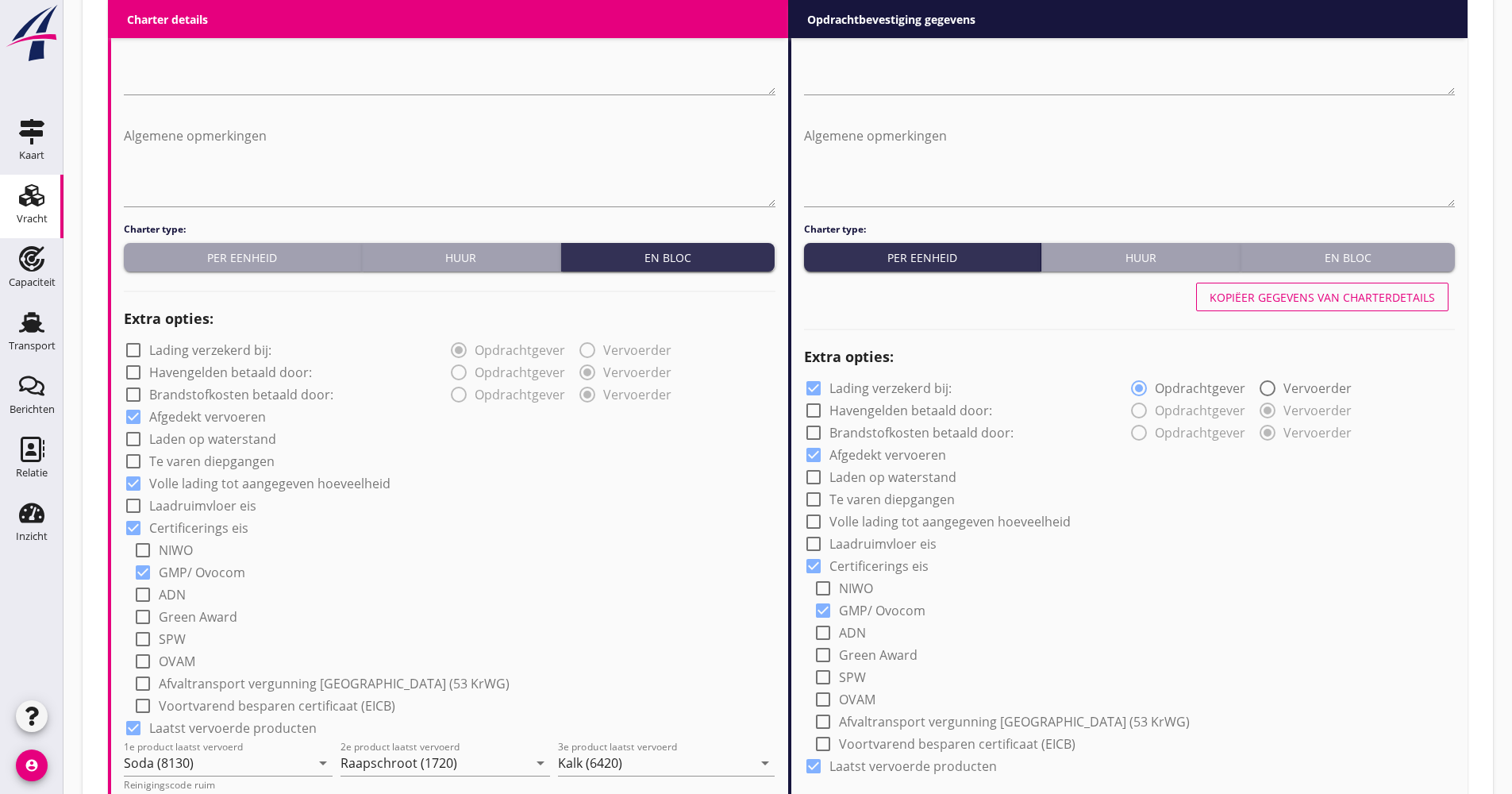
radio input "false"
radio input "true"
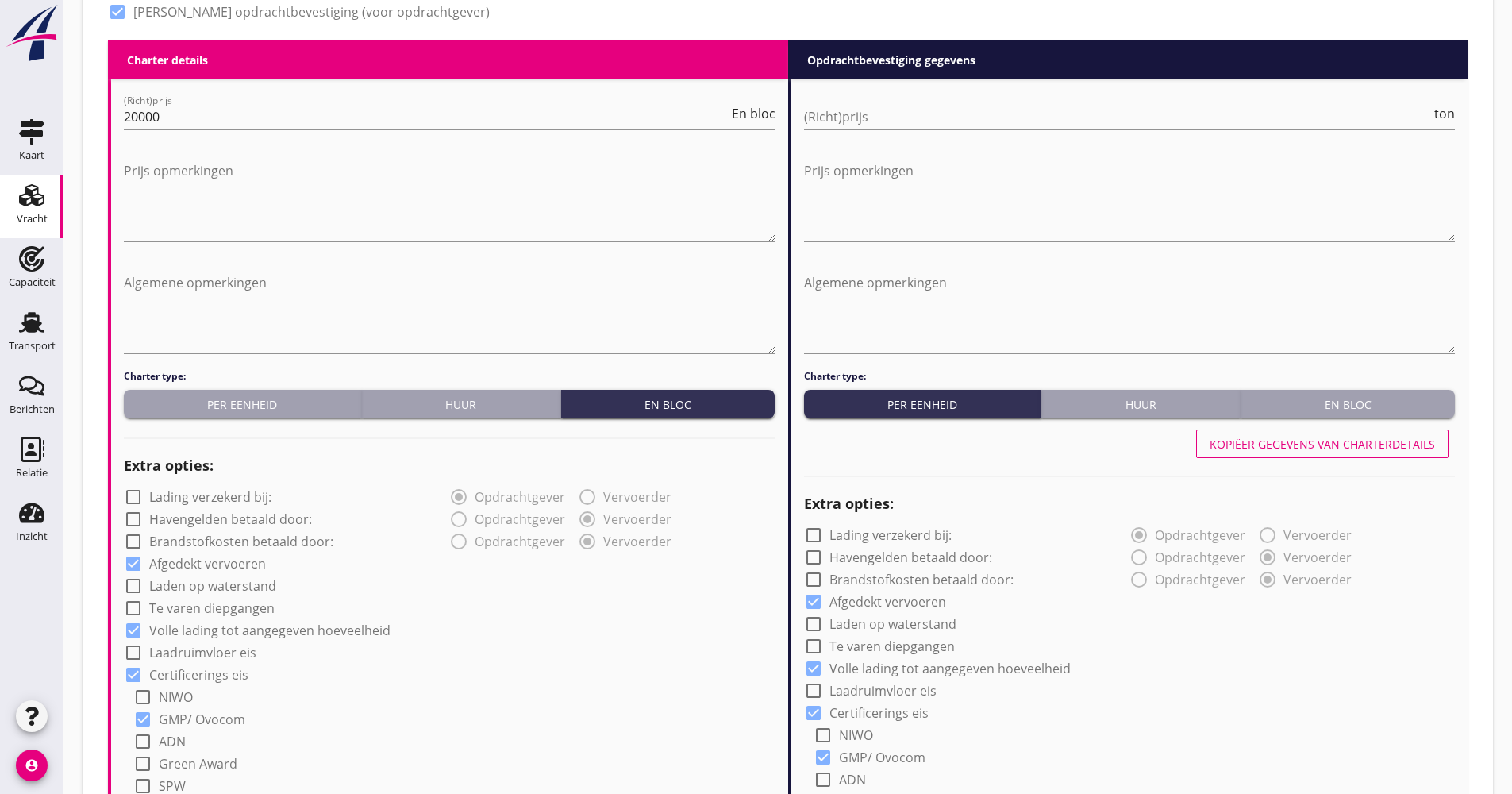
scroll to position [556, 0]
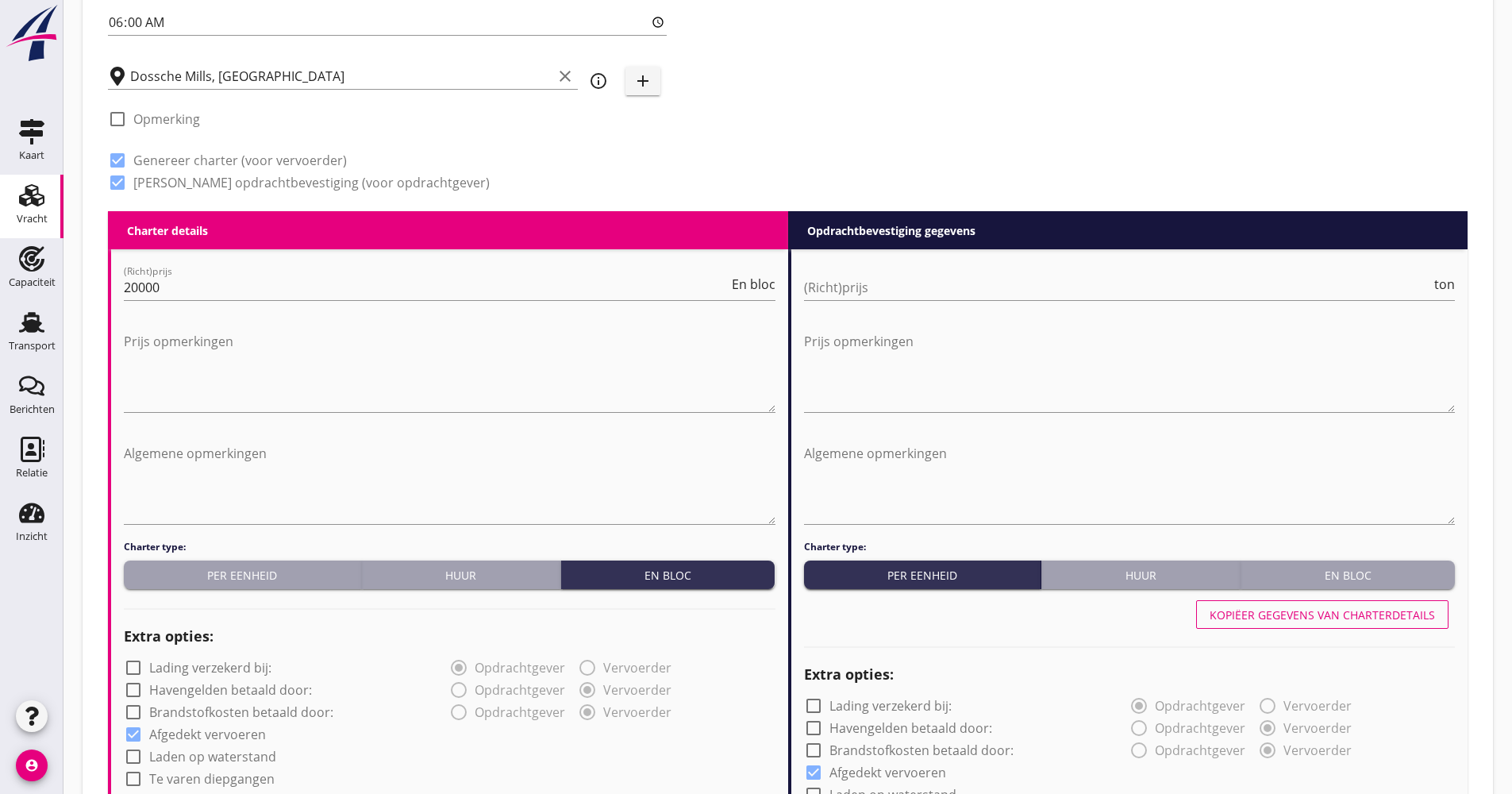
click at [934, 307] on div at bounding box center [1130, 312] width 652 height 10
click at [931, 292] on input "(Richt)prijs" at bounding box center [1118, 287] width 628 height 26
type input "19.50"
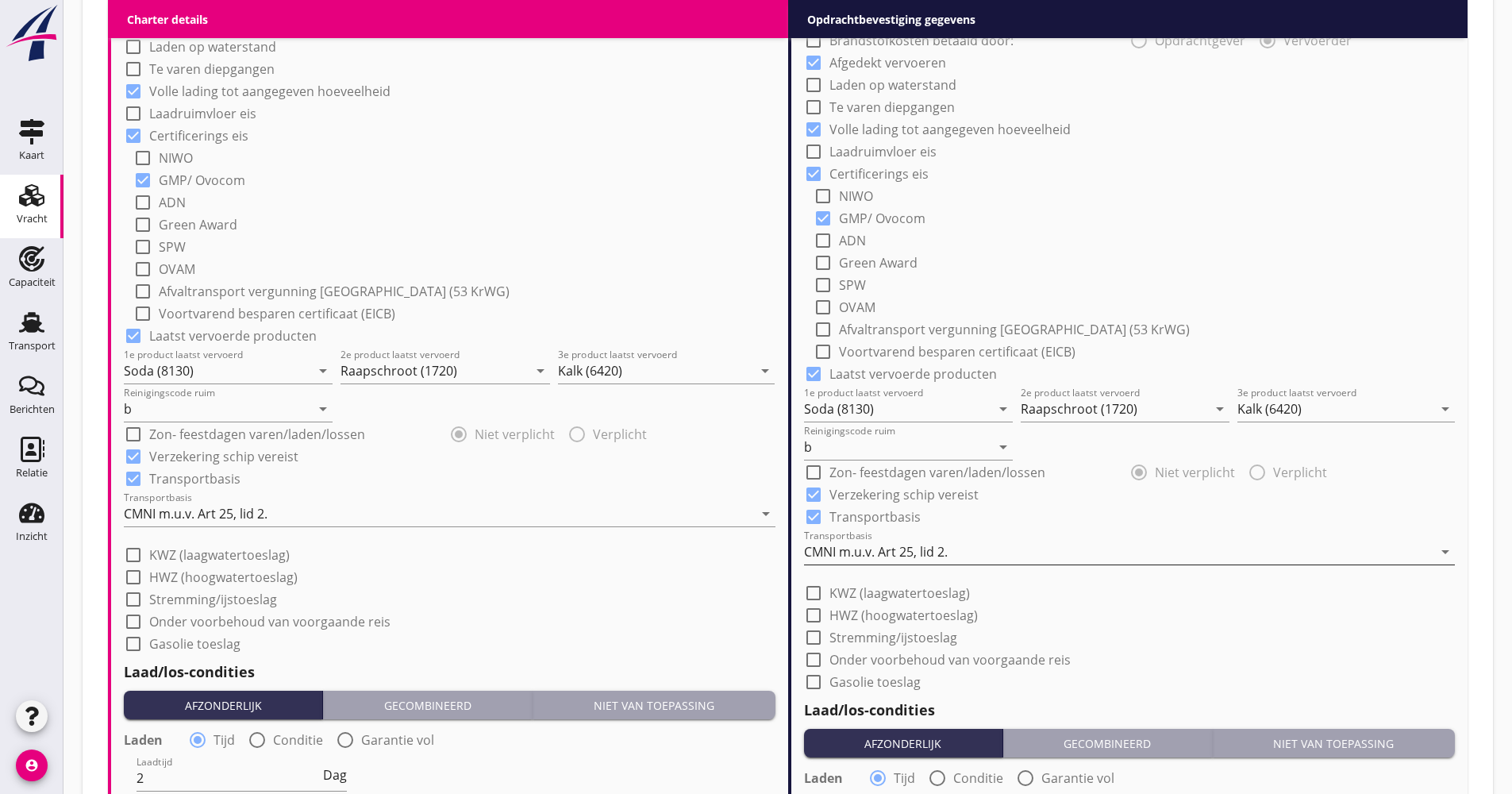
scroll to position [1271, 0]
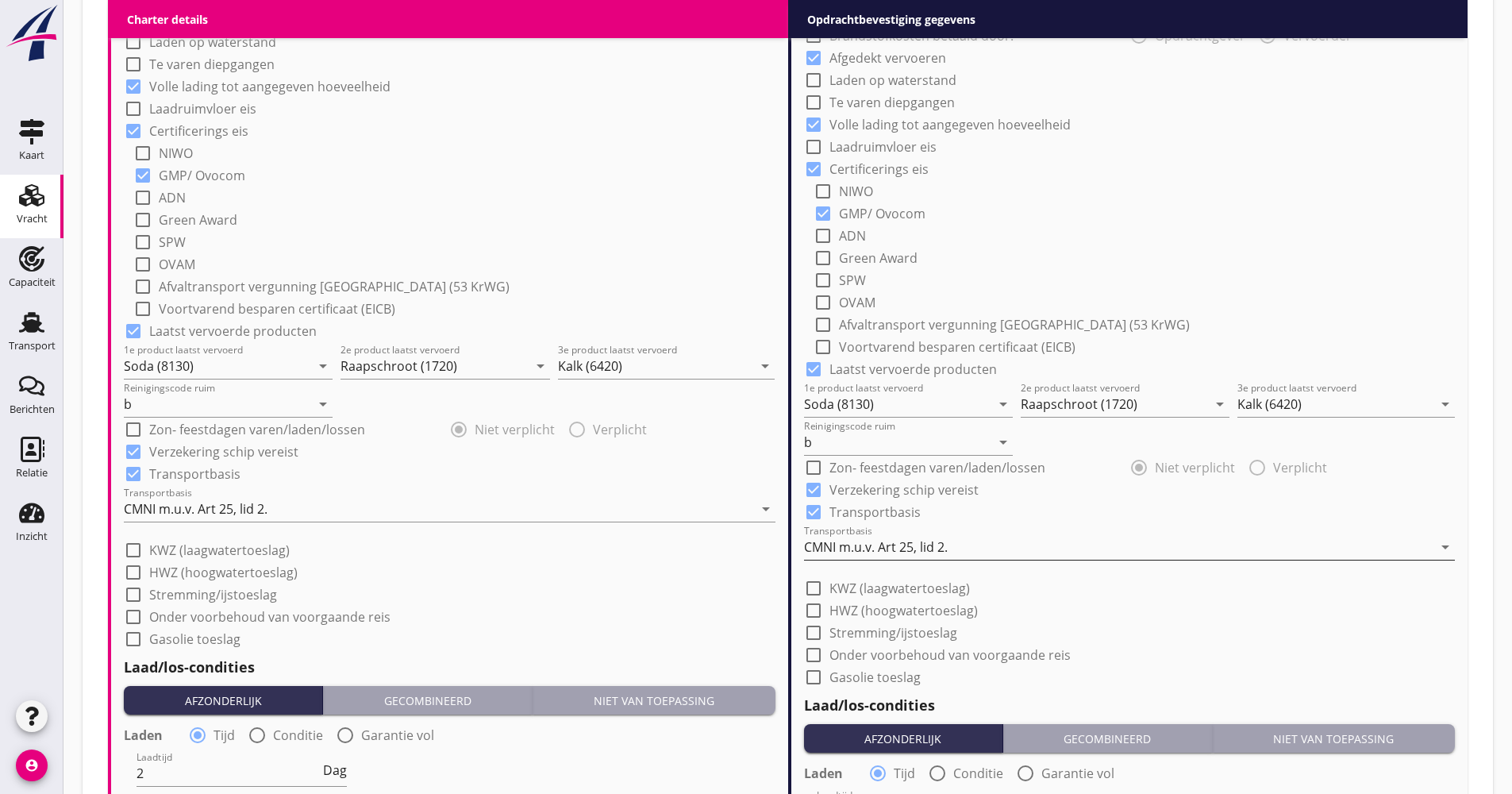
click at [900, 560] on div "Transportbasis CMNI m.u.v. Art 25, lid 2. arrow_drop_down" at bounding box center [1130, 547] width 652 height 26
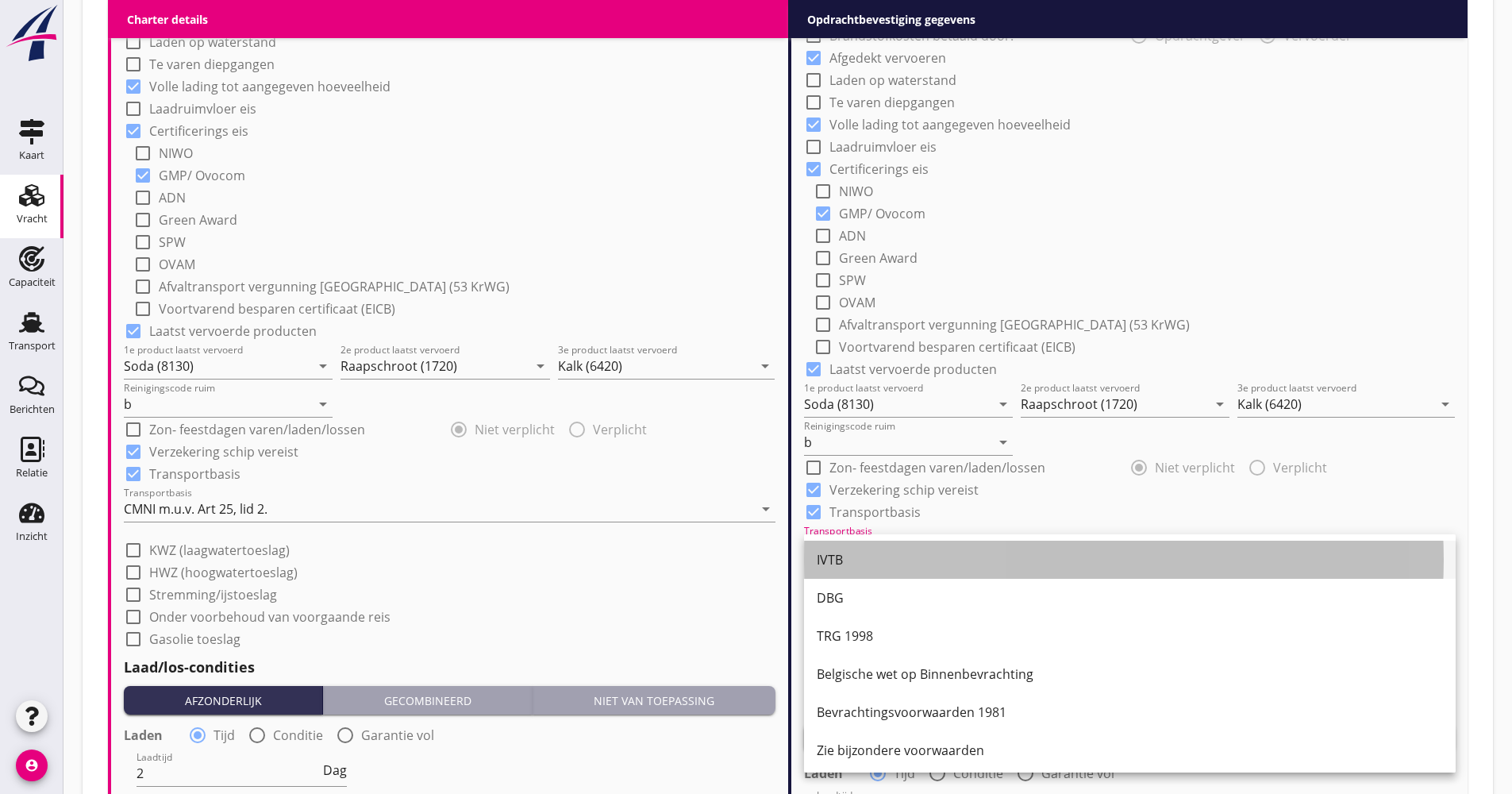
click at [897, 555] on div "IVTB" at bounding box center [1129, 560] width 626 height 19
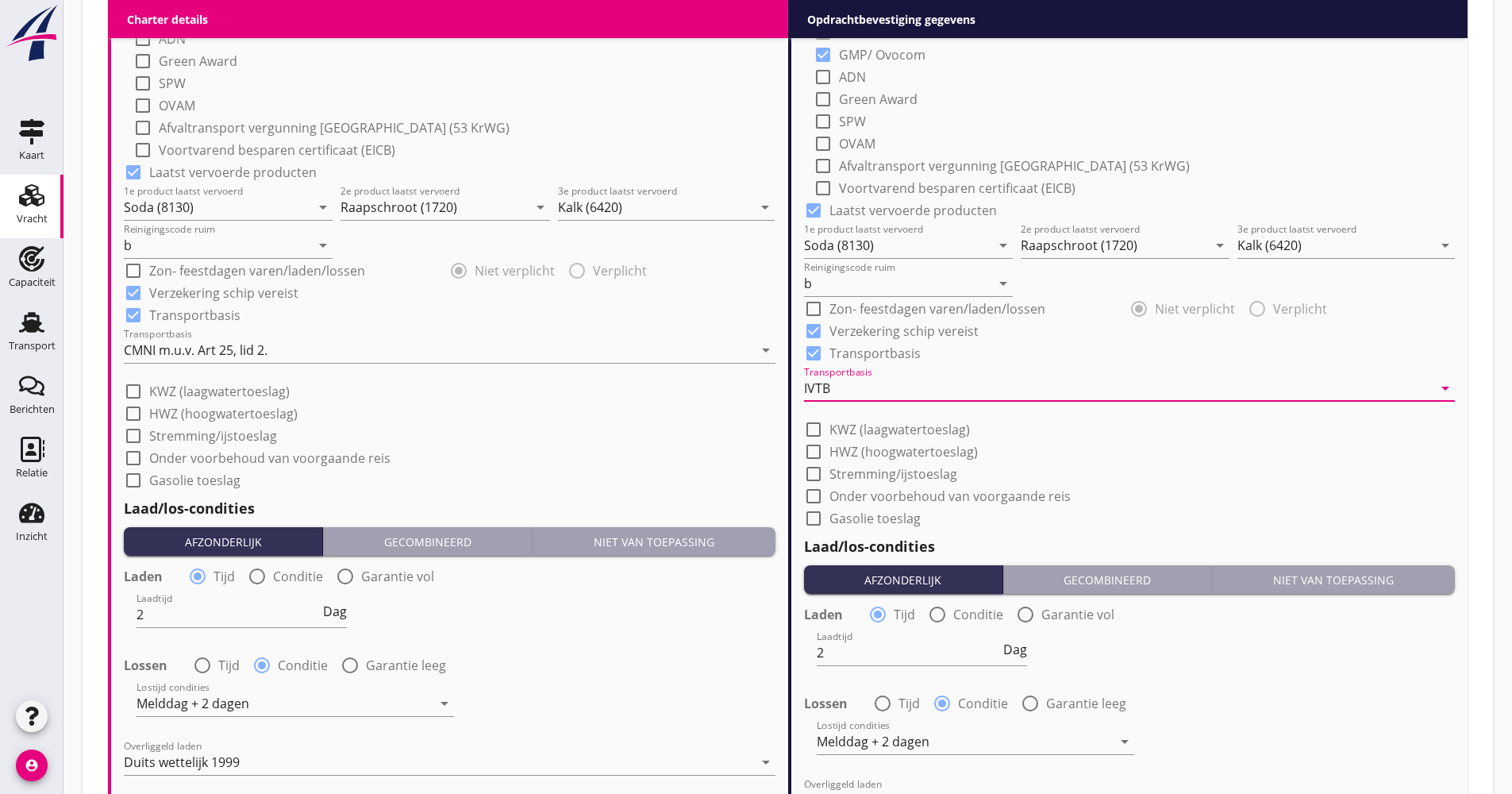
scroll to position [1747, 0]
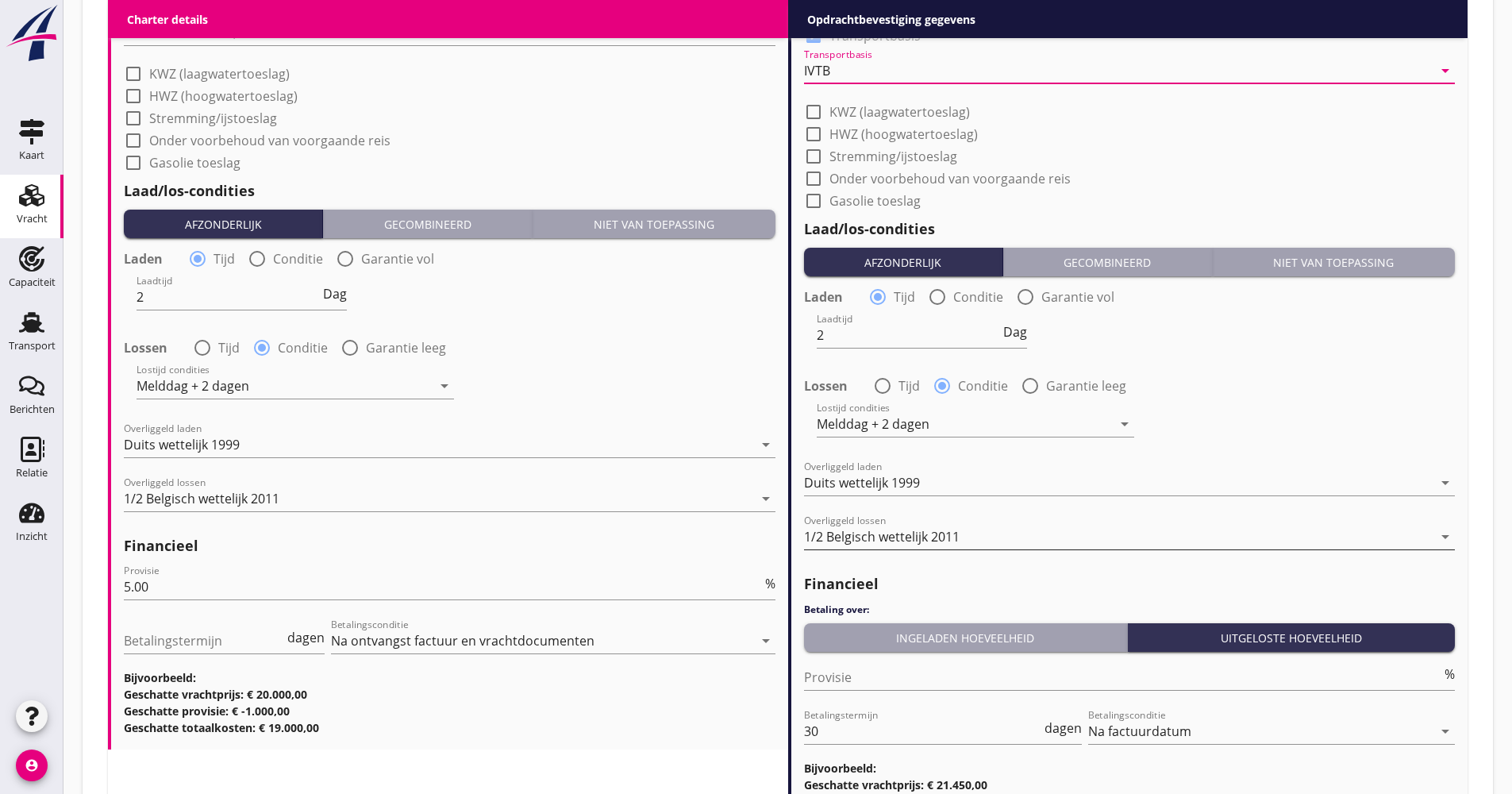
click at [914, 543] on div "1/2 Belgisch wettelijk 2011" at bounding box center [881, 537] width 155 height 14
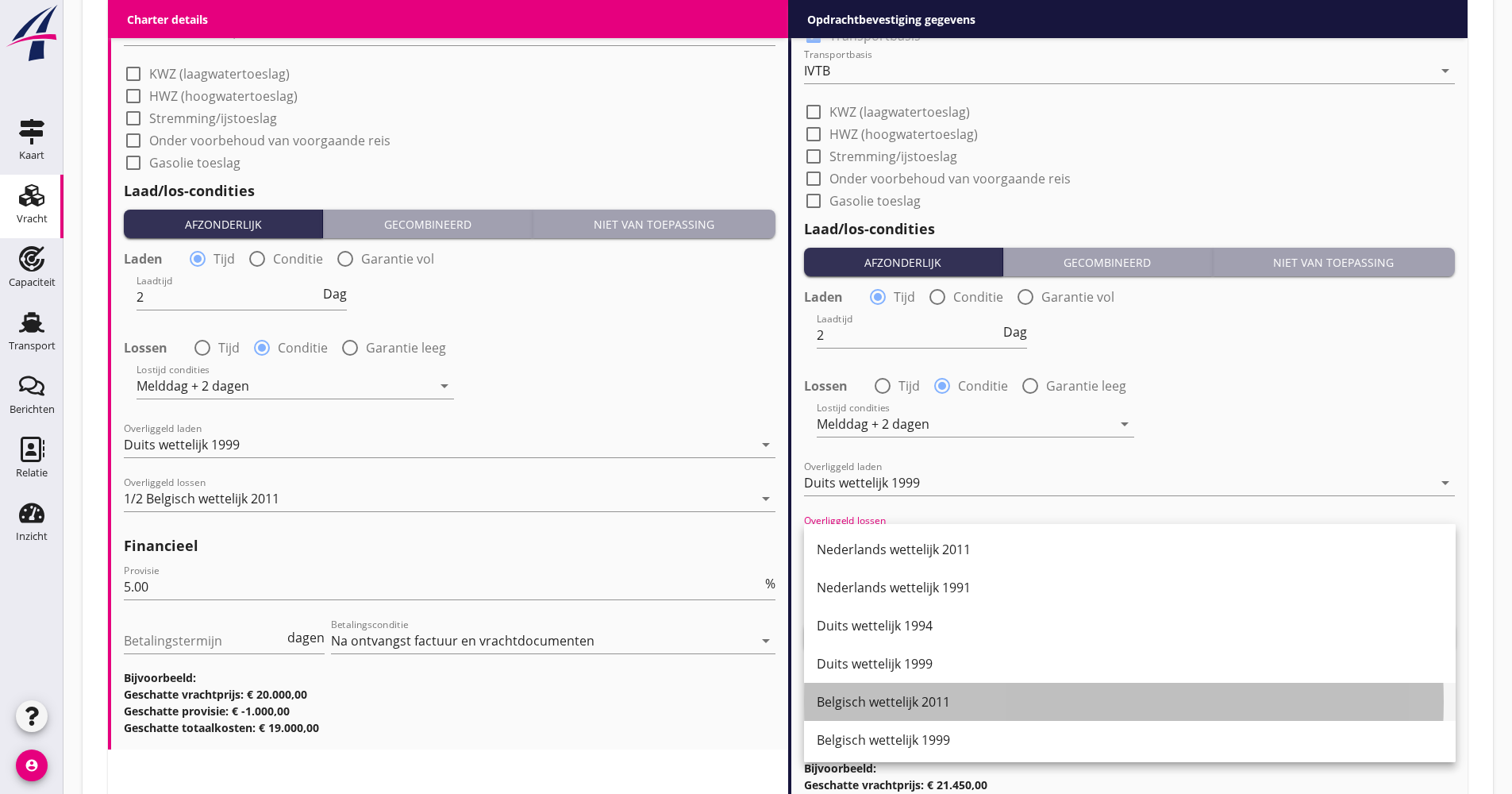
click at [902, 698] on div "Belgisch wettelijk 2011" at bounding box center [1129, 702] width 626 height 19
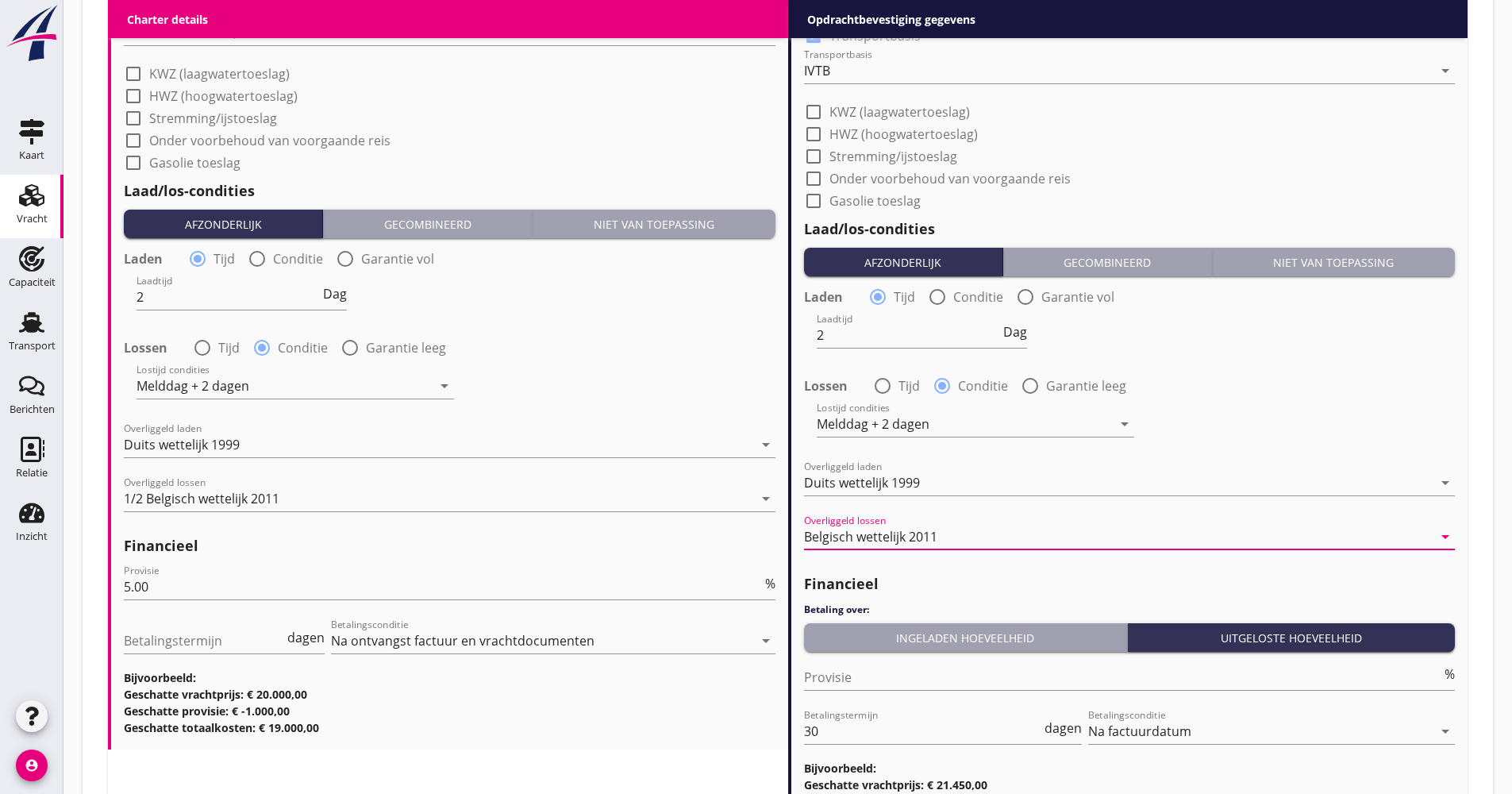
click at [931, 631] on div "Ingeladen hoeveelheid" at bounding box center [966, 638] width 312 height 16
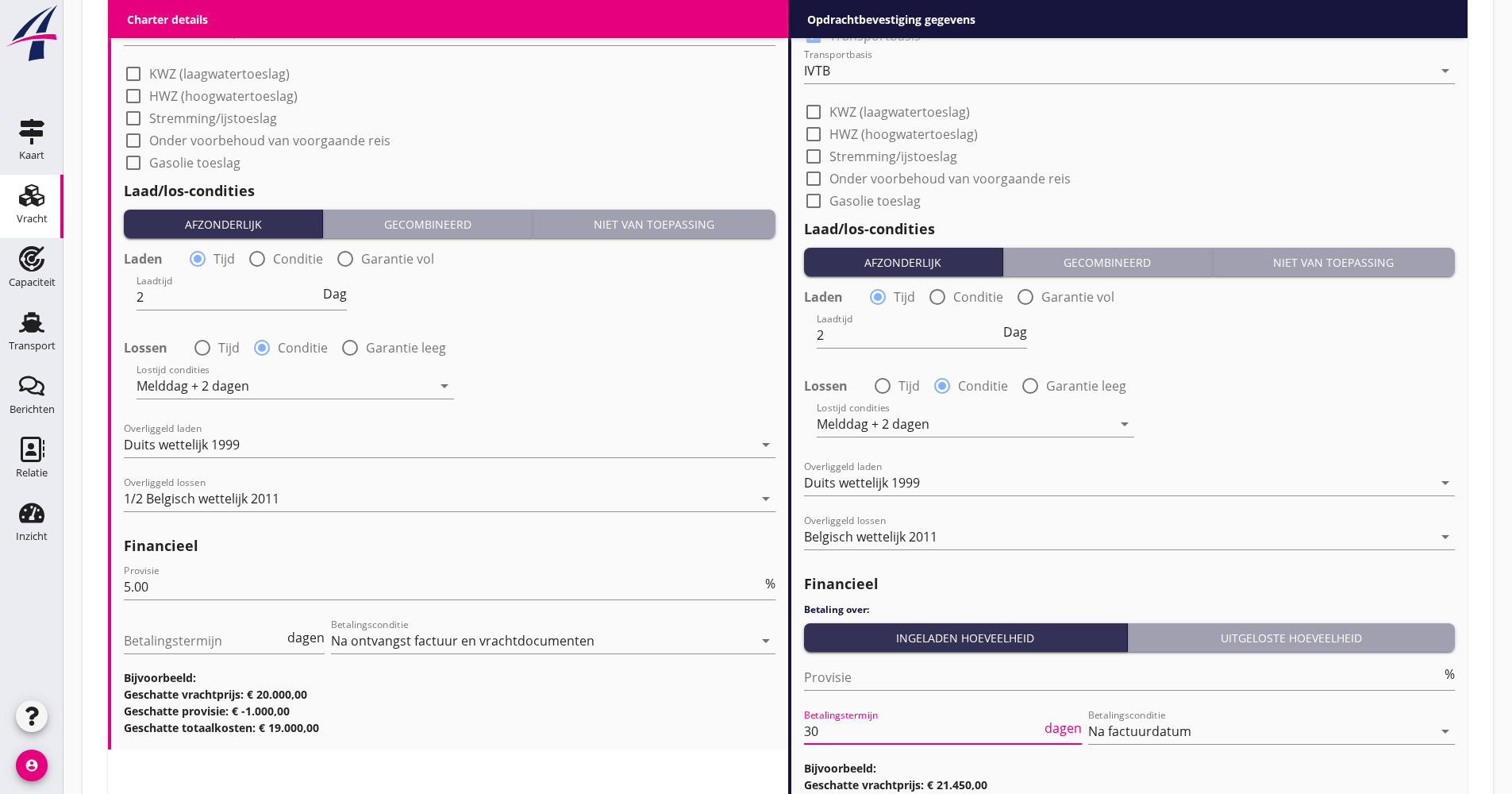
drag, startPoint x: 861, startPoint y: 736, endPoint x: 792, endPoint y: 738, distance: 69.0
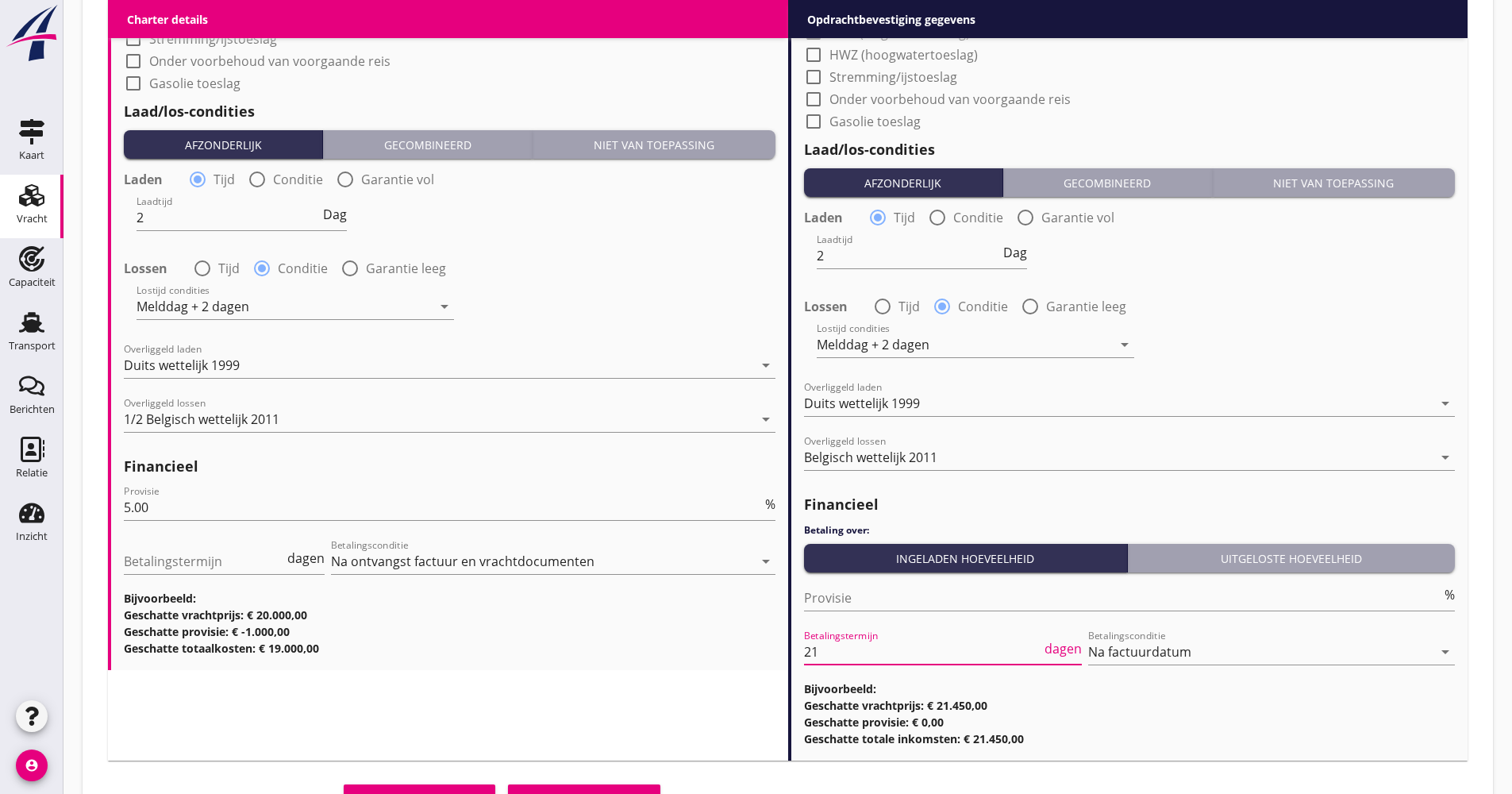
type input "21"
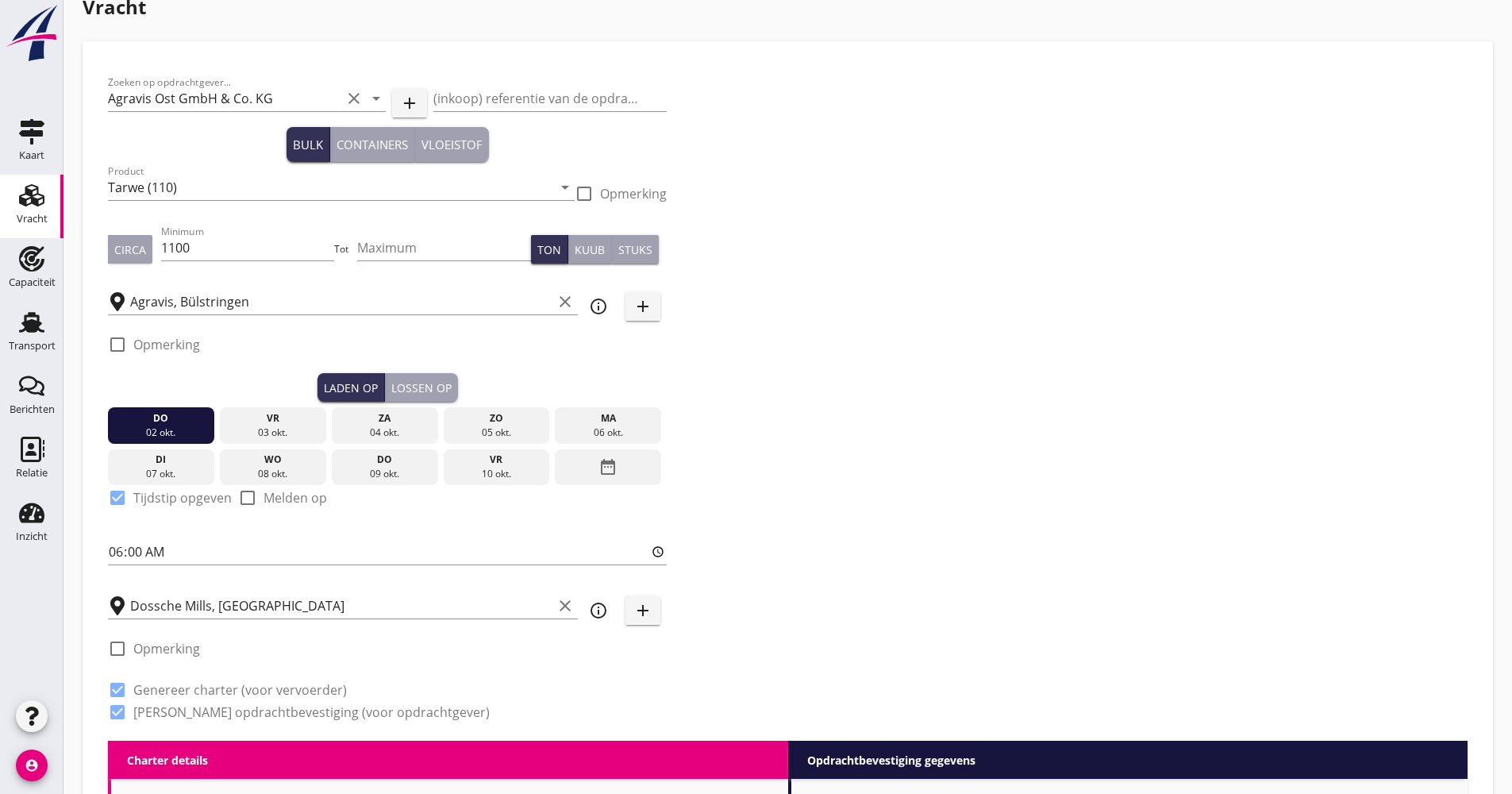
scroll to position [0, 0]
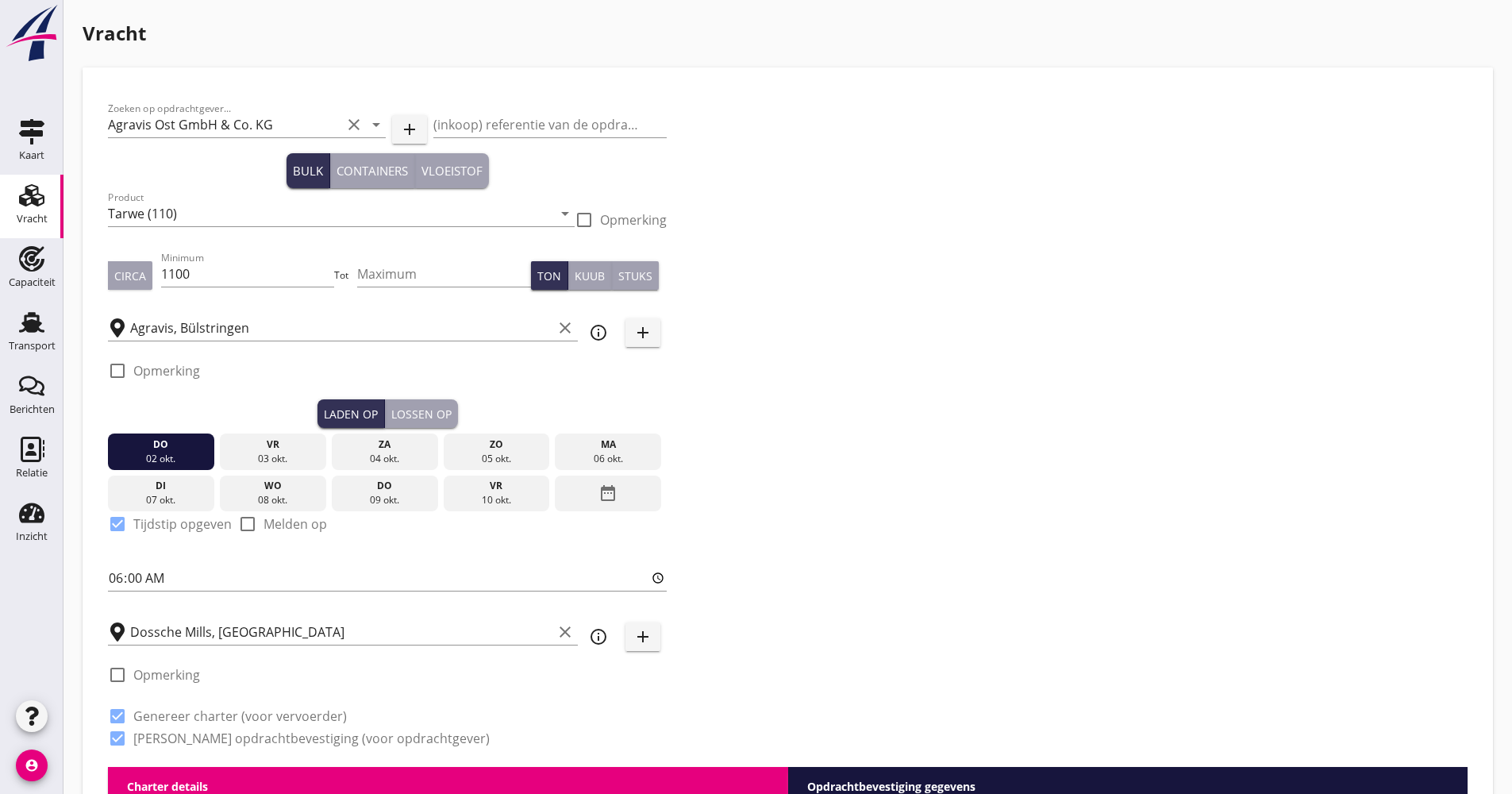
click at [432, 417] on div "Lossen op" at bounding box center [421, 414] width 60 height 16
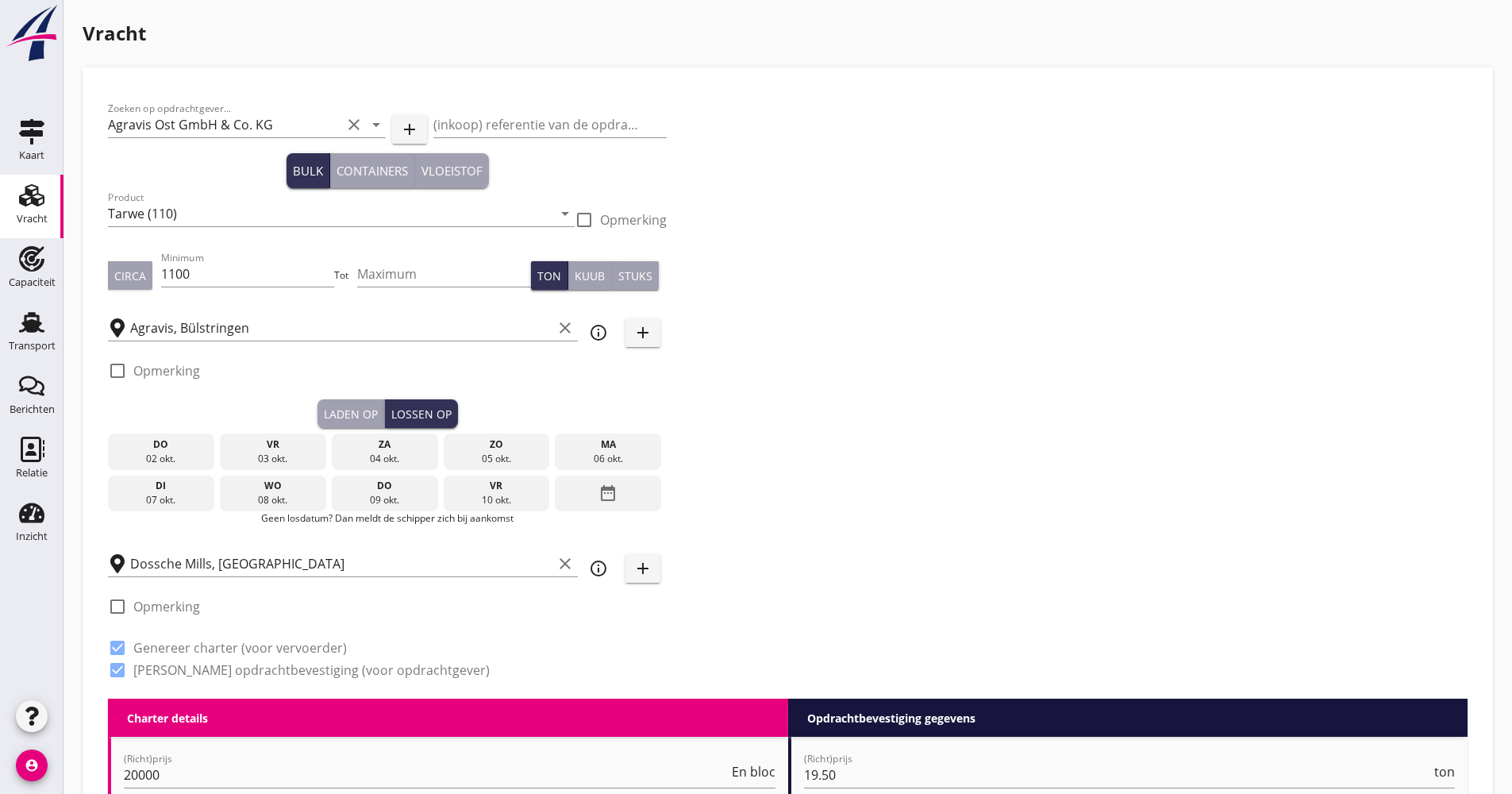
click at [595, 491] on div "date_range" at bounding box center [608, 494] width 107 height 36
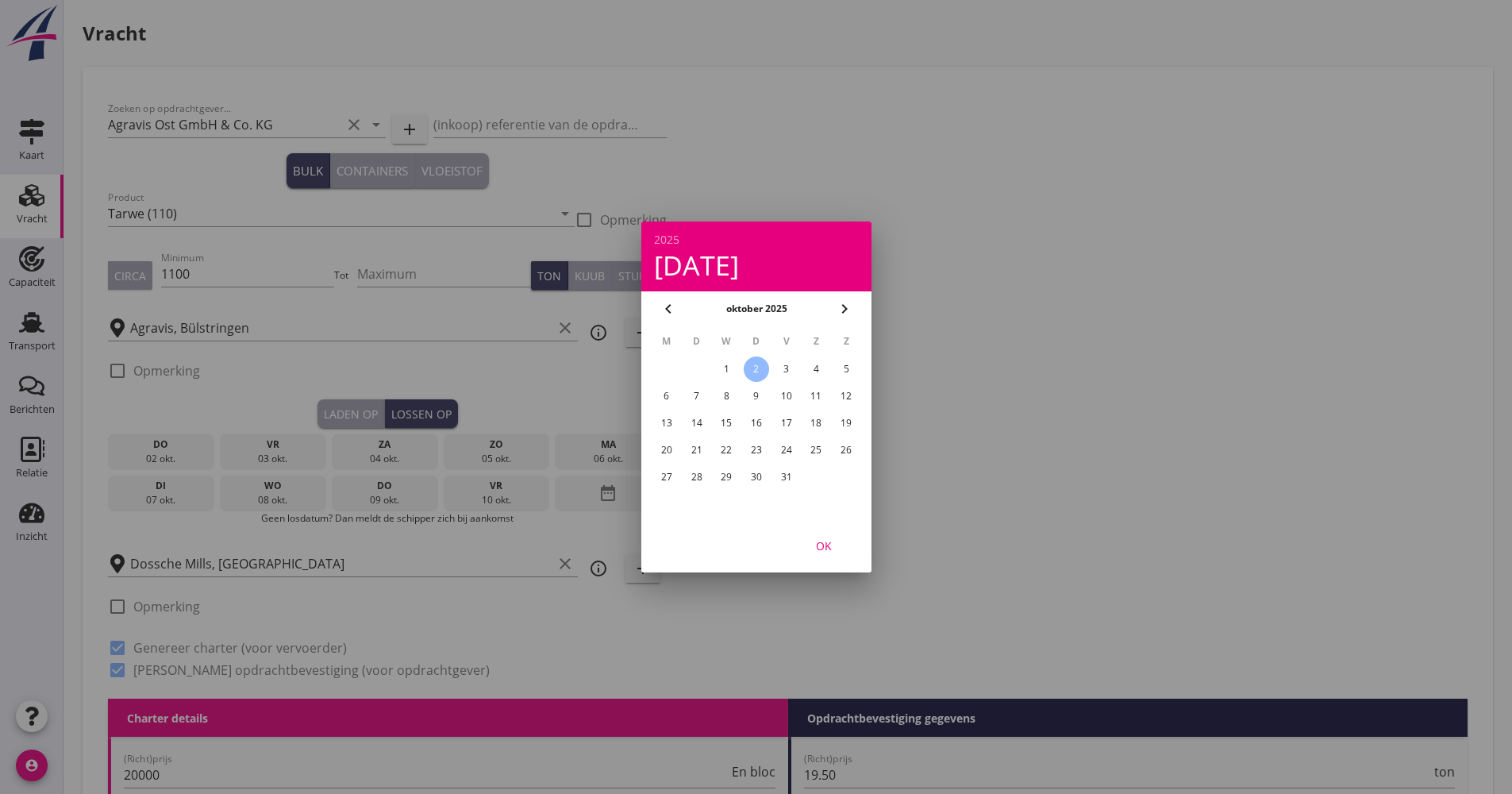
click at [669, 394] on div "6" at bounding box center [666, 396] width 26 height 26
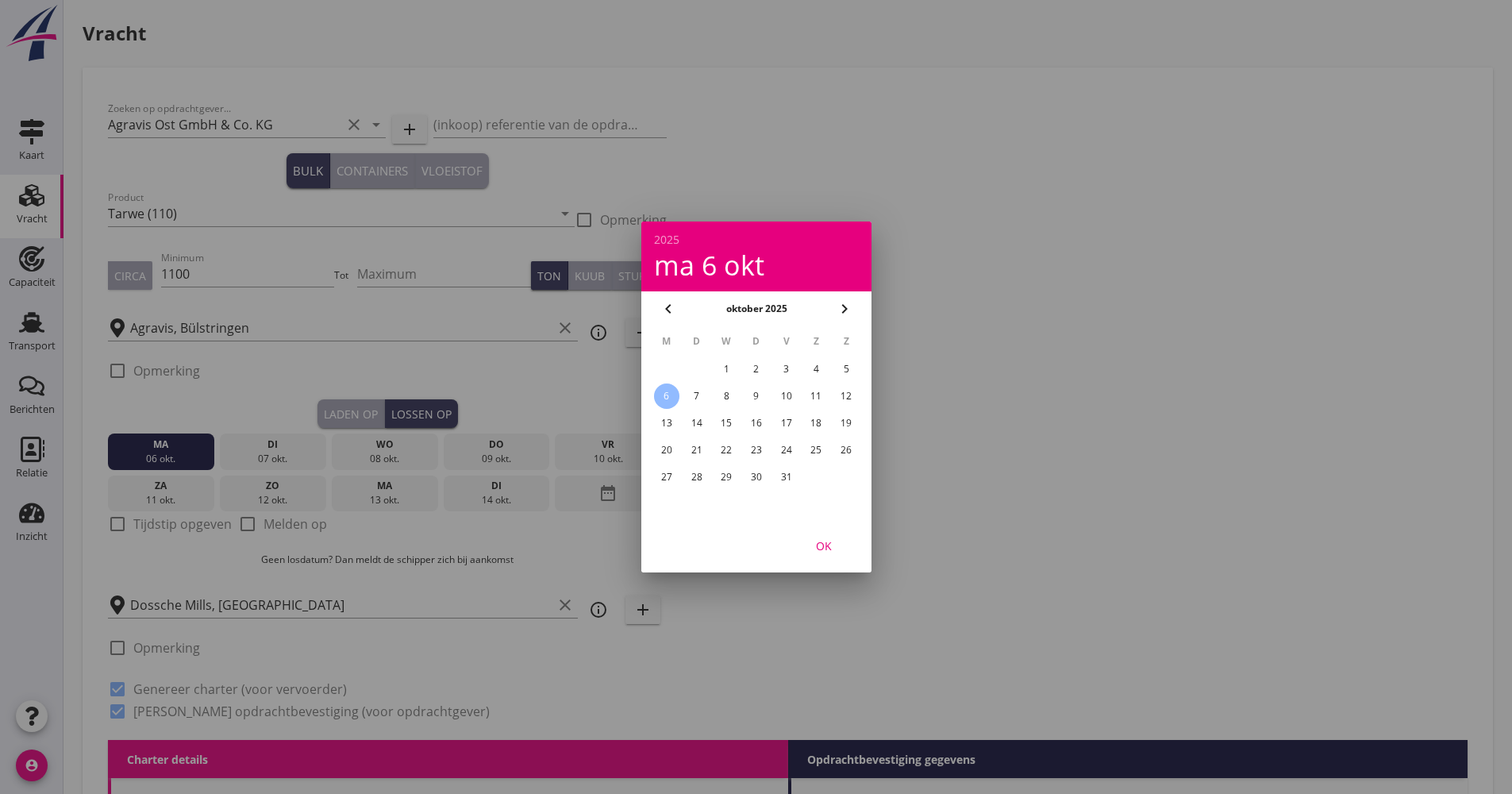
click at [848, 545] on button "OK" at bounding box center [823, 545] width 70 height 29
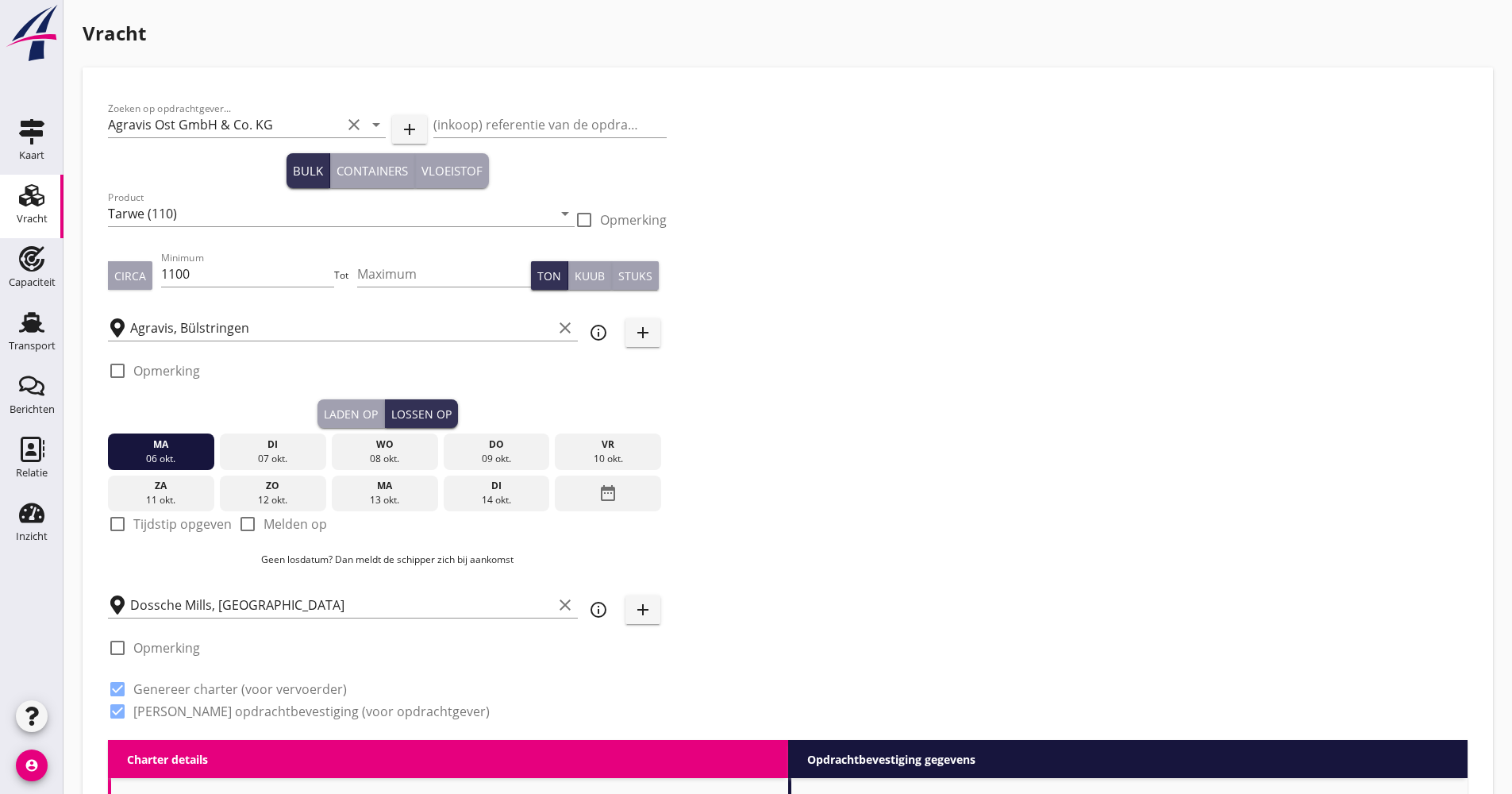
click at [321, 525] on label "Melden op" at bounding box center [295, 524] width 64 height 16
checkbox input "true"
drag, startPoint x: 171, startPoint y: 450, endPoint x: 614, endPoint y: 459, distance: 443.1
click at [614, 459] on div "[DATE] [DATE] [DATE] [DATE] [DATE] [DATE] [DATE] [DATE] [DATE] date_range" at bounding box center [387, 469] width 559 height 83
click at [625, 455] on div "10 okt." at bounding box center [608, 458] width 98 height 14
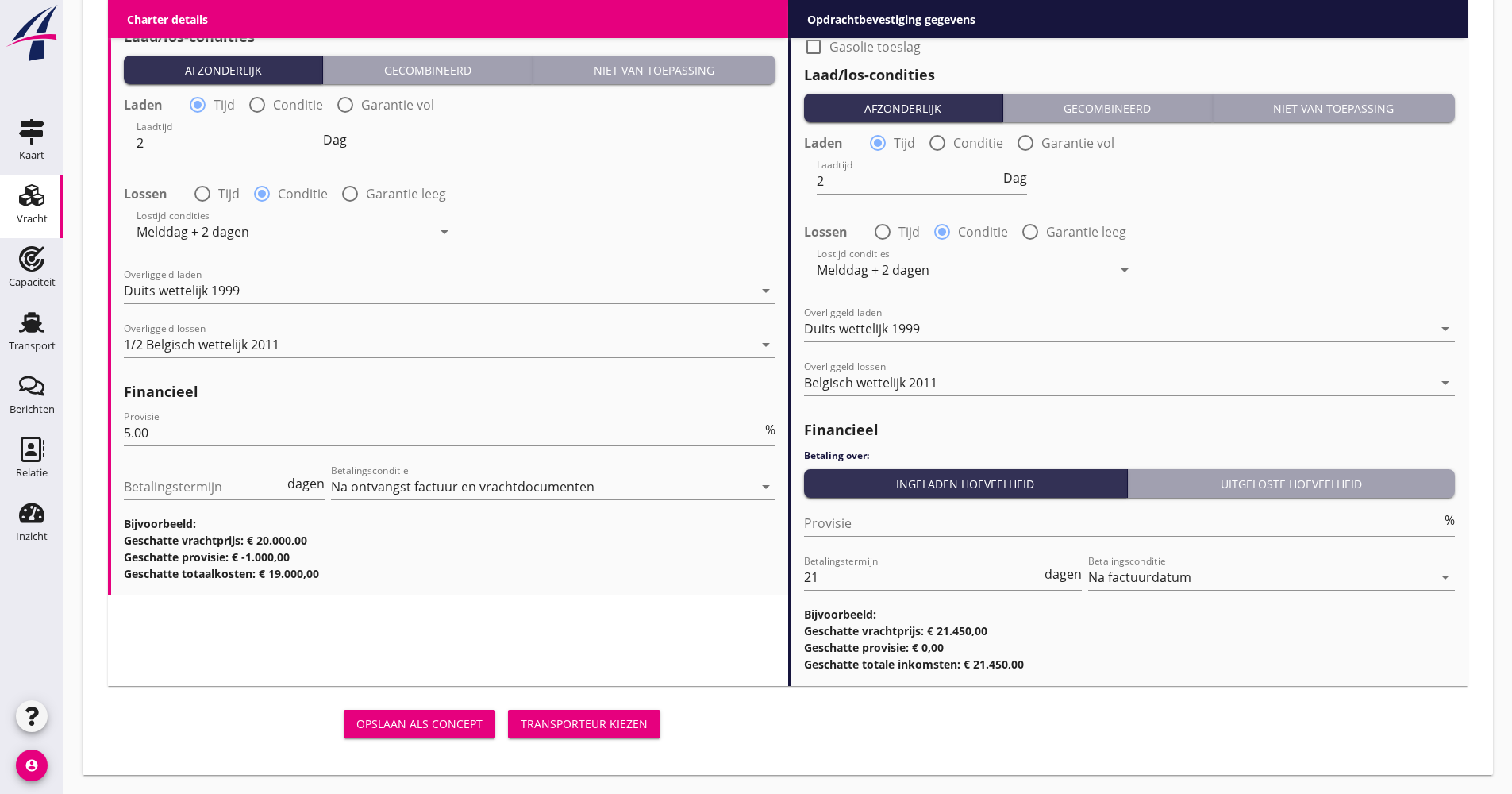
click at [622, 726] on div "Transporteur kiezen" at bounding box center [584, 723] width 127 height 16
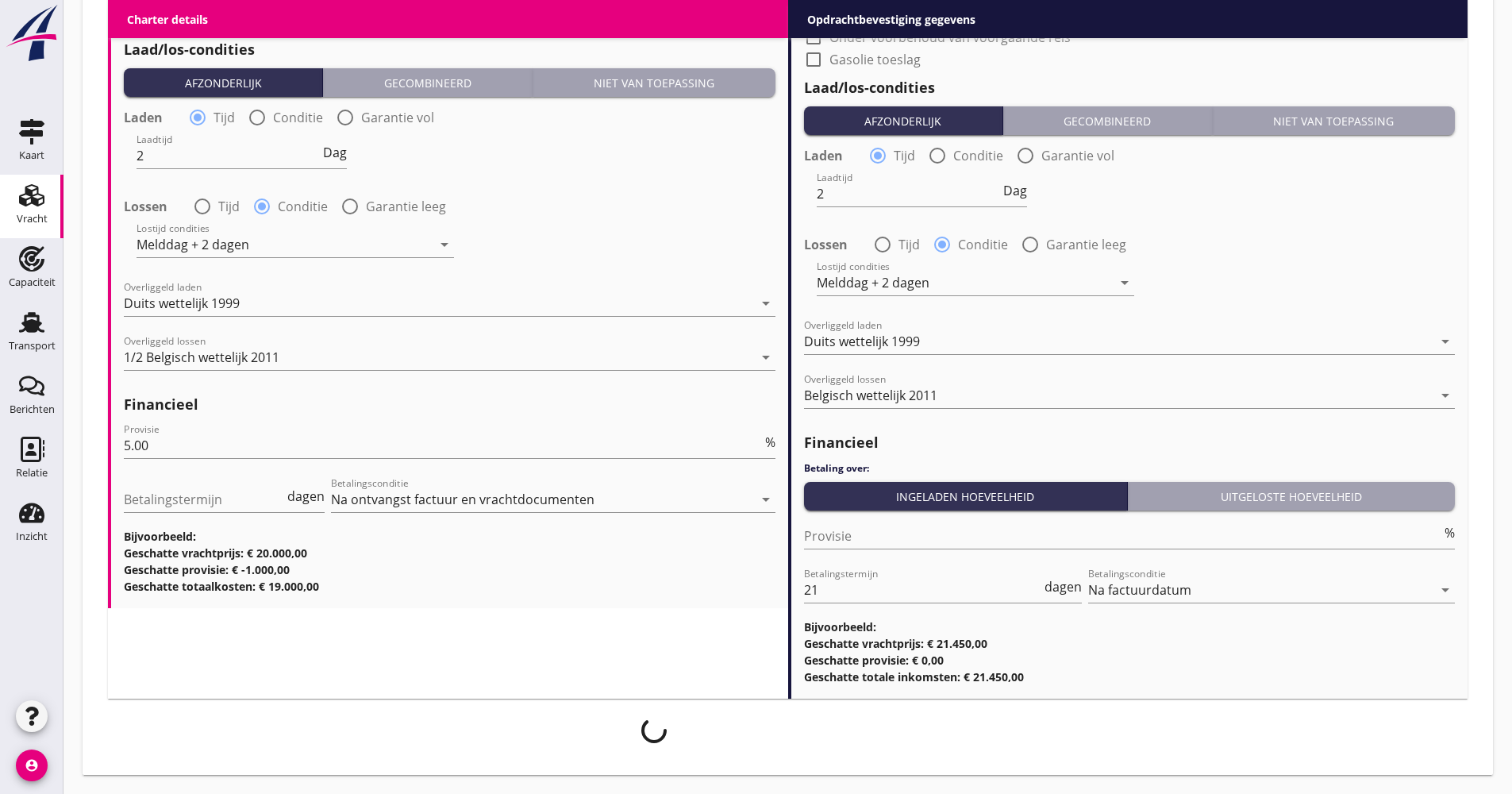
scroll to position [1821, 0]
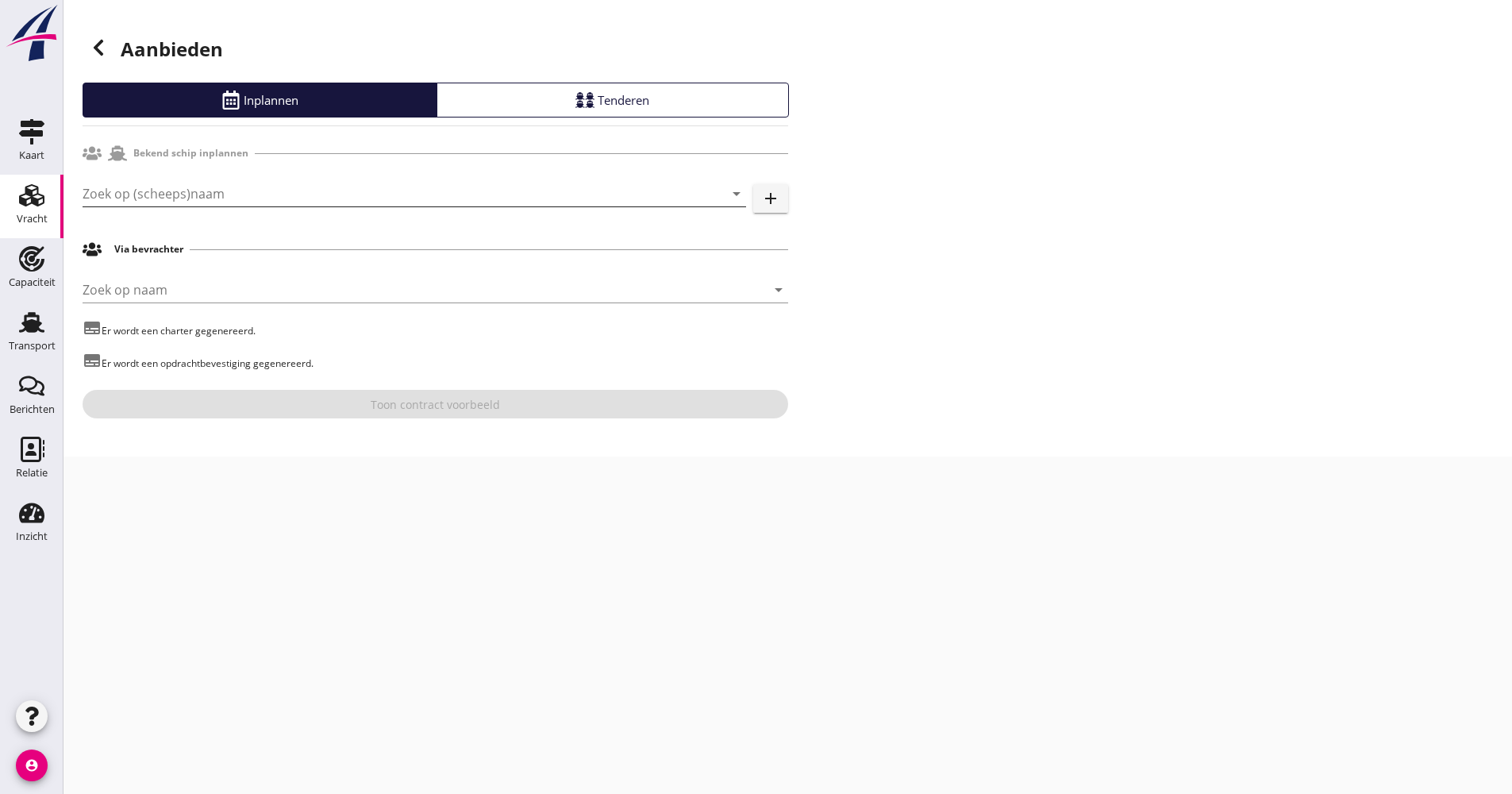
drag, startPoint x: 143, startPoint y: 206, endPoint x: 155, endPoint y: 192, distance: 18.4
click at [144, 205] on input "Zoek op (scheeps)naam" at bounding box center [393, 193] width 619 height 26
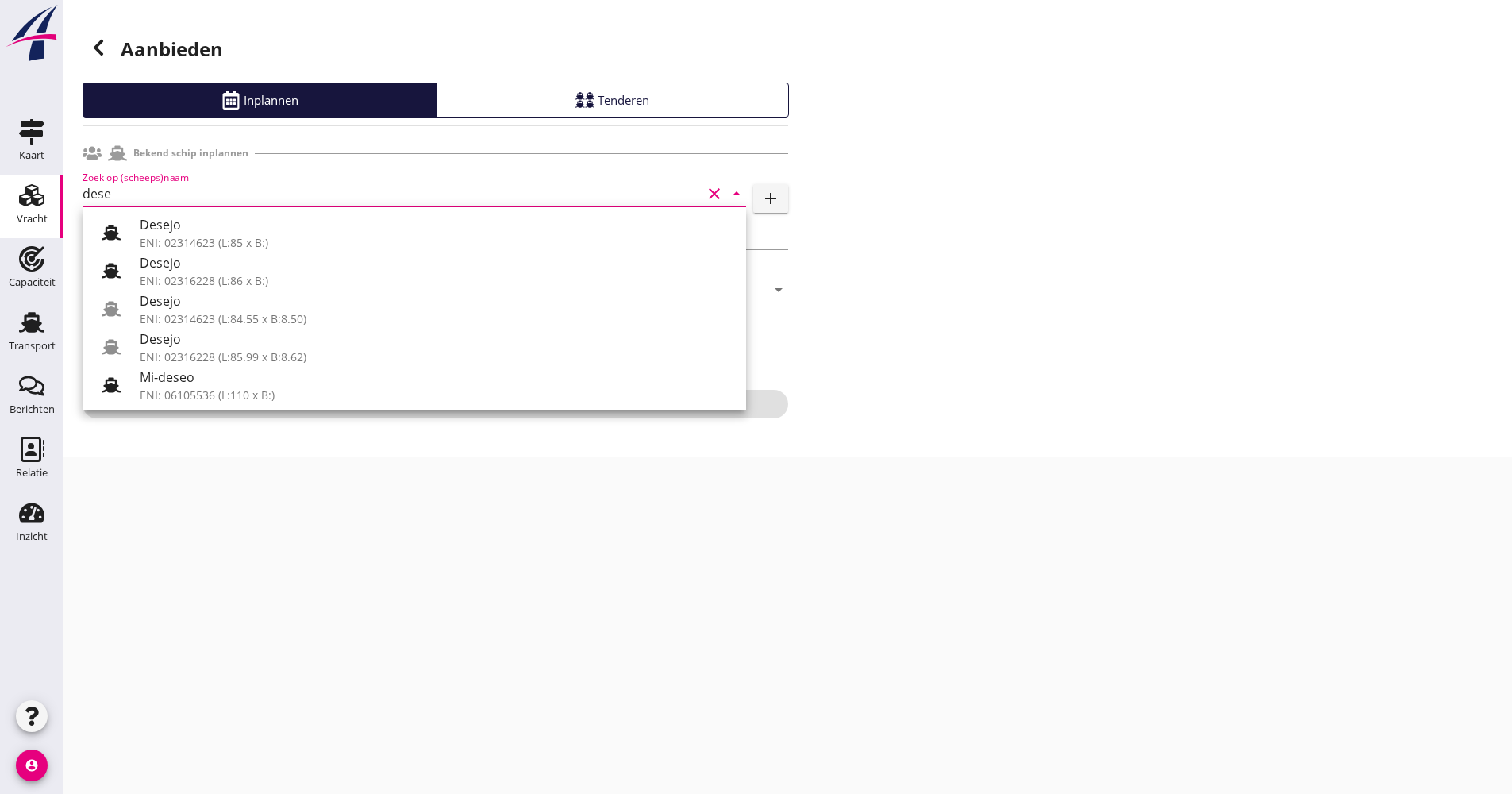
click at [292, 351] on div "ENI: 02316228 (L:85.99 x B:8.62)" at bounding box center [436, 356] width 594 height 16
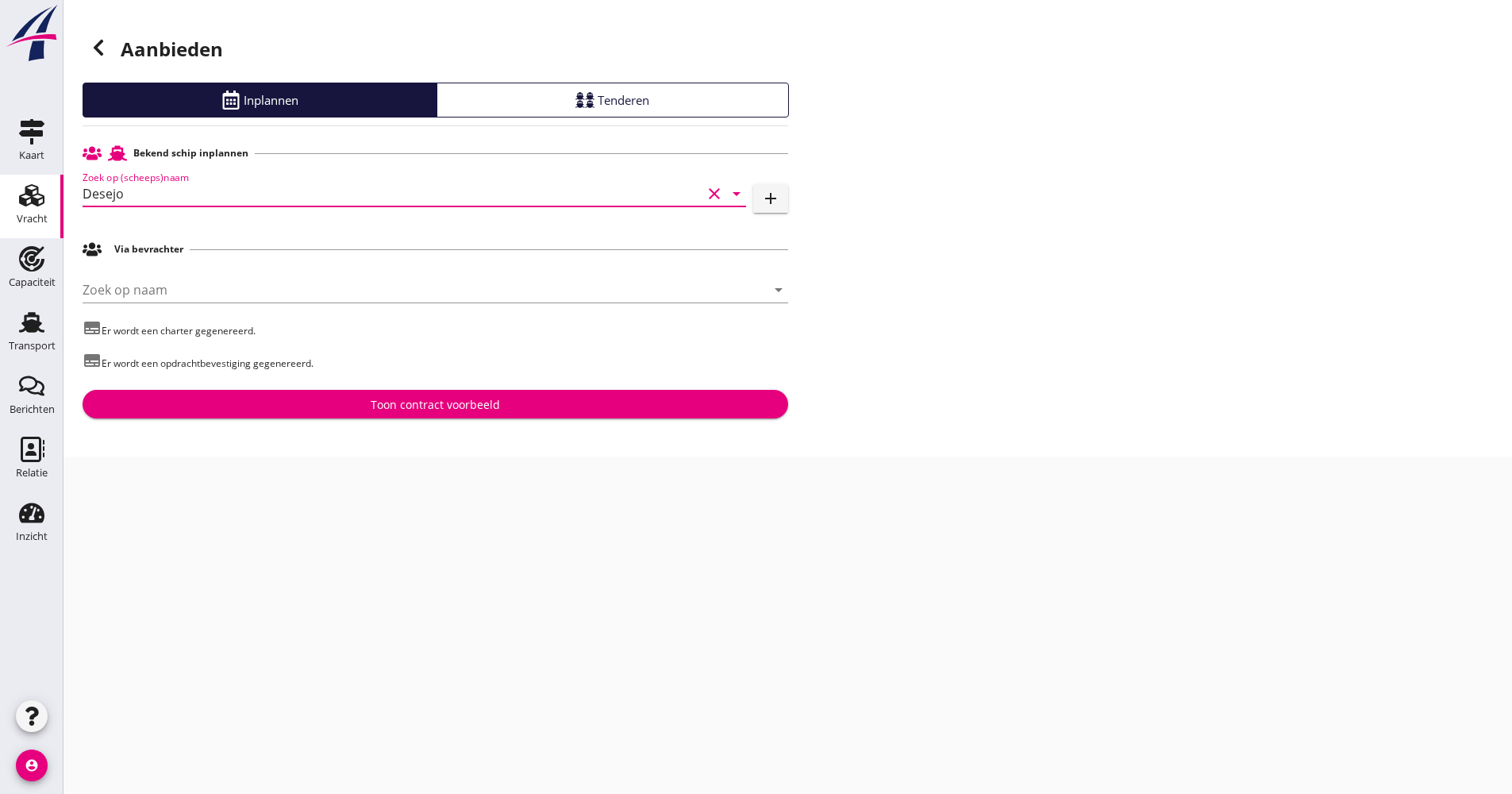
type input "Desejo"
click at [373, 388] on div "Bekend schip inplannen Zoek op (scheeps)naam Desejo clear arrow_drop_down add V…" at bounding box center [435, 278] width 706 height 280
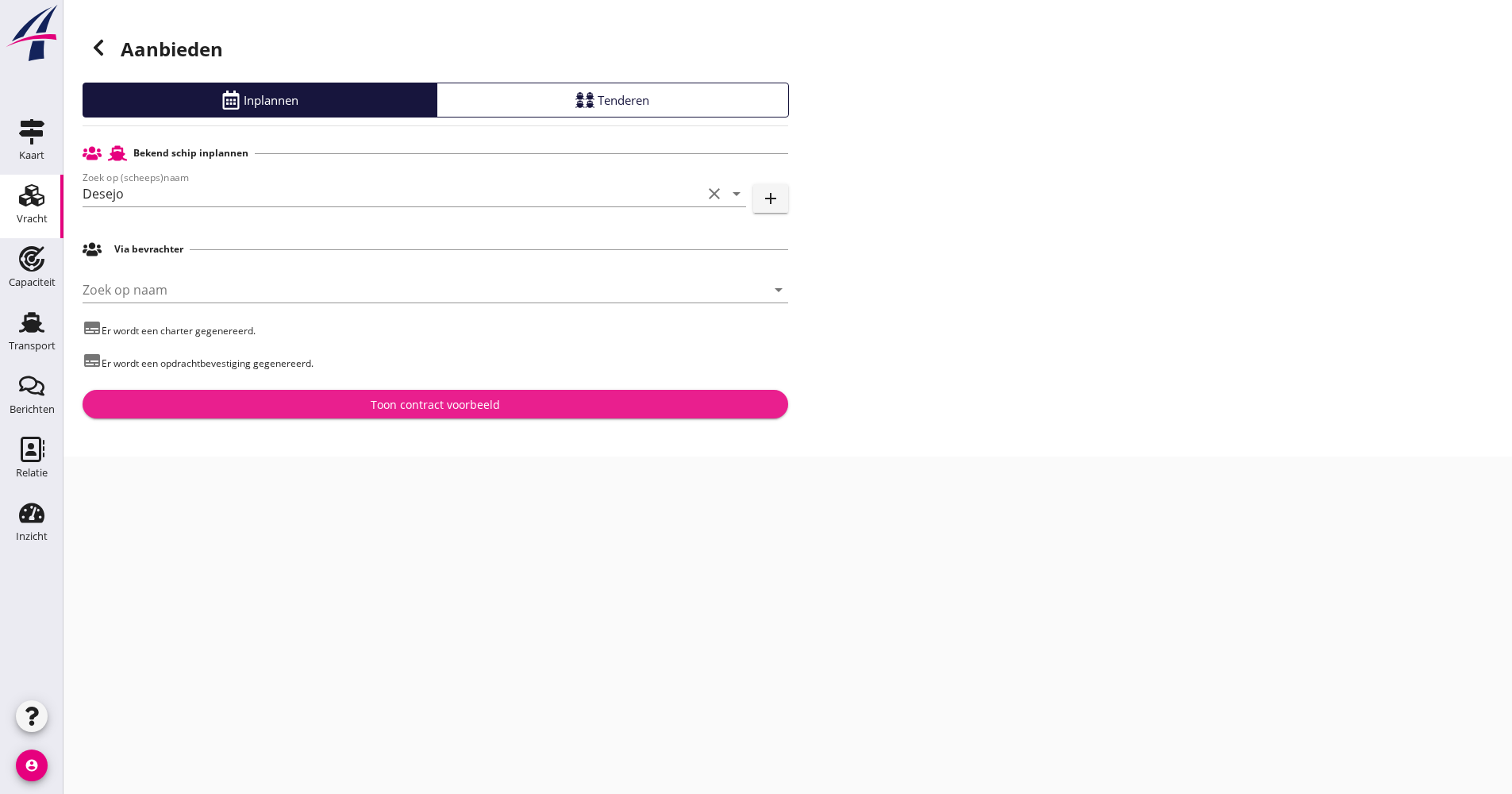
click at [281, 399] on div "Toon contract voorbeeld" at bounding box center [435, 404] width 680 height 16
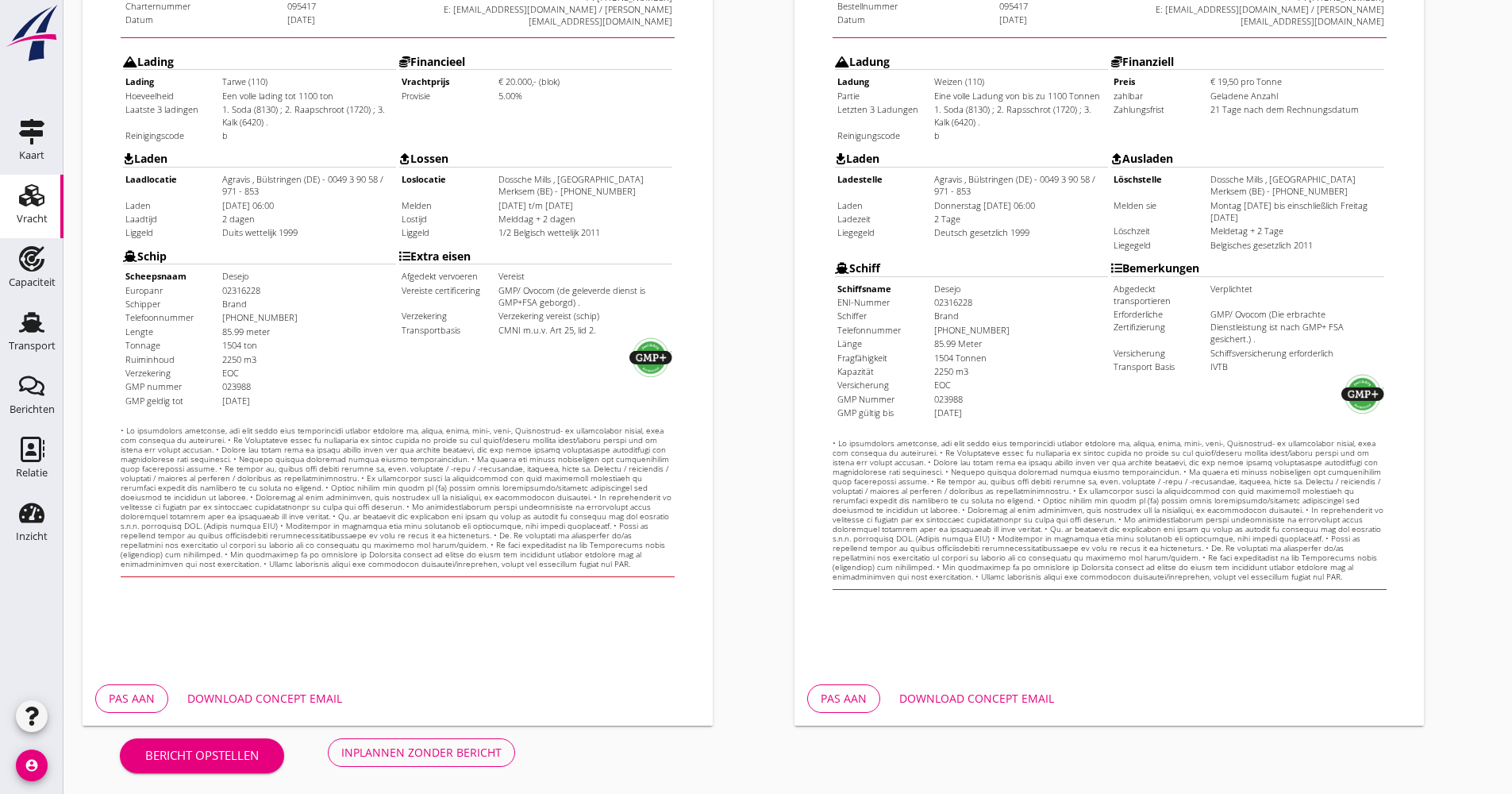
scroll to position [382, 0]
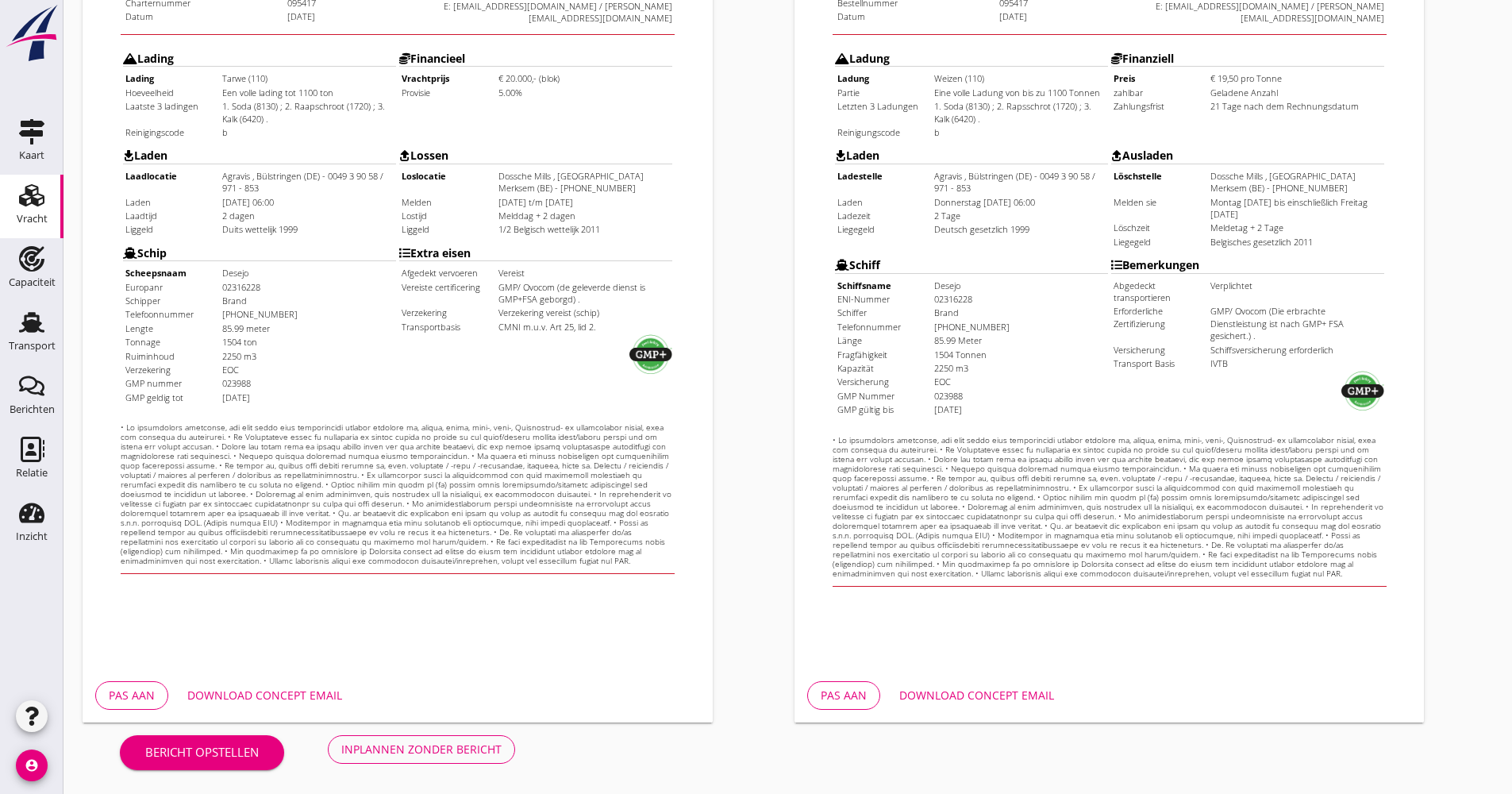
click at [1024, 685] on button "Download concept email" at bounding box center [977, 696] width 180 height 29
click at [235, 691] on div "Download concept email" at bounding box center [265, 695] width 154 height 16
click at [436, 757] on div "Inplannen zonder bericht" at bounding box center [421, 748] width 160 height 16
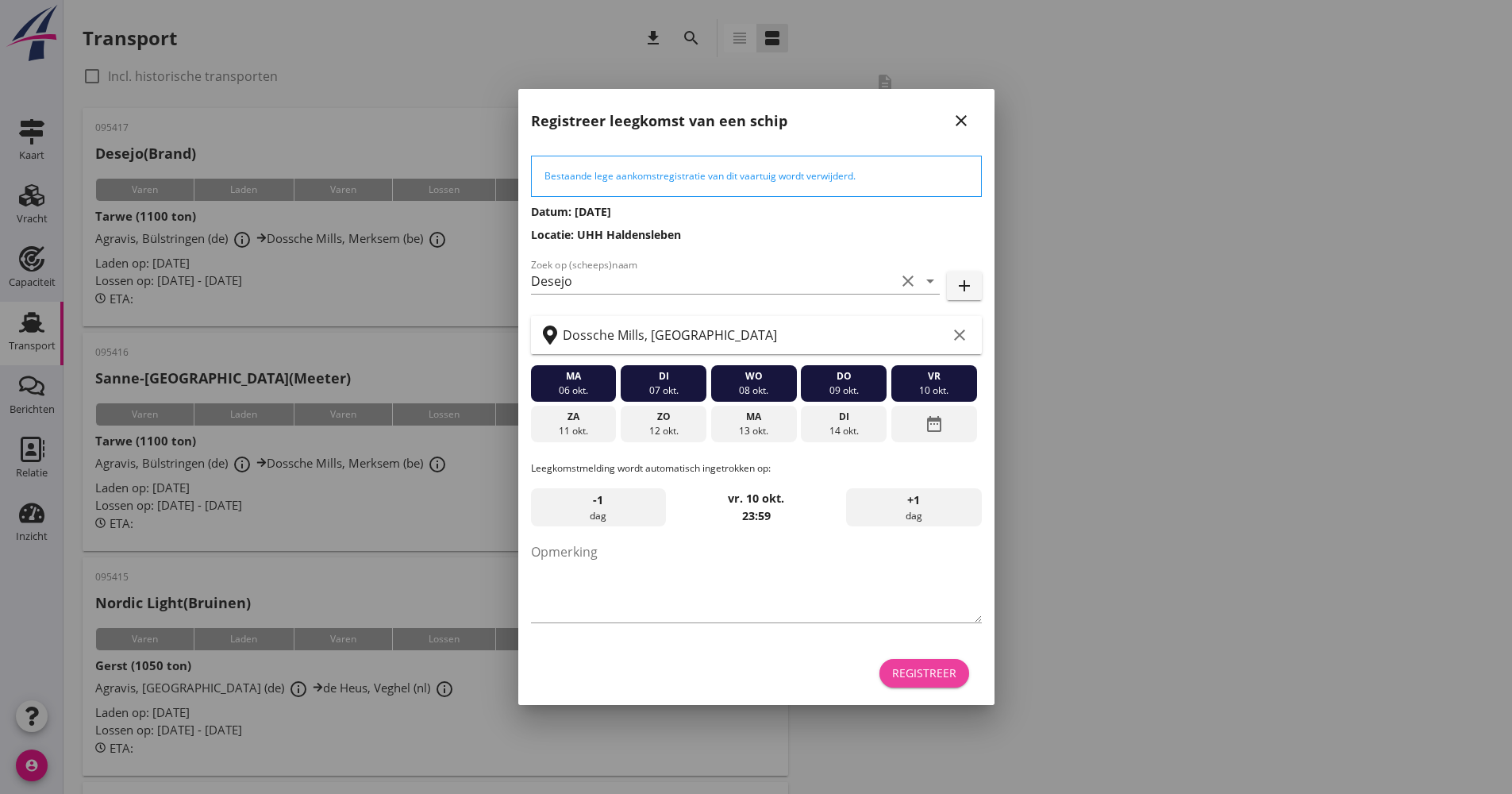
click at [940, 670] on div "Registreer" at bounding box center [924, 672] width 64 height 16
